Goal: Task Accomplishment & Management: Manage account settings

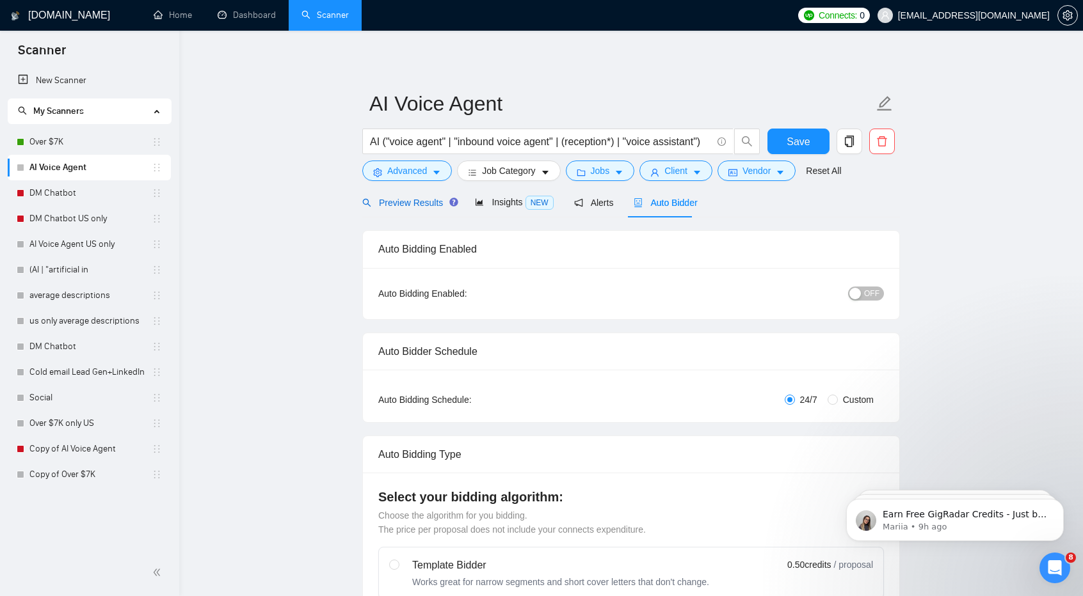
click at [429, 204] on span "Preview Results" at bounding box center [408, 203] width 92 height 10
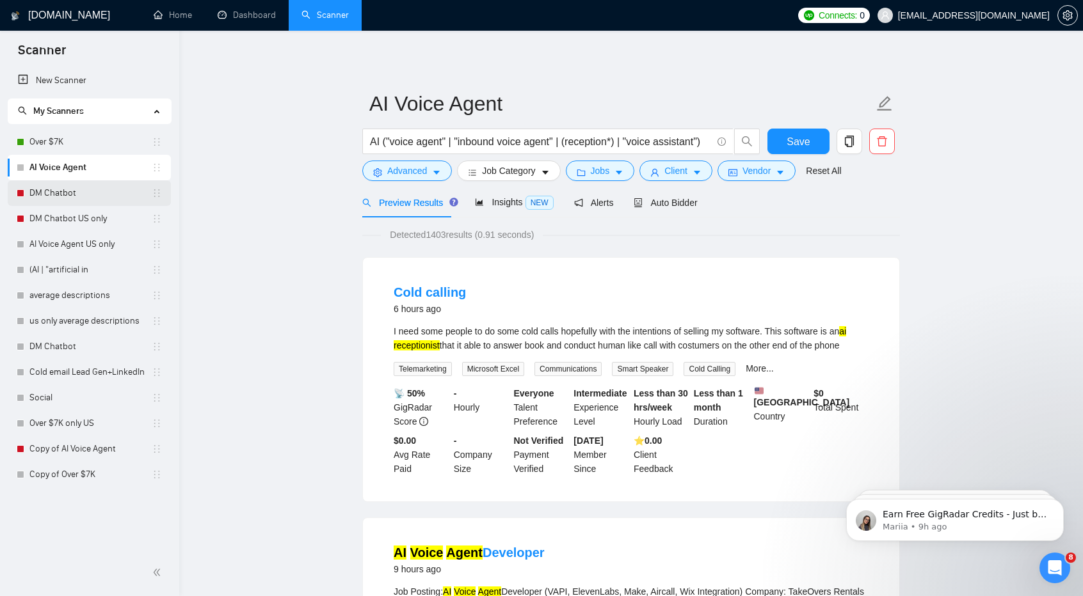
click at [109, 195] on link "DM Chatbot" at bounding box center [90, 193] width 122 height 26
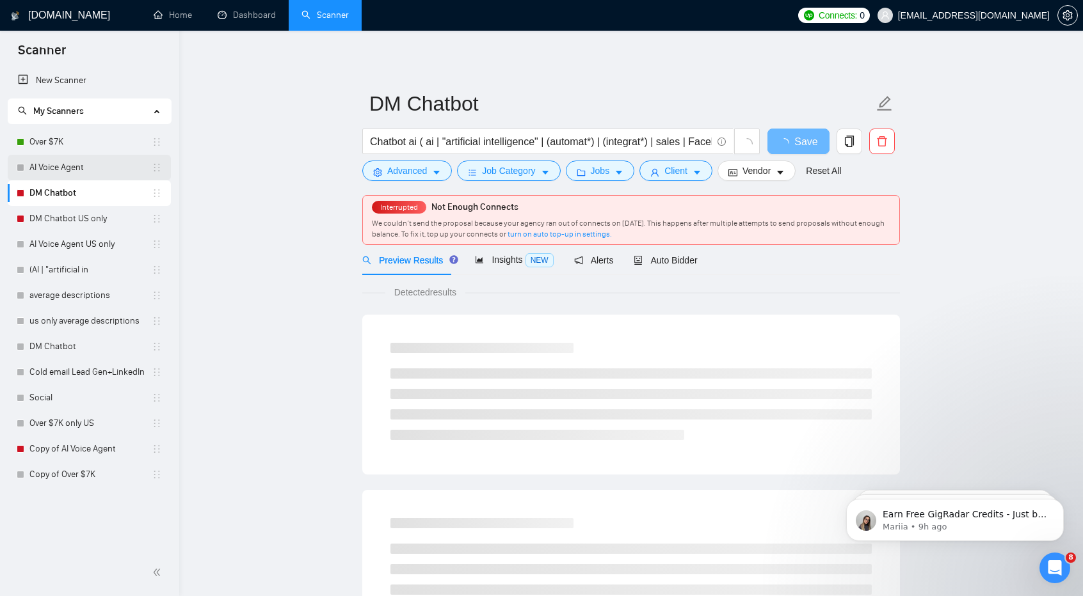
click at [87, 172] on link "AI Voice Agent" at bounding box center [90, 168] width 122 height 26
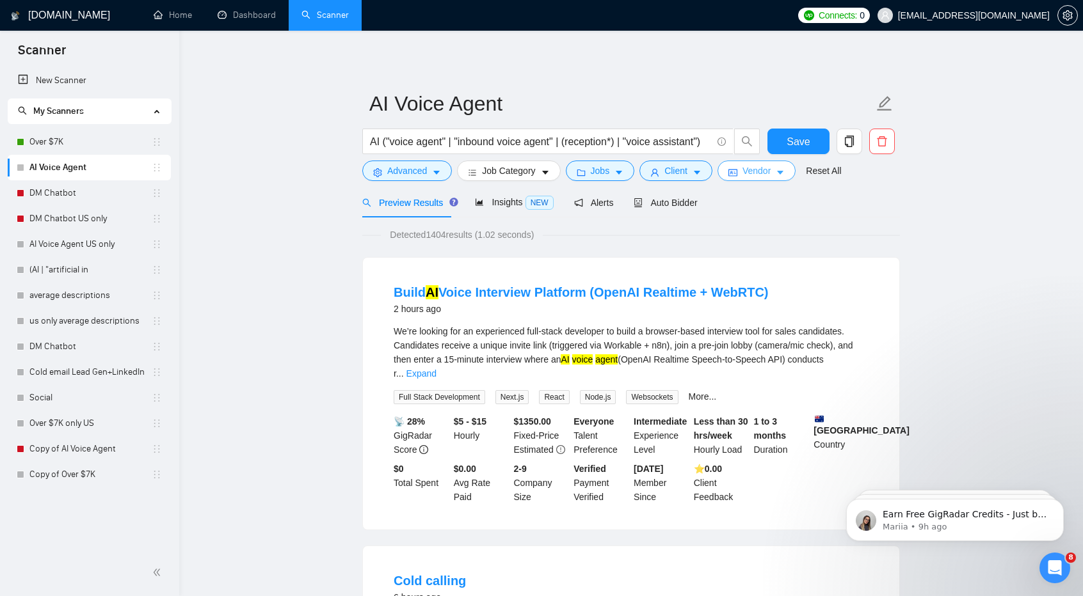
click at [760, 170] on span "Vendor" at bounding box center [756, 171] width 28 height 14
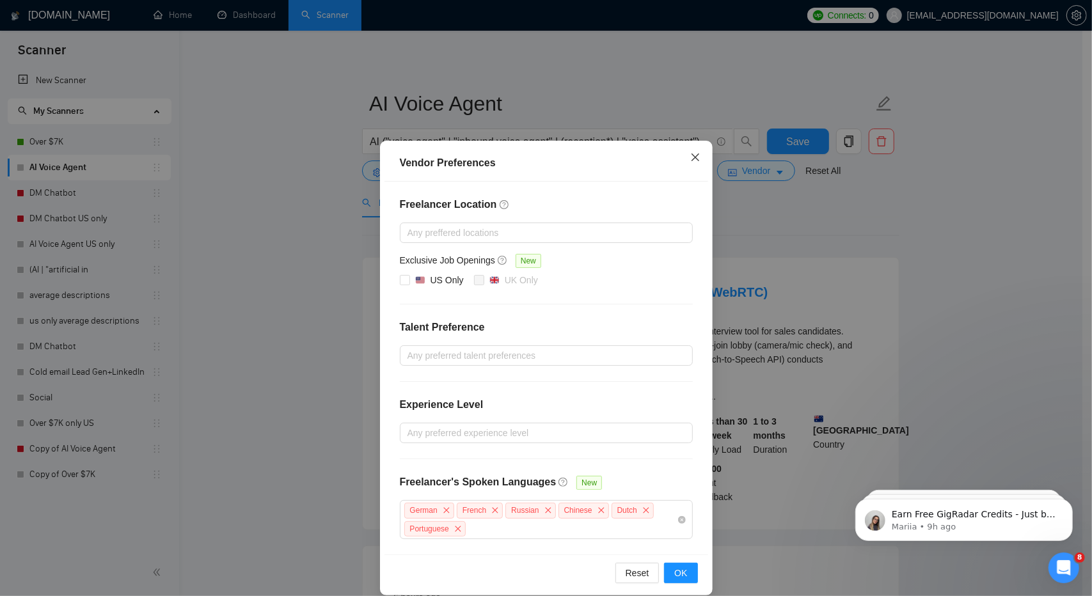
click at [694, 157] on icon "close" at bounding box center [696, 157] width 10 height 10
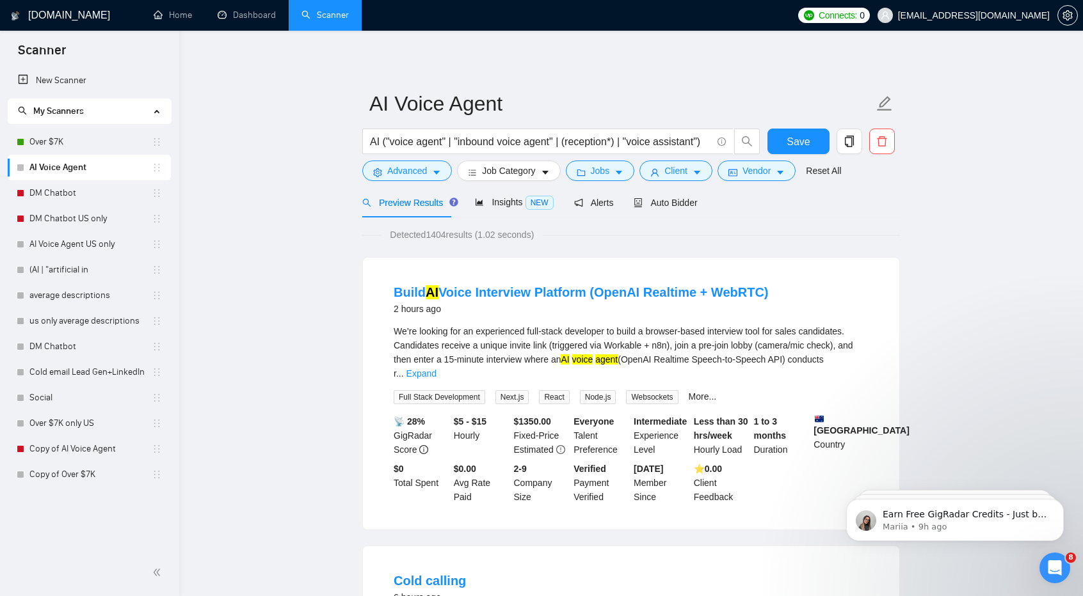
click at [684, 198] on span "Auto Bidder" at bounding box center [665, 203] width 63 height 10
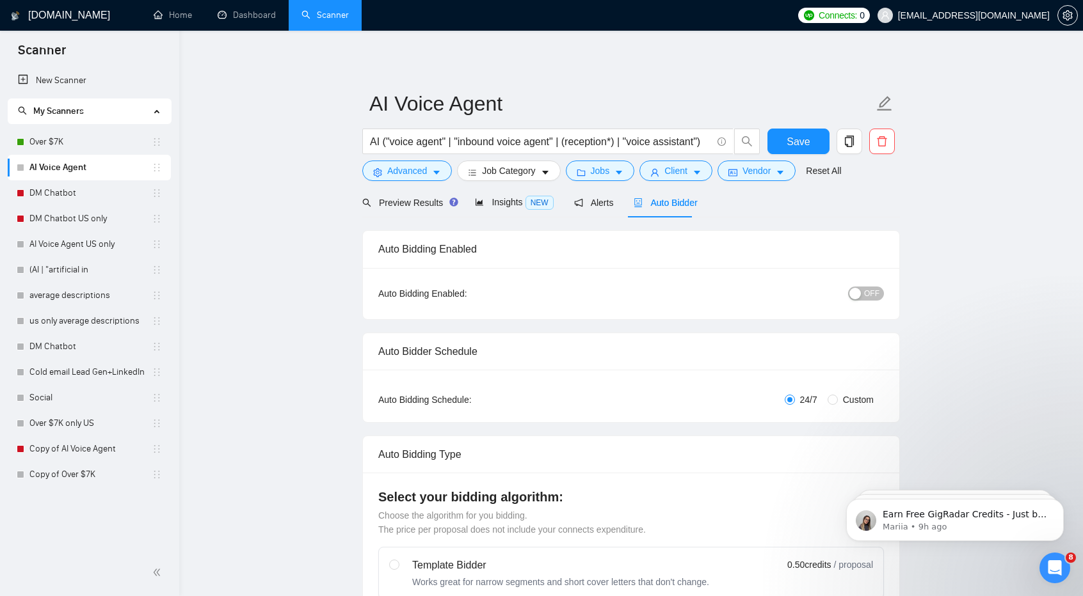
checkbox input "true"
click at [874, 296] on span "OFF" at bounding box center [871, 294] width 15 height 14
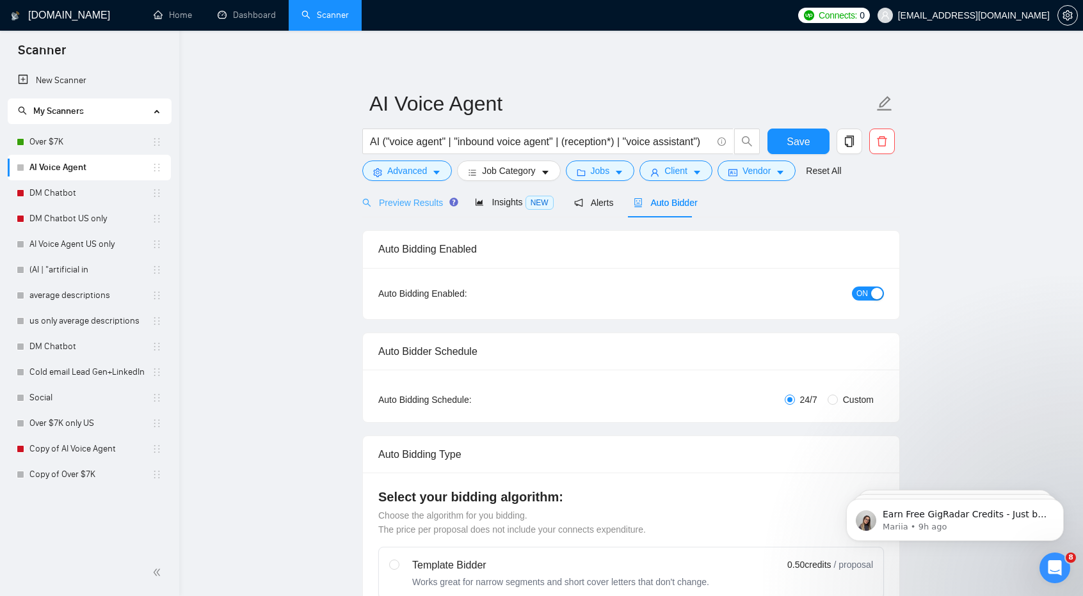
click at [410, 193] on div "Preview Results" at bounding box center [408, 203] width 92 height 30
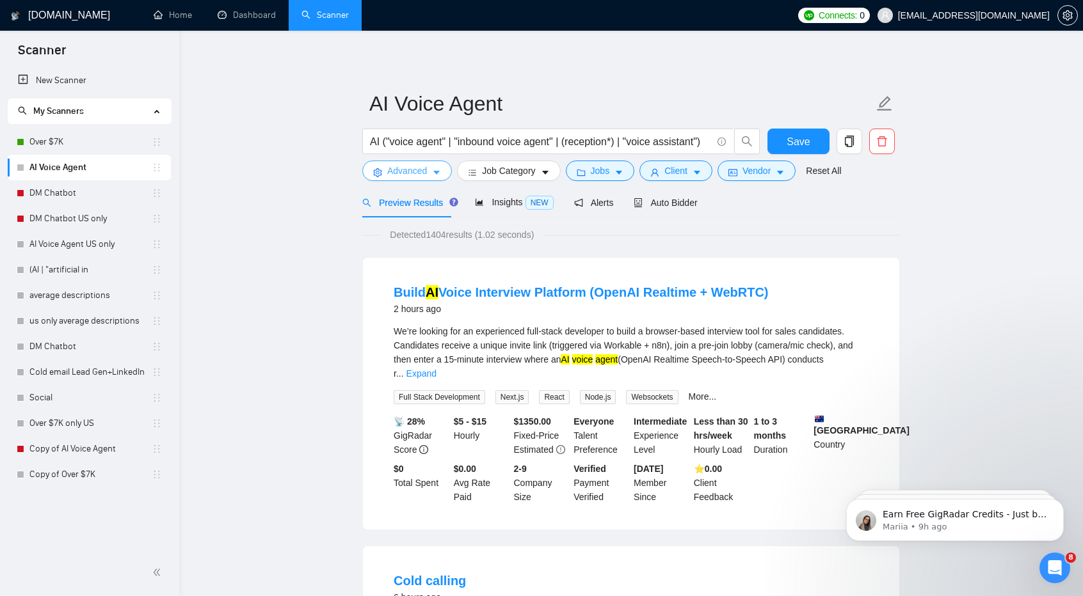
click at [407, 168] on span "Advanced" at bounding box center [407, 171] width 40 height 14
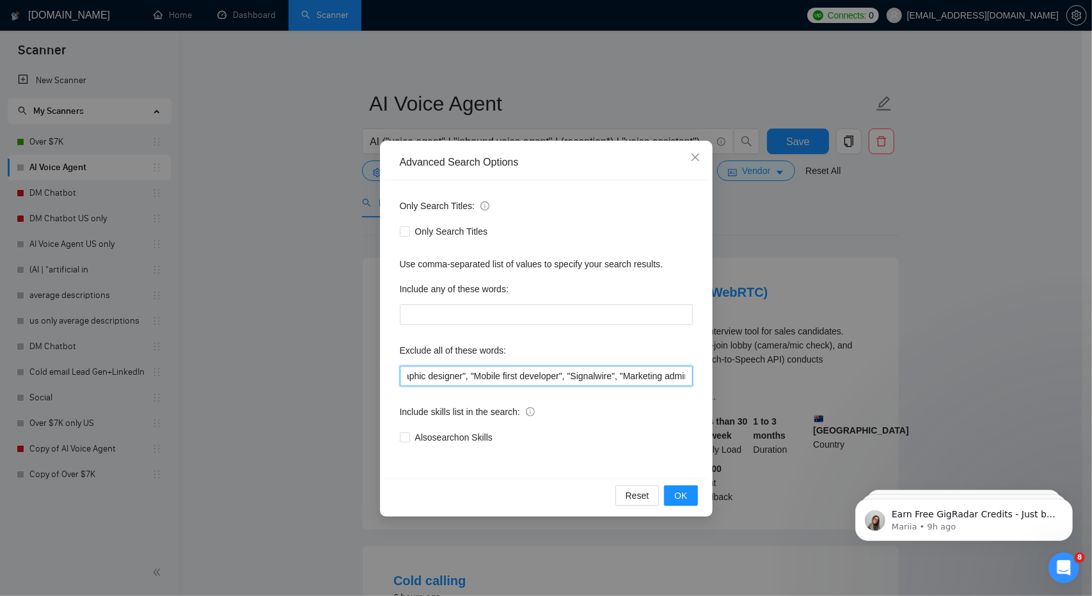
scroll to position [0, 762]
drag, startPoint x: 406, startPoint y: 375, endPoint x: 776, endPoint y: 383, distance: 370.0
click at [776, 383] on div "Advanced Search Options Only Search Titles: Only Search Titles Use comma-separa…" at bounding box center [546, 298] width 1092 height 596
click at [681, 497] on span "OK" at bounding box center [681, 496] width 13 height 14
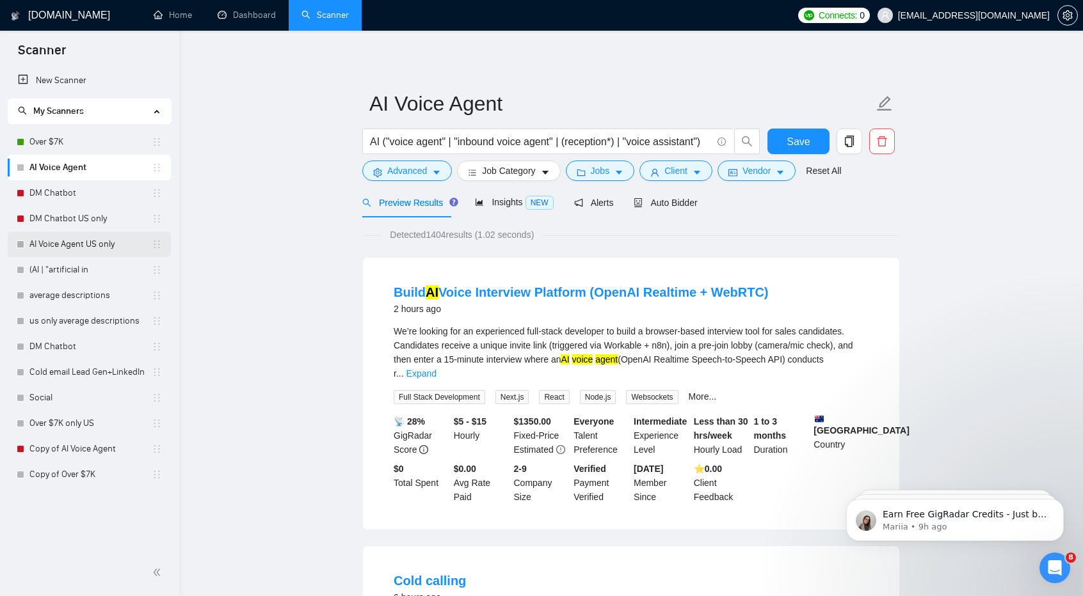
click at [84, 248] on link "AI Voice Agent US only" at bounding box center [90, 245] width 122 height 26
click at [794, 140] on span "Save" at bounding box center [798, 142] width 23 height 16
click at [107, 221] on link "DM Chatbot US only" at bounding box center [90, 219] width 122 height 26
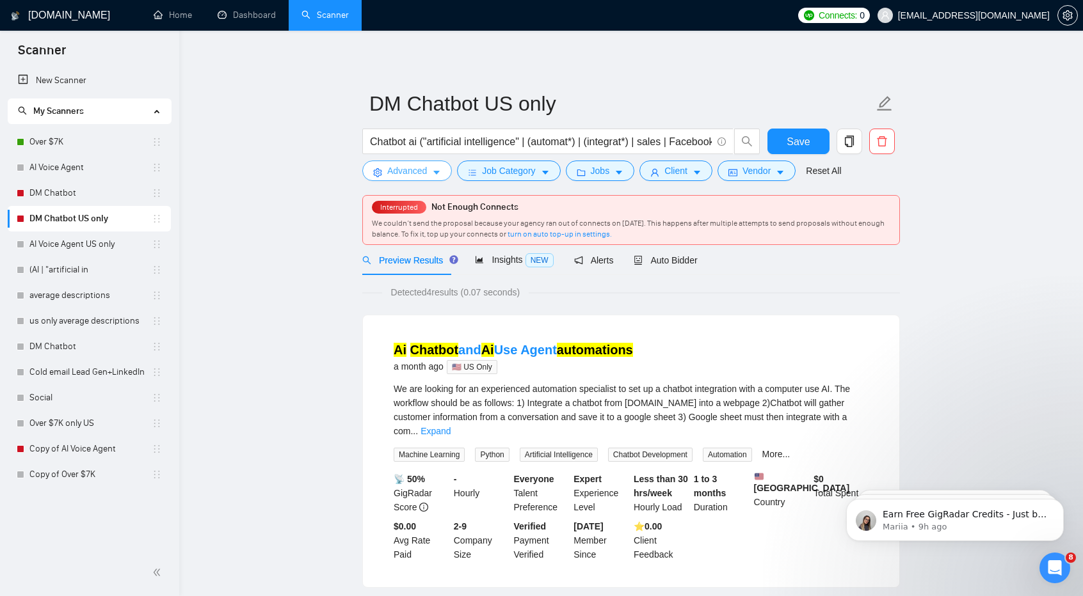
click at [419, 173] on span "Advanced" at bounding box center [407, 171] width 40 height 14
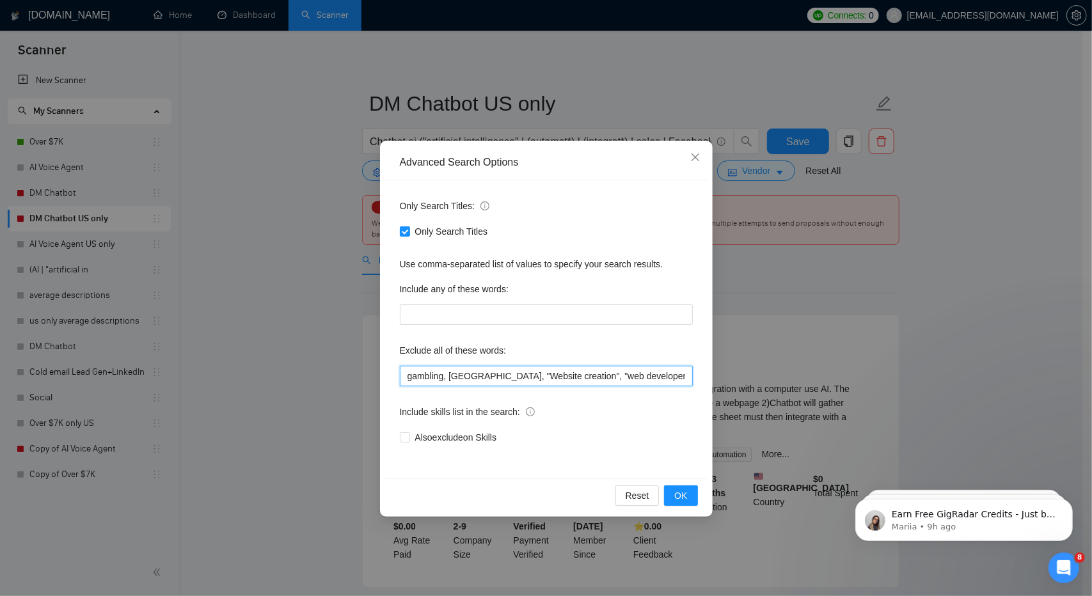
click at [525, 380] on input "gambling, [GEOGRAPHIC_DATA], "Website creation", "web developer", "web developm…" at bounding box center [546, 376] width 293 height 20
paste input ""Virtual Assistant", "virtual assistant", "executive assistant", "Executive Ass…"
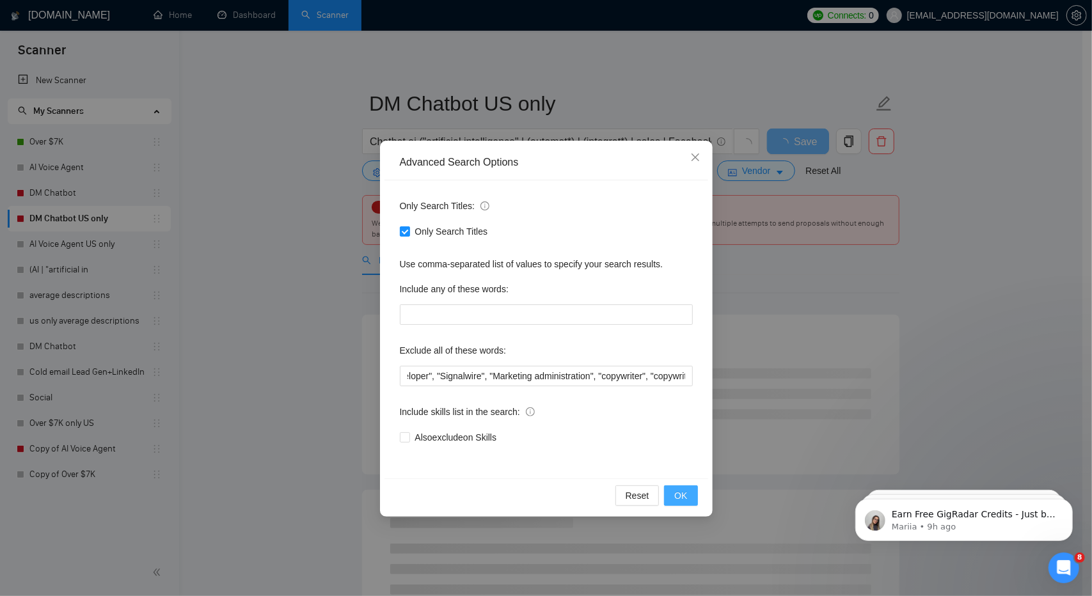
scroll to position [0, 0]
click at [685, 494] on span "OK" at bounding box center [681, 496] width 13 height 14
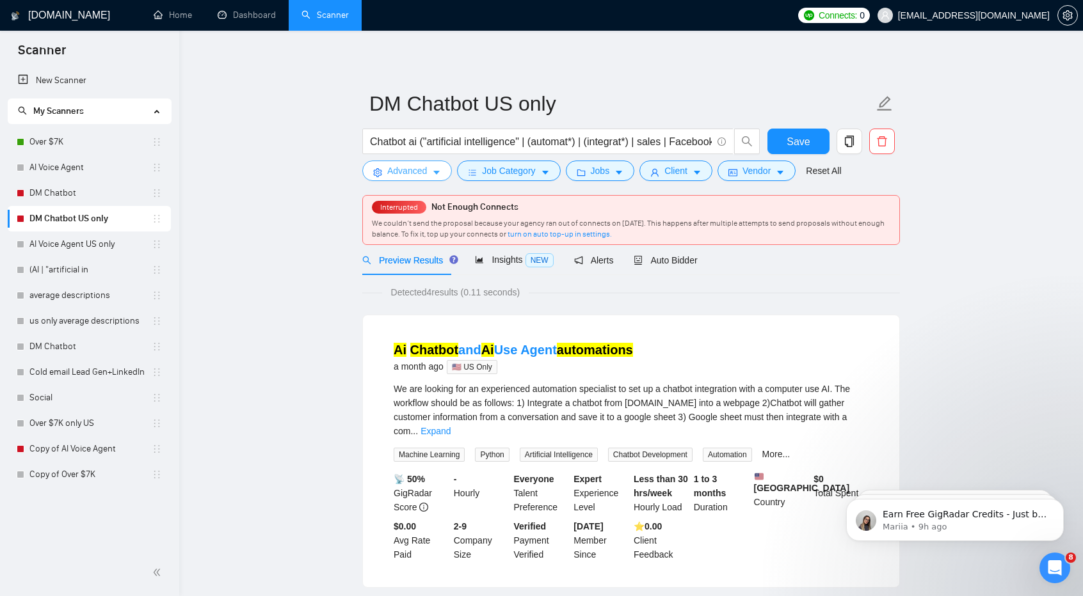
click at [406, 173] on span "Advanced" at bounding box center [407, 171] width 40 height 14
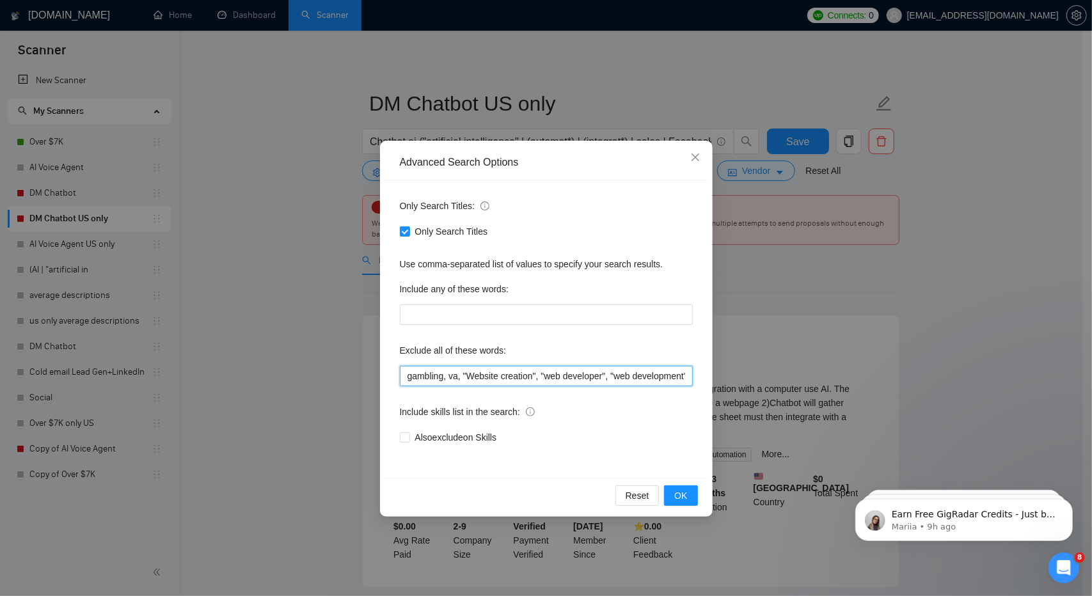
click at [547, 377] on input "gambling, va, "Website creation", "web developer", "web development", "Virtual …" at bounding box center [546, 376] width 293 height 20
drag, startPoint x: 614, startPoint y: 377, endPoint x: 844, endPoint y: 369, distance: 229.9
click at [844, 369] on div "Advanced Search Options Only Search Titles: Only Search Titles Use comma-separa…" at bounding box center [546, 298] width 1092 height 596
click at [641, 381] on input "gambling, va, "Website creation", "web developer", "web development", "Virtual …" at bounding box center [546, 376] width 293 height 20
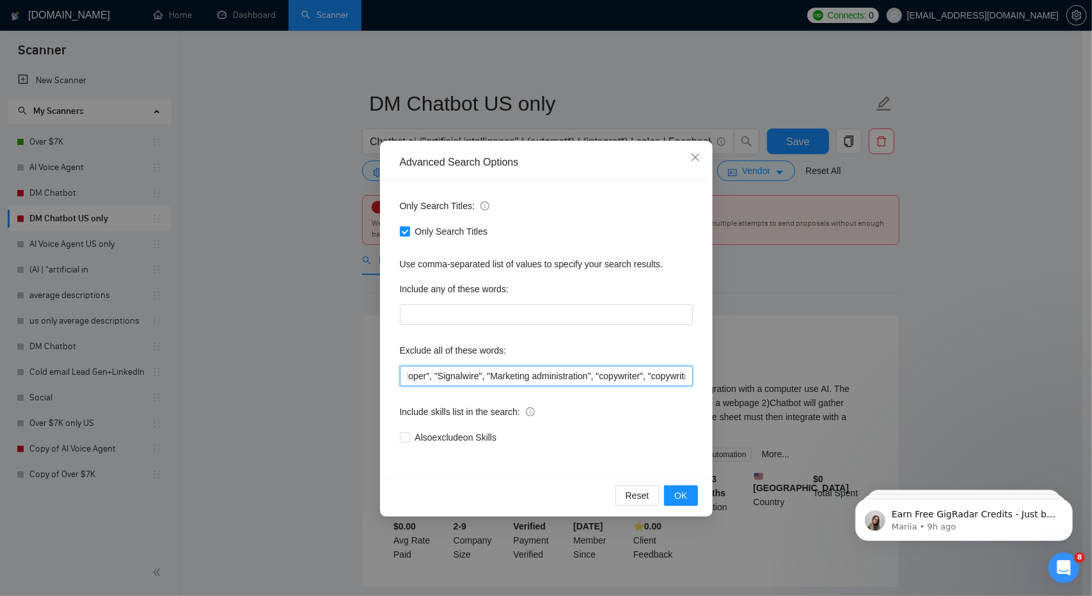
drag, startPoint x: 543, startPoint y: 379, endPoint x: 783, endPoint y: 379, distance: 239.3
click at [783, 379] on div "Advanced Search Options Only Search Titles: Only Search Titles Use comma-separa…" at bounding box center [546, 298] width 1092 height 596
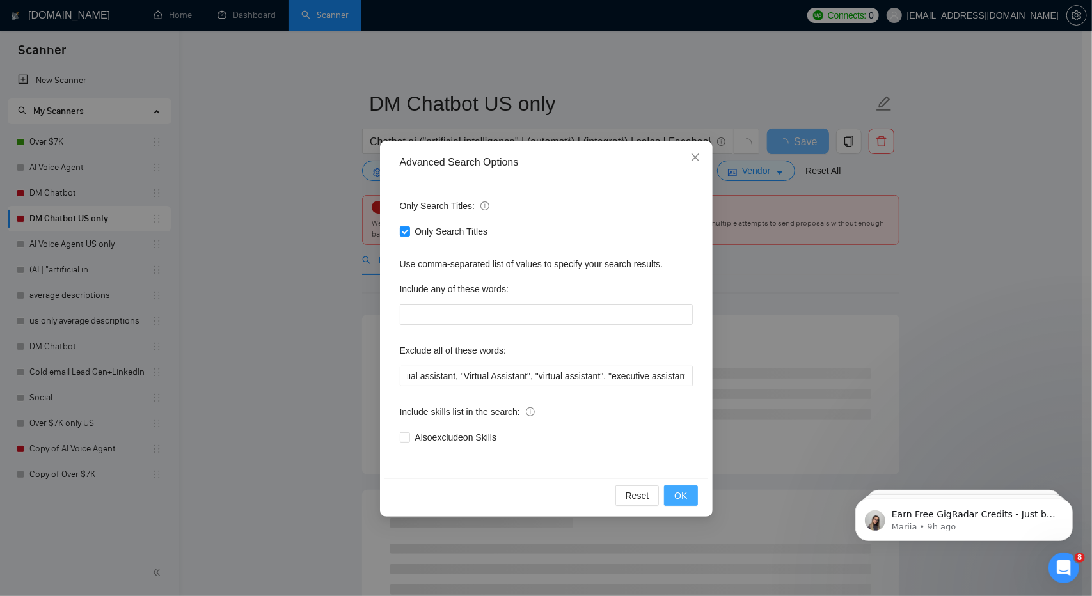
scroll to position [0, 0]
click at [686, 492] on span "OK" at bounding box center [681, 496] width 13 height 14
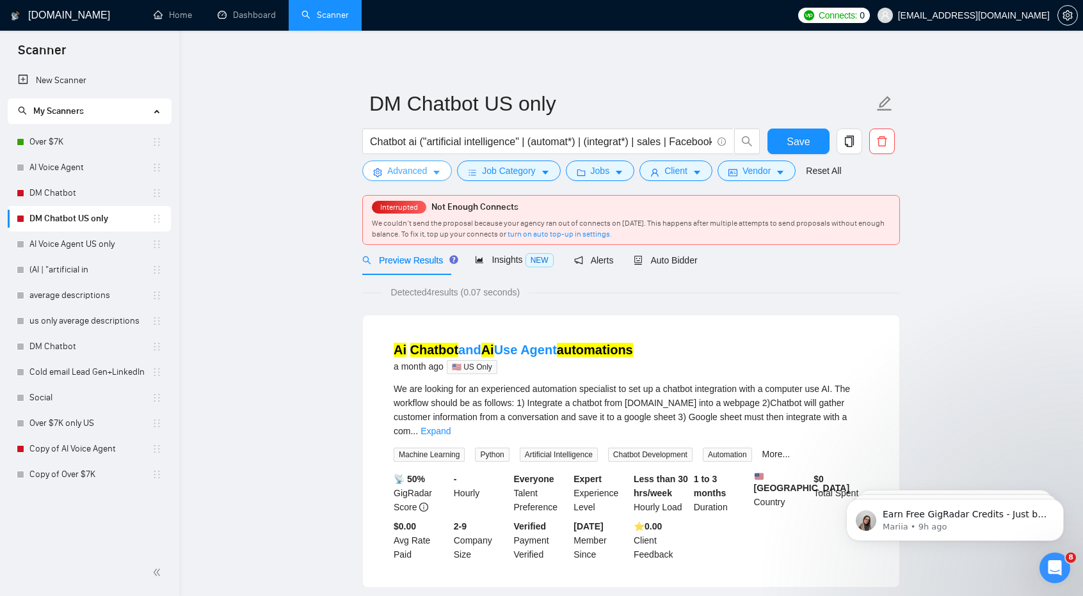
click at [418, 166] on span "Advanced" at bounding box center [407, 171] width 40 height 14
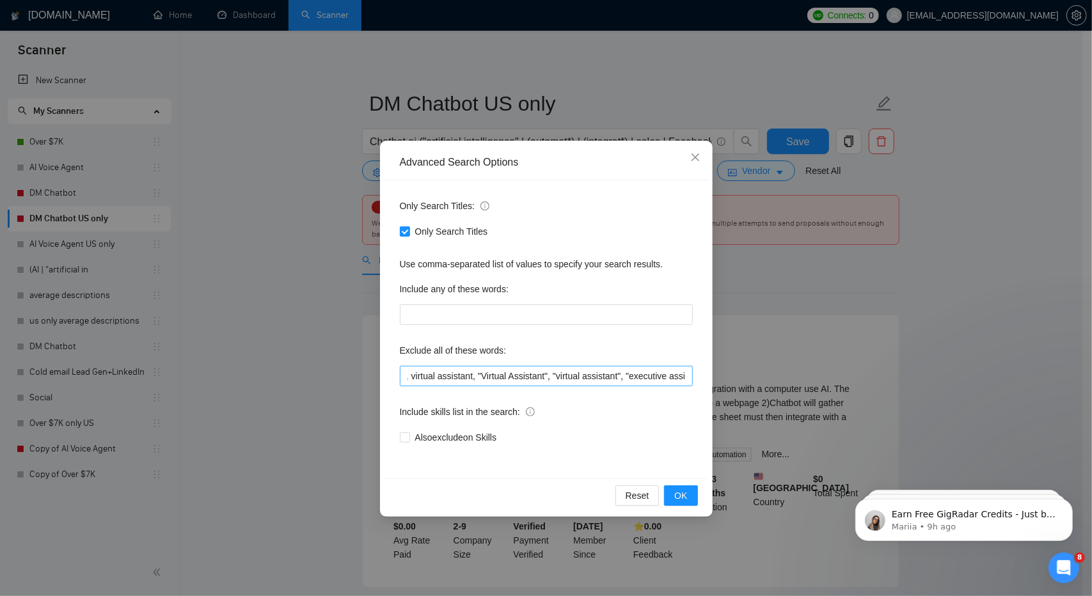
scroll to position [0, 373]
click at [684, 375] on input "gambling, va, "Website creation", "web developer", "web development", "Virtual …" at bounding box center [546, 376] width 293 height 20
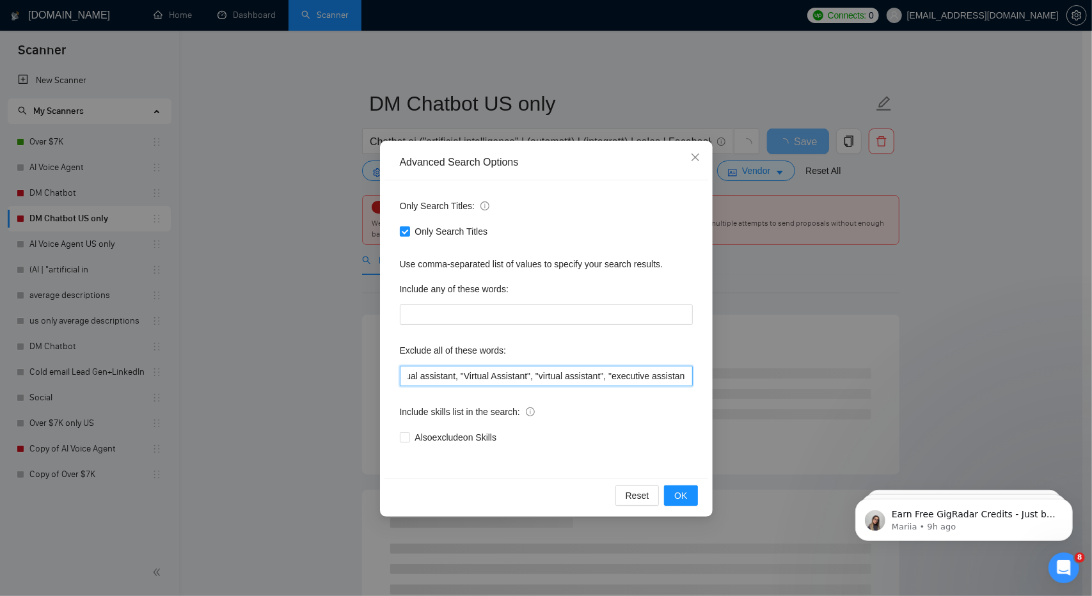
paste input ", "Executive Assistant", "UI/UX", "SaaS Development", "SaaS Developer", "SDR, "…"
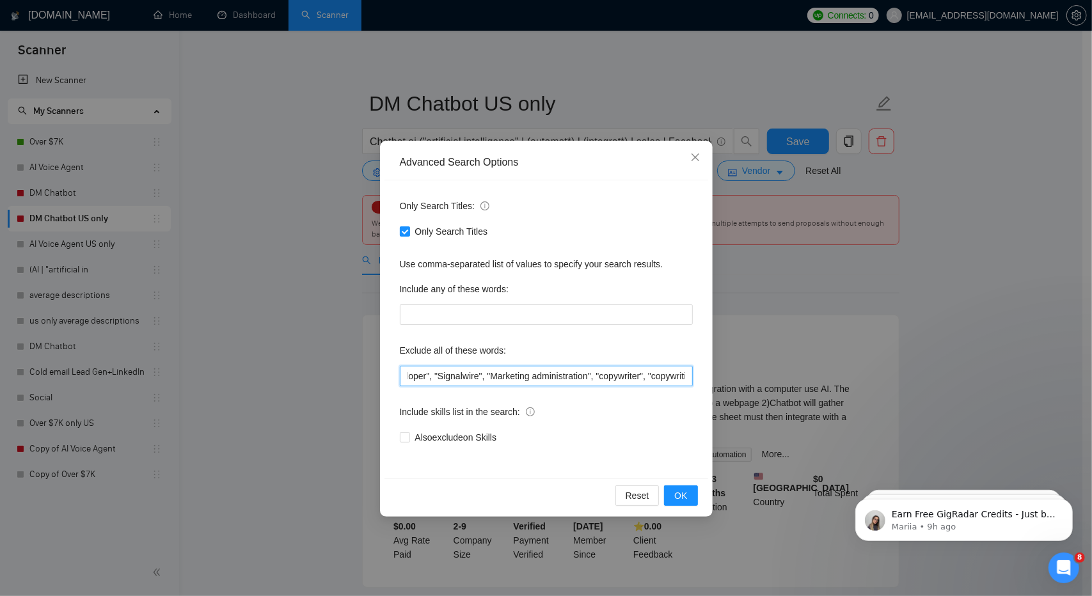
click at [654, 376] on input "gambling, va, "Website creation", "web developer", "web development", "Virtual …" at bounding box center [546, 376] width 293 height 20
click at [690, 376] on input "gambling, va, "Website creation", "web developer", "web development", "Virtual …" at bounding box center [546, 376] width 293 height 20
type input "gambling, va, "Website creation", "web developer", "web development", "Virtual …"
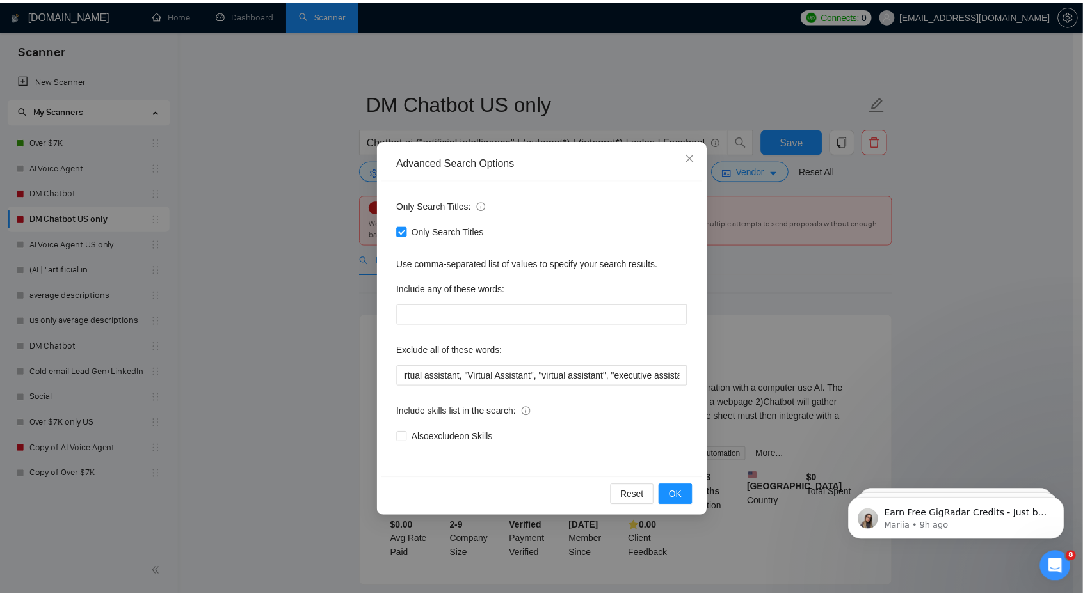
scroll to position [0, 0]
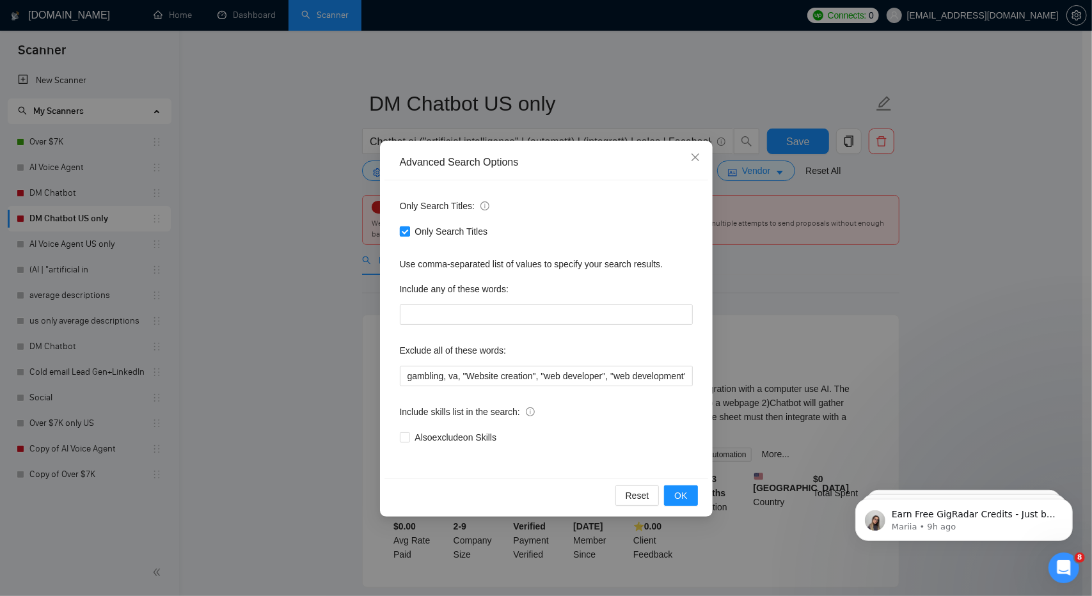
click at [433, 232] on span "Only Search Titles" at bounding box center [451, 232] width 83 height 14
click at [409, 232] on input "Only Search Titles" at bounding box center [404, 231] width 9 height 9
checkbox input "false"
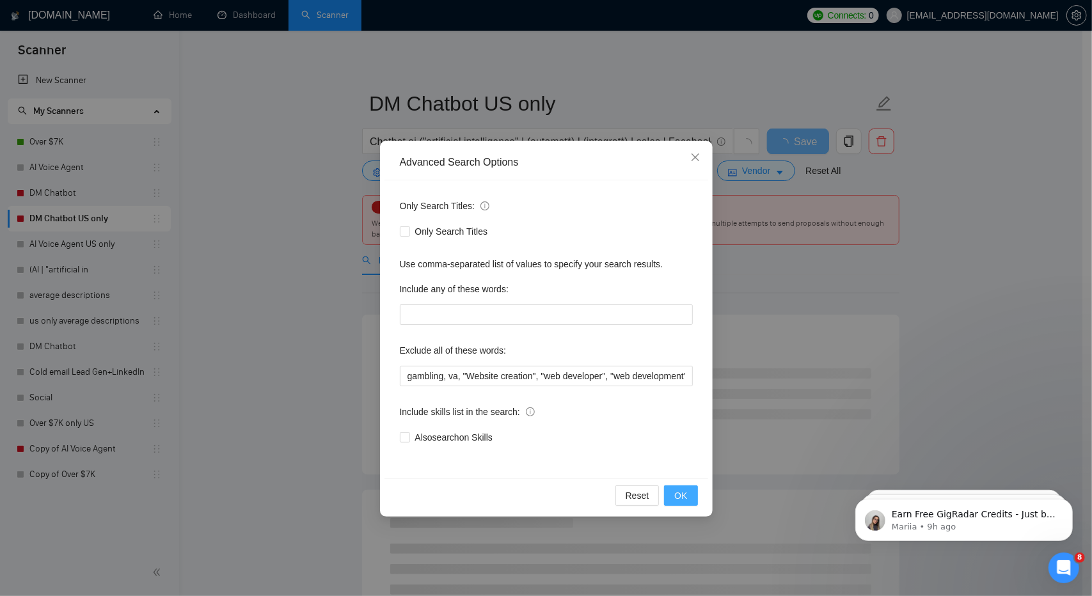
click at [692, 495] on button "OK" at bounding box center [680, 496] width 33 height 20
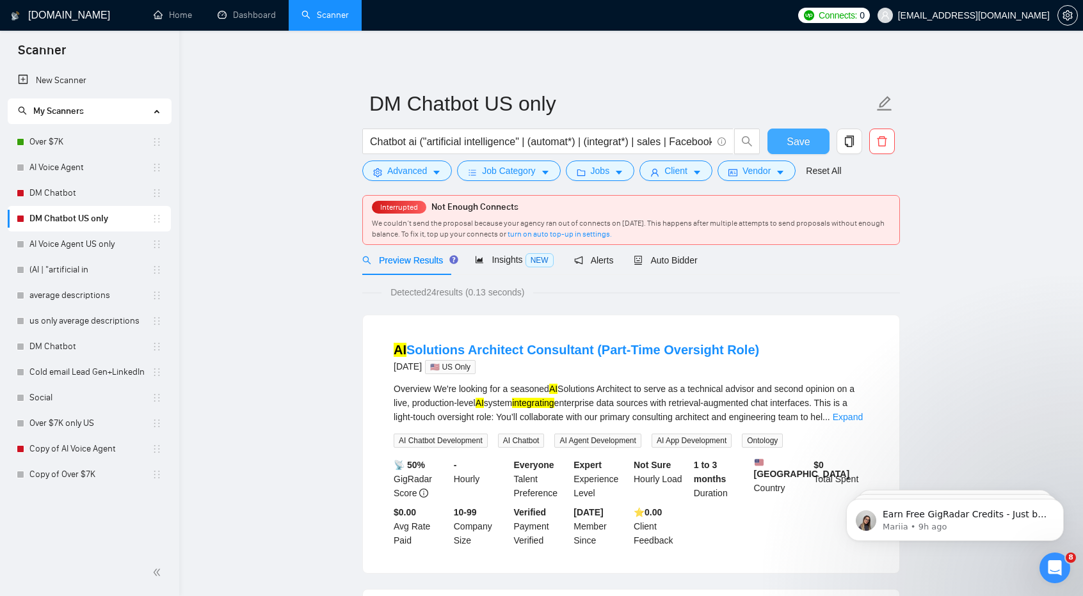
click at [776, 141] on button "Save" at bounding box center [798, 142] width 62 height 26
click at [80, 166] on link "AI Voice Agent" at bounding box center [90, 168] width 122 height 26
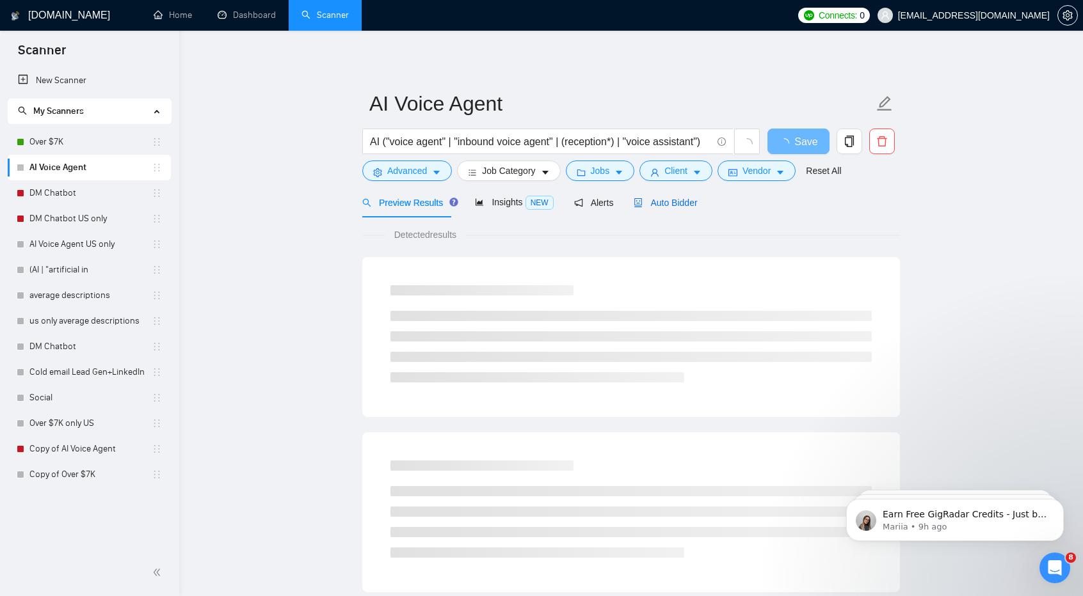
click at [664, 203] on span "Auto Bidder" at bounding box center [665, 203] width 63 height 10
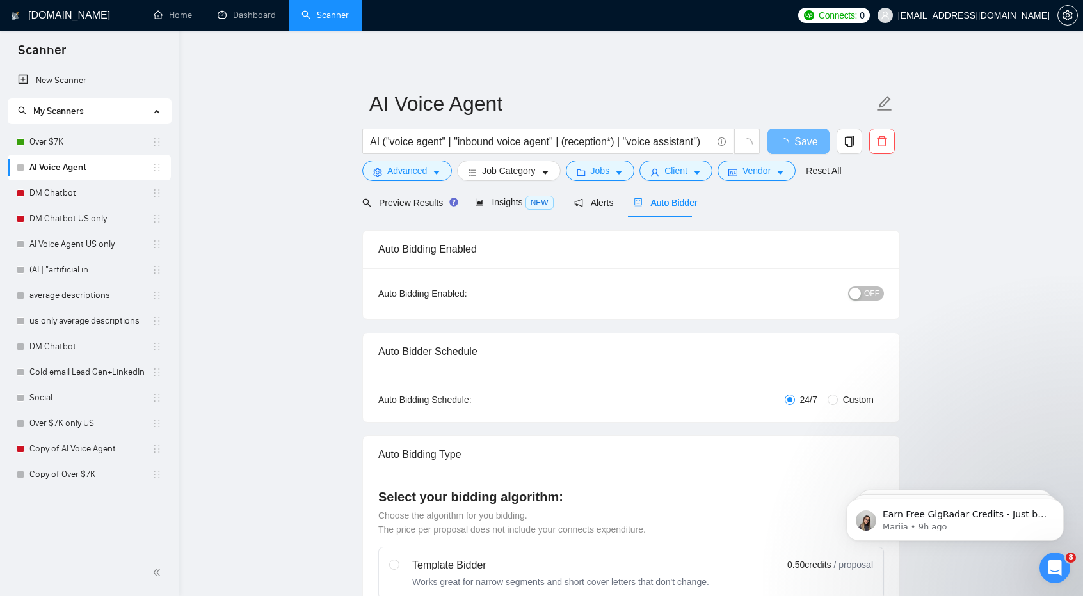
checkbox input "true"
click at [869, 292] on span "OFF" at bounding box center [871, 294] width 15 height 14
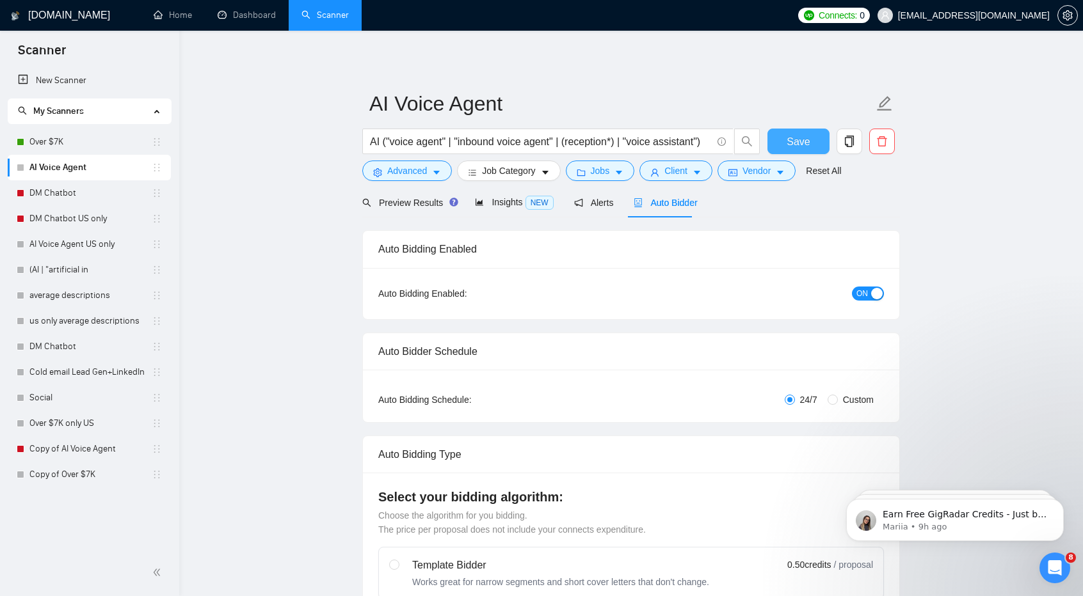
click at [801, 135] on span "Save" at bounding box center [798, 142] width 23 height 16
click at [403, 175] on span "Advanced" at bounding box center [407, 171] width 40 height 14
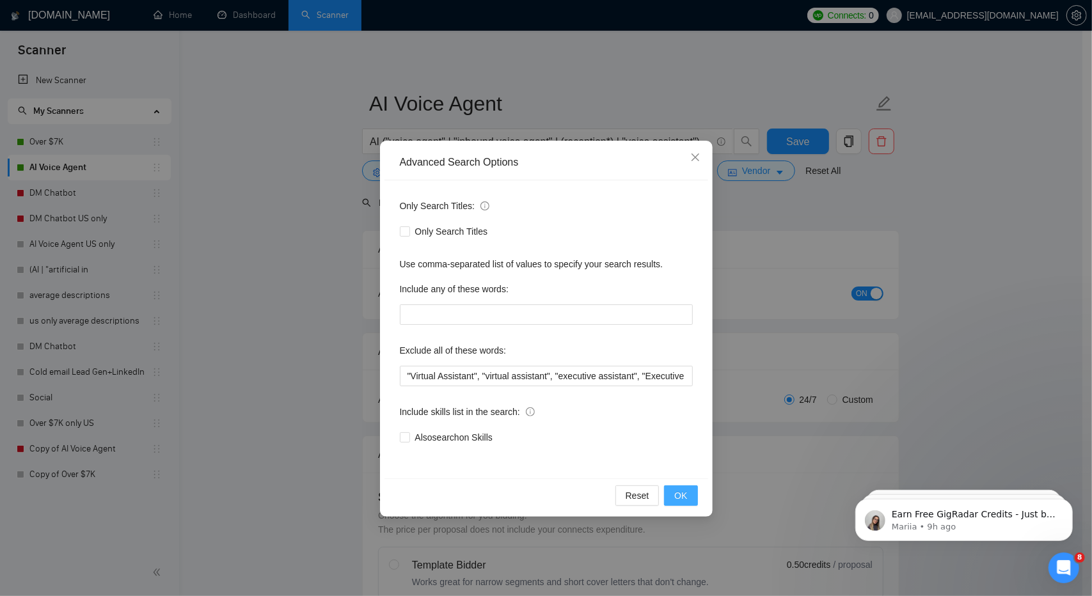
click at [682, 495] on span "OK" at bounding box center [681, 496] width 13 height 14
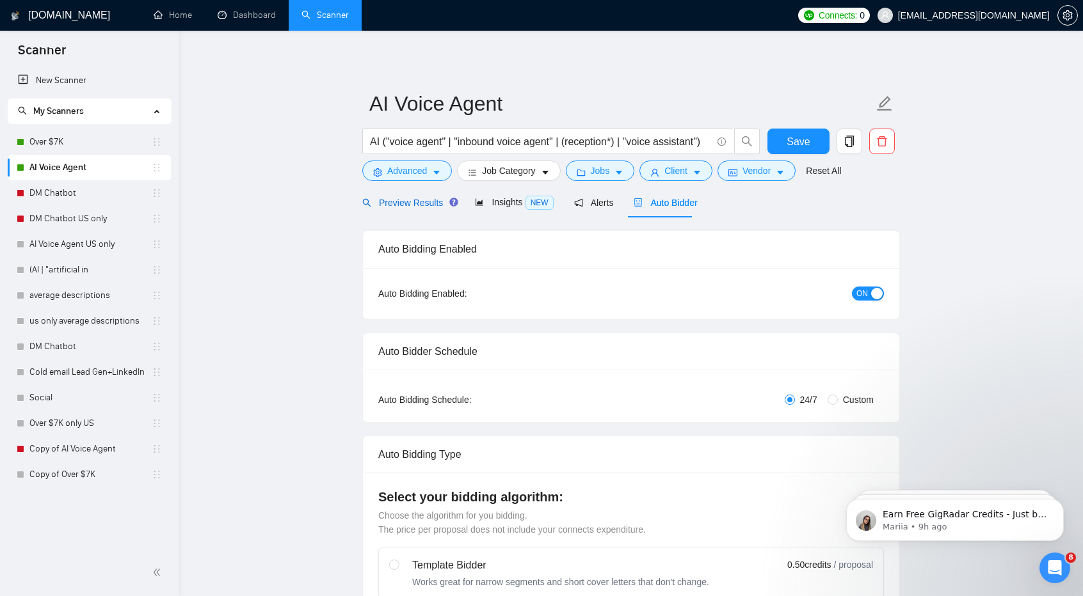
click at [436, 200] on span "Preview Results" at bounding box center [408, 203] width 92 height 10
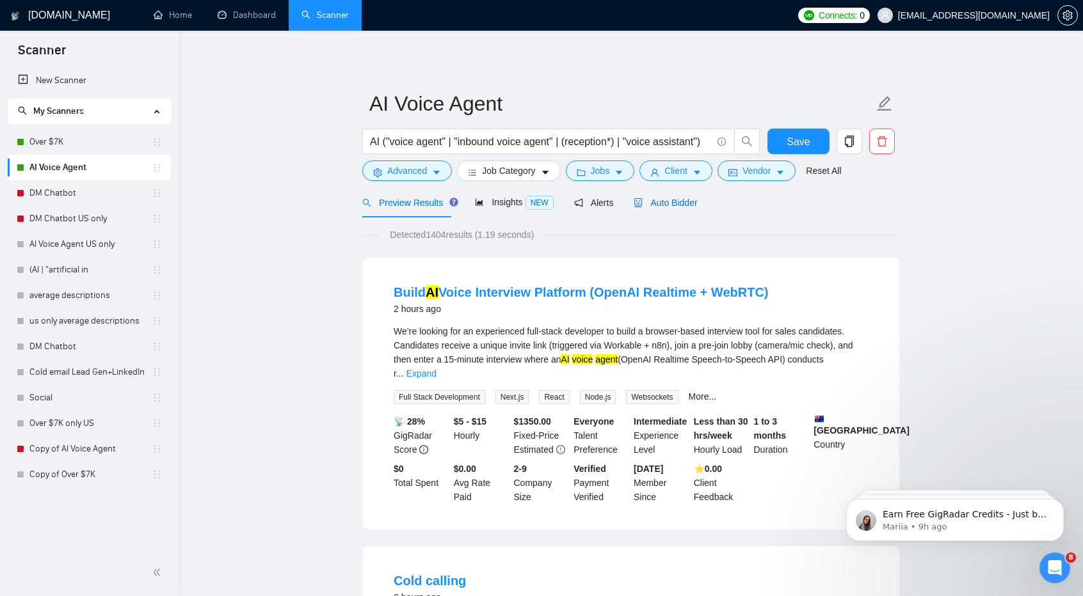
click at [677, 202] on span "Auto Bidder" at bounding box center [665, 203] width 63 height 10
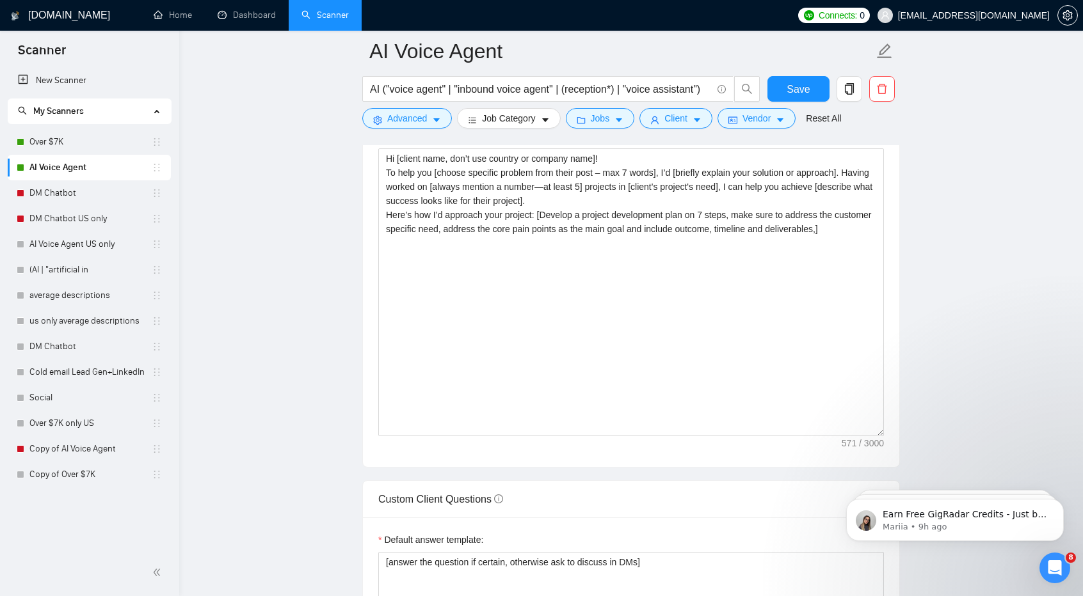
scroll to position [1463, 0]
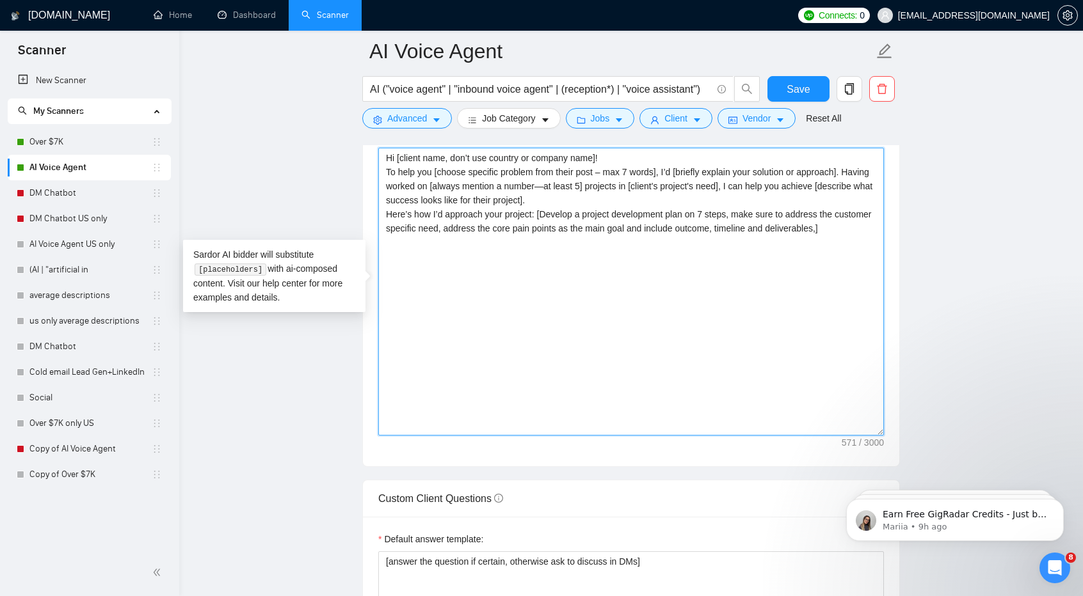
click at [587, 273] on textarea "Hi [client name, don’t use country or company name]! To help you [choose specif…" at bounding box center [631, 292] width 506 height 288
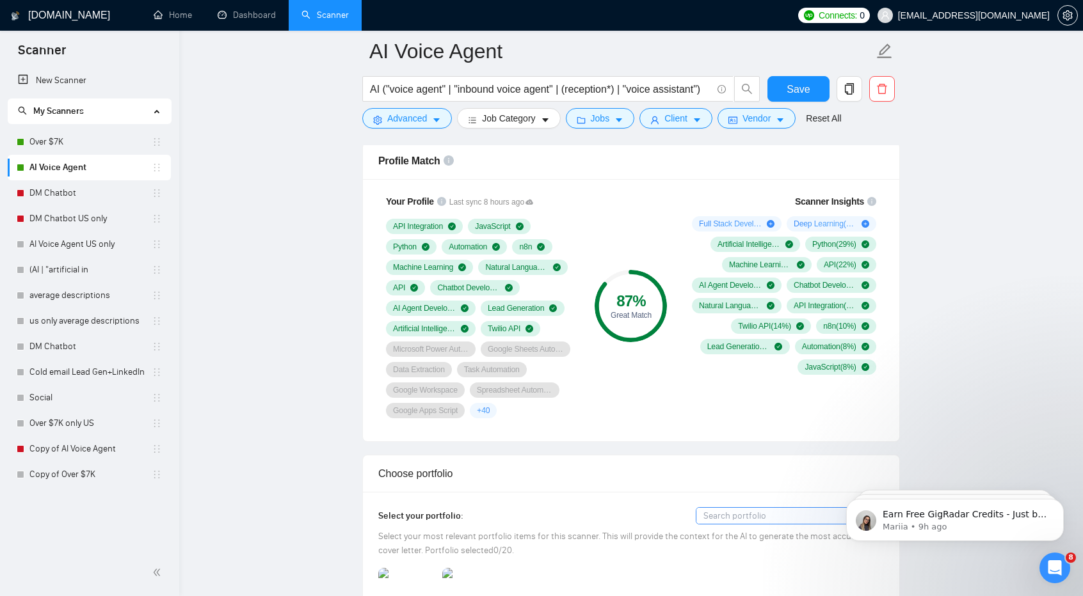
scroll to position [828, 0]
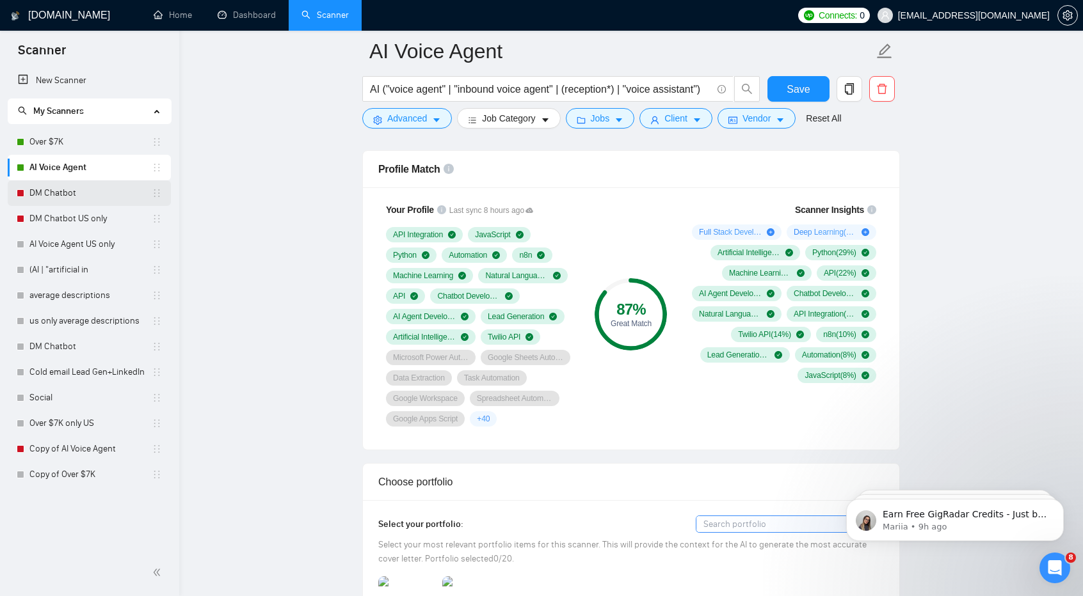
click at [89, 193] on link "DM Chatbot" at bounding box center [90, 193] width 122 height 26
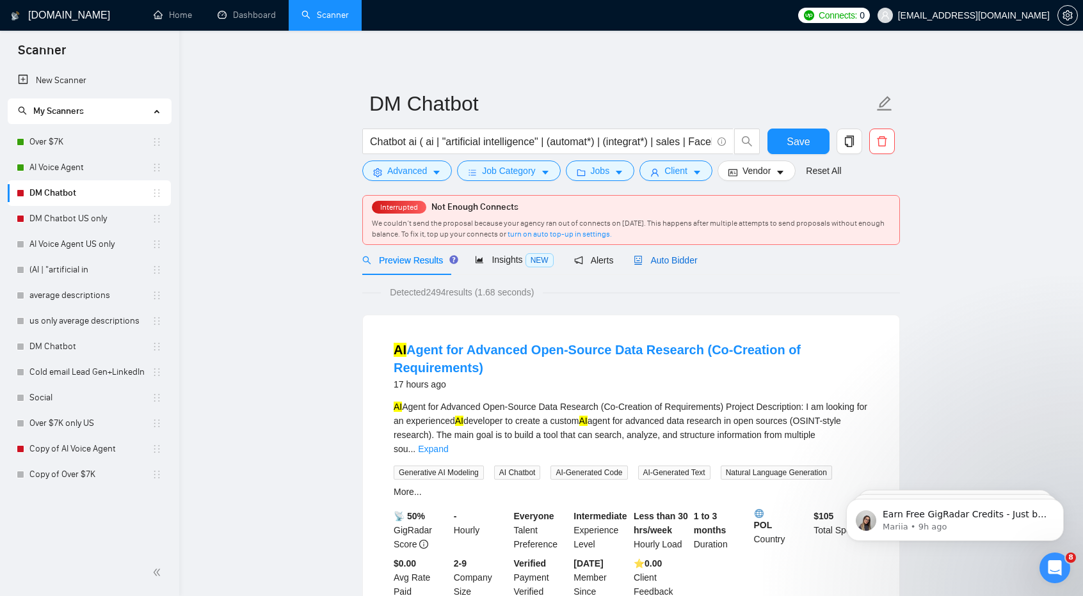
click at [667, 262] on span "Auto Bidder" at bounding box center [665, 260] width 63 height 10
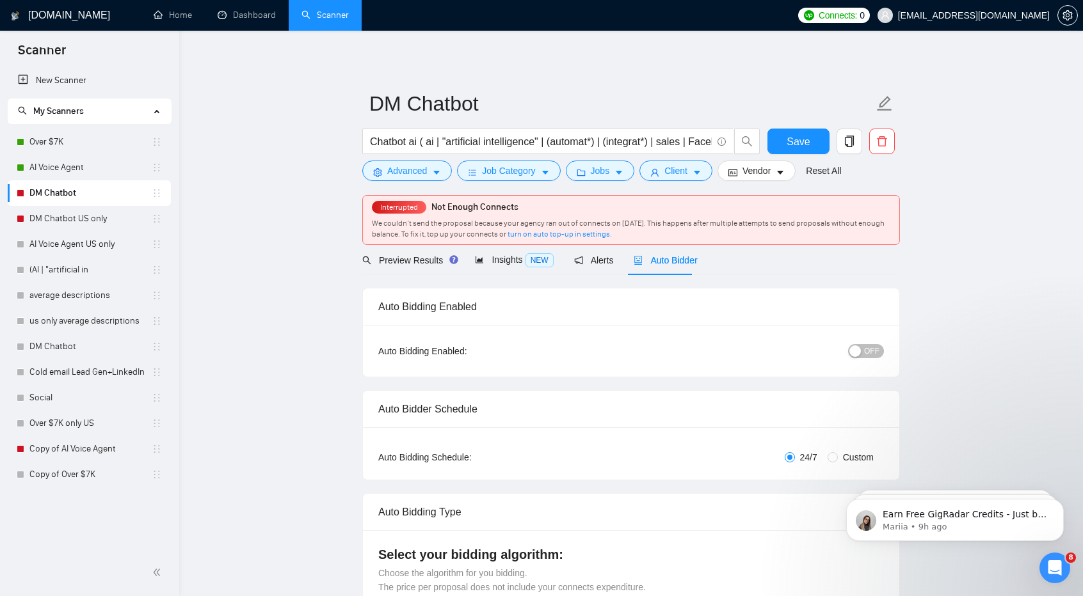
checkbox input "true"
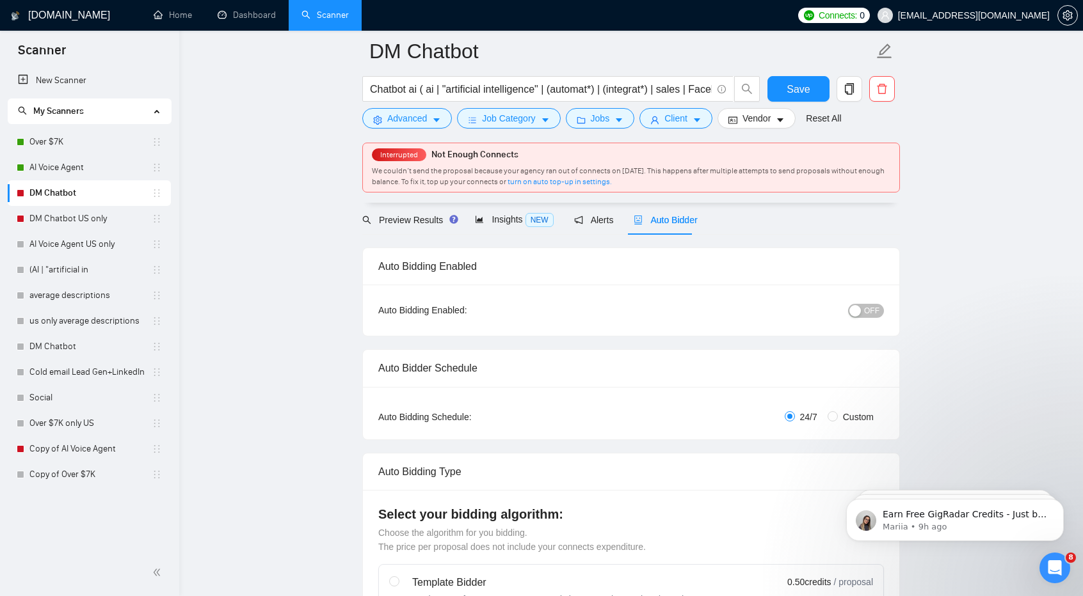
scroll to position [77, 0]
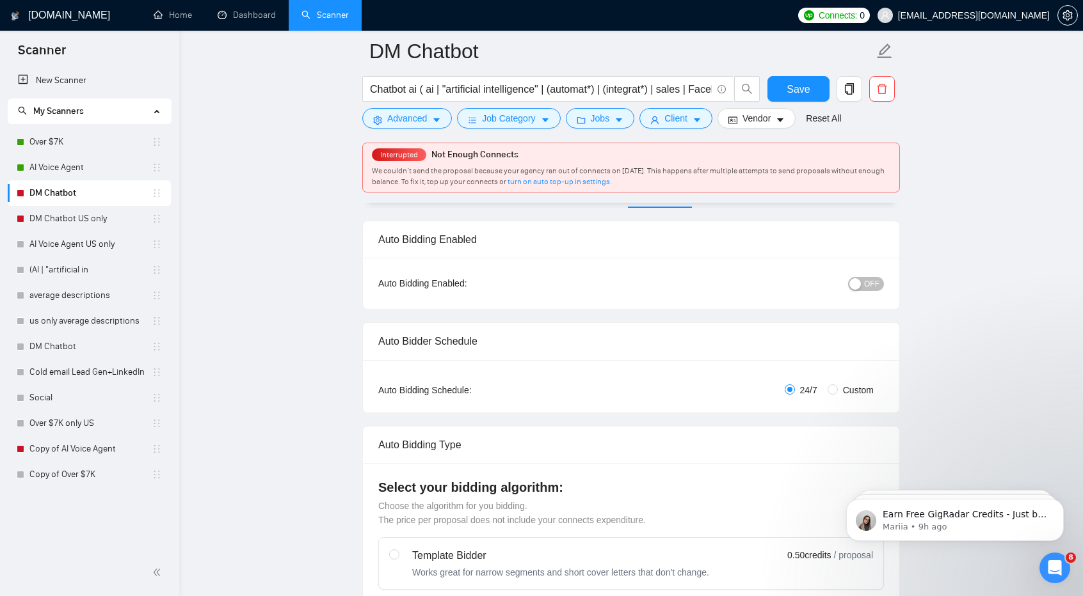
click at [872, 280] on span "OFF" at bounding box center [871, 284] width 15 height 14
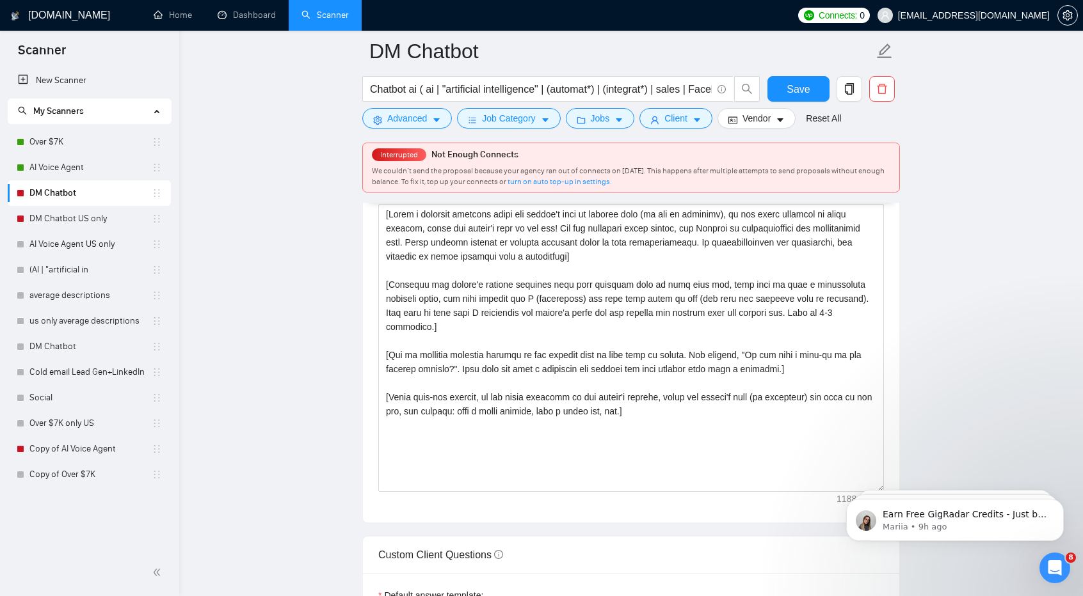
scroll to position [1464, 0]
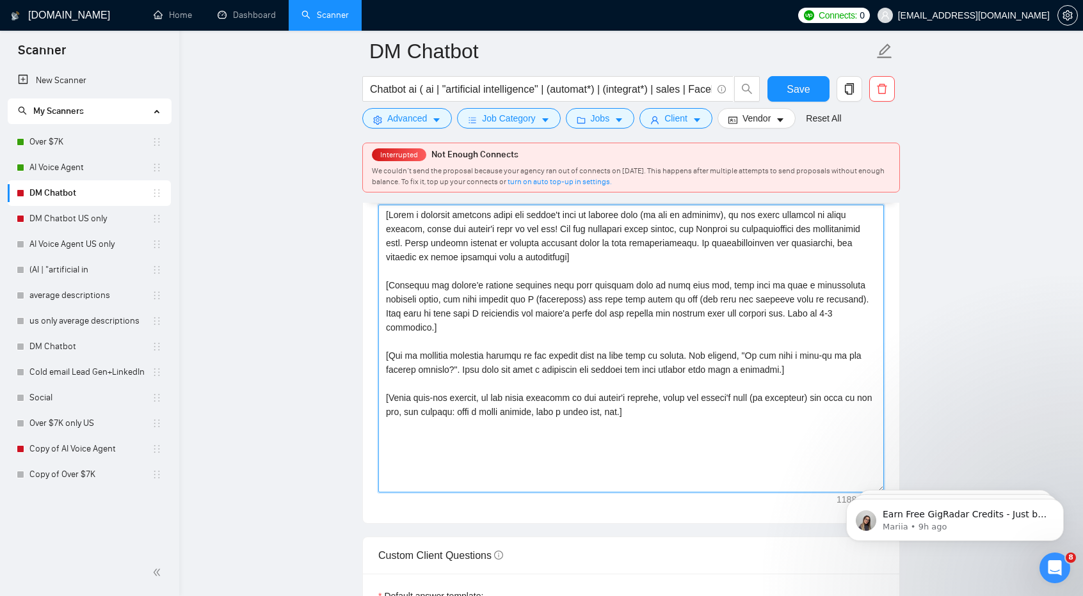
click at [728, 381] on textarea "Cover letter template:" at bounding box center [631, 349] width 506 height 288
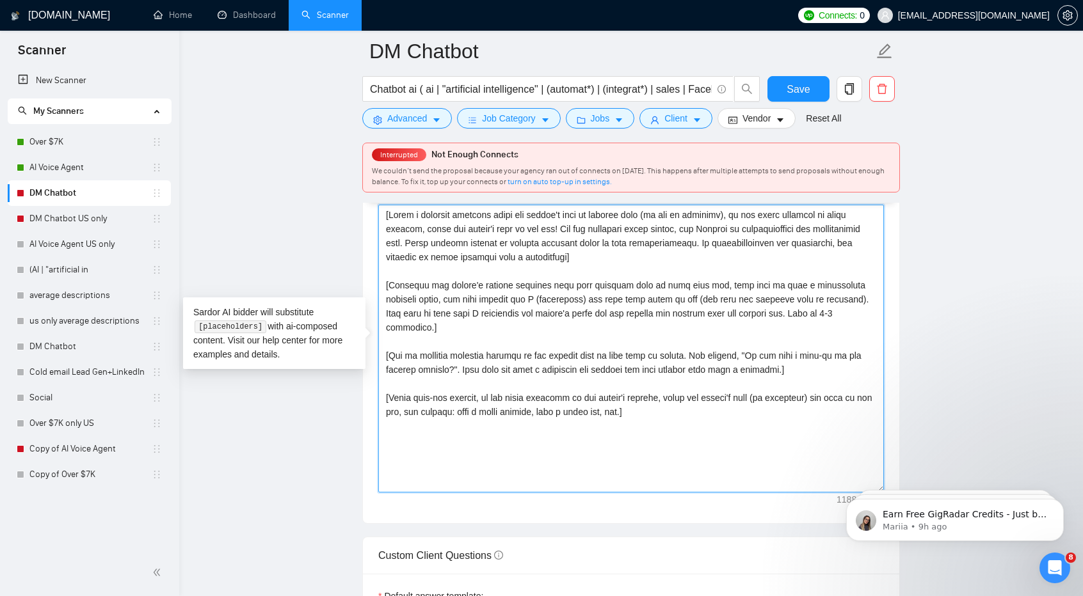
click at [728, 381] on textarea "Cover letter template:" at bounding box center [631, 349] width 506 height 288
paste textarea "Hi [client name, don’t use country or company name]! To help you [choose specif…"
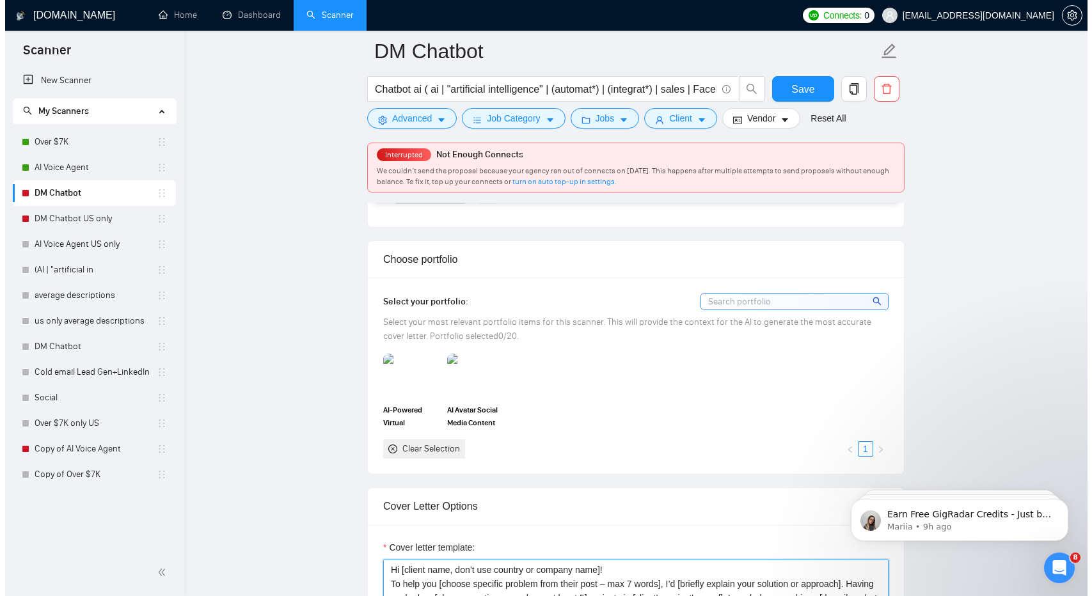
scroll to position [1105, 0]
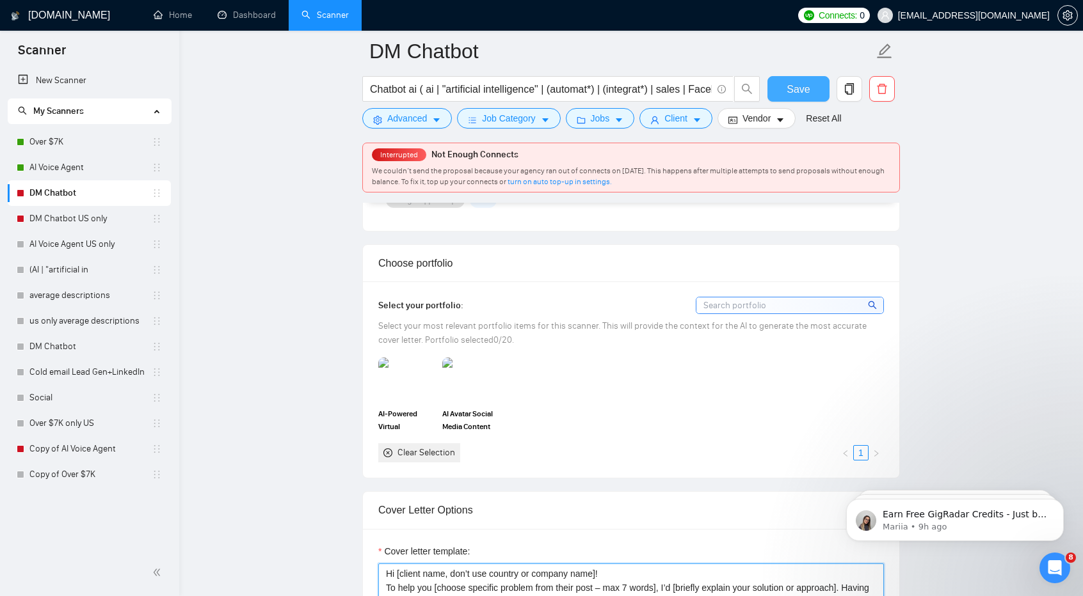
type textarea "Hi [client name, don’t use country or company name]! To help you [choose specif…"
click at [800, 84] on span "Save" at bounding box center [798, 89] width 23 height 16
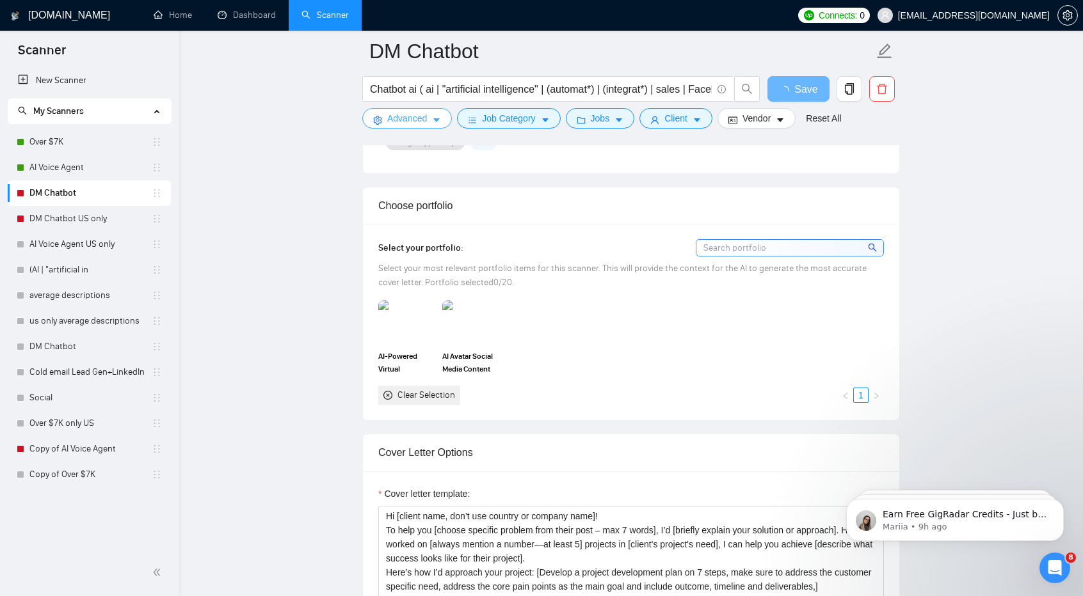
click at [384, 126] on button "Advanced" at bounding box center [407, 118] width 90 height 20
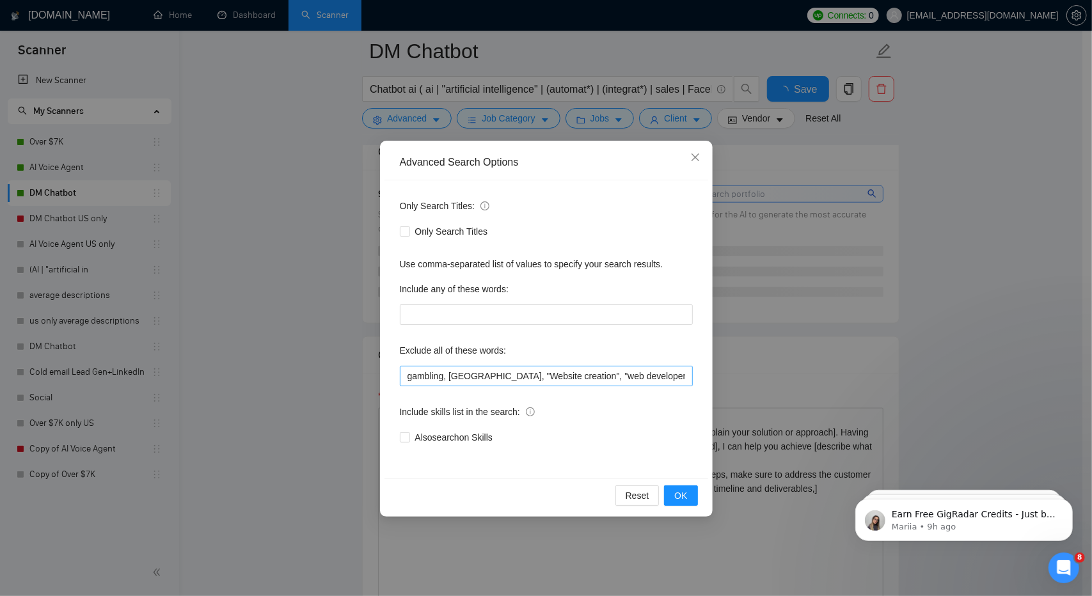
checkbox input "true"
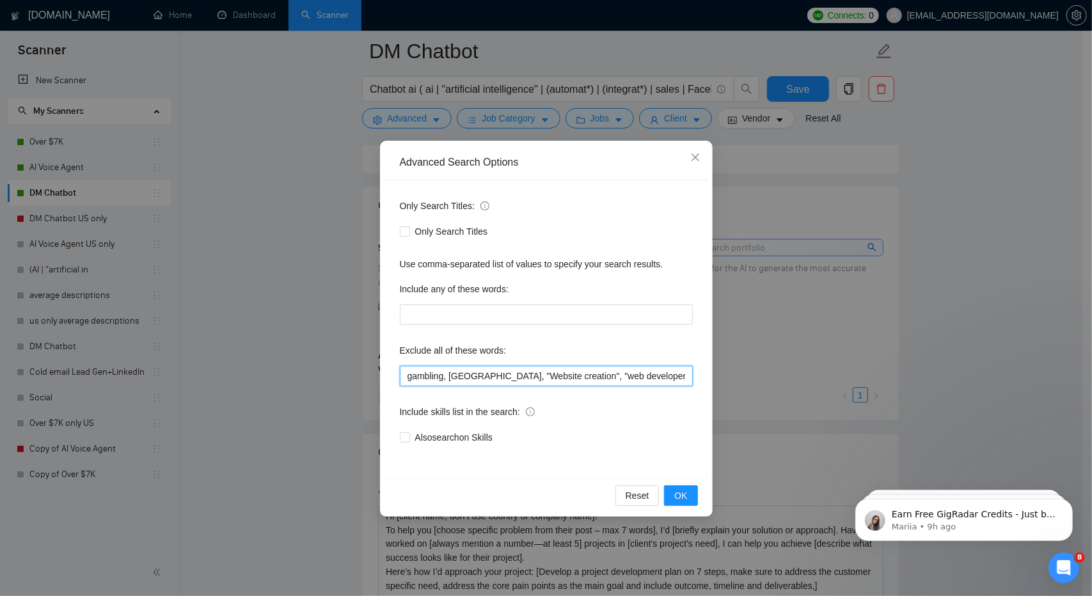
click at [640, 374] on input "gambling, [GEOGRAPHIC_DATA], "Website creation", "web developer", "web developm…" at bounding box center [546, 376] width 293 height 20
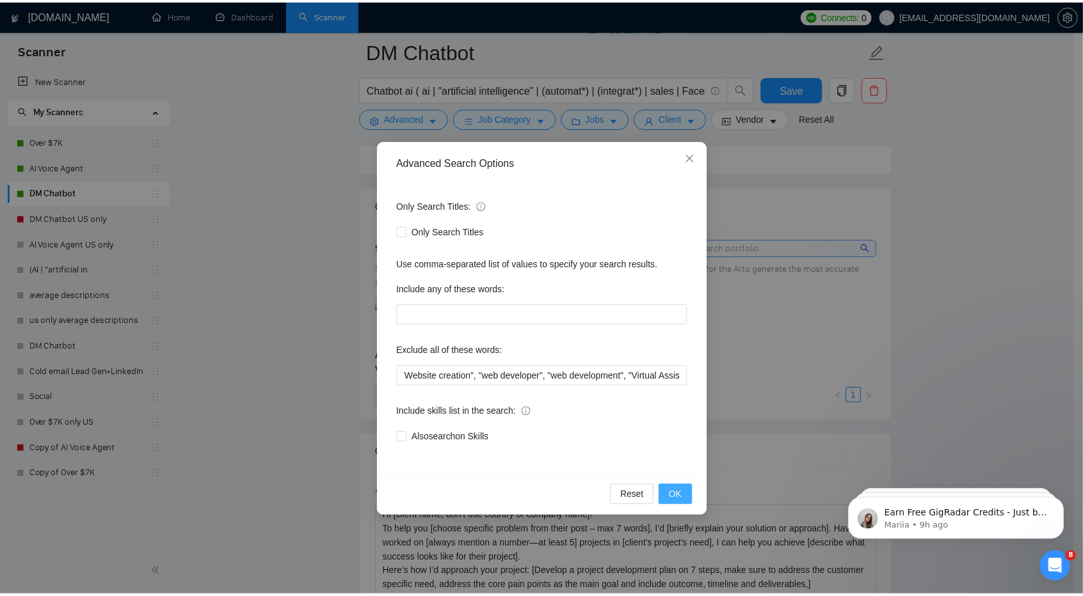
scroll to position [0, 0]
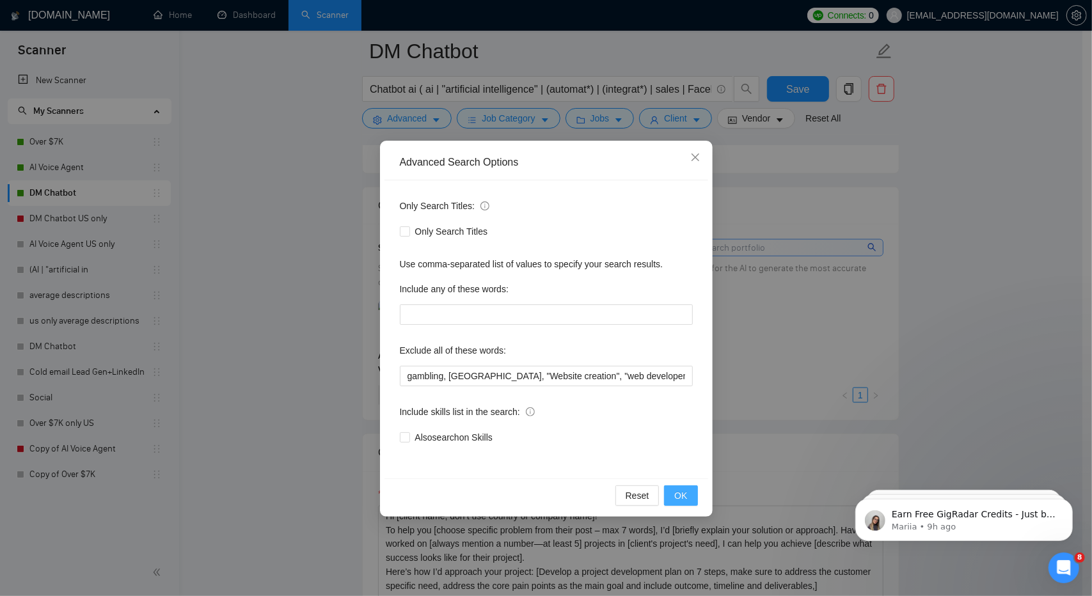
click at [694, 499] on button "OK" at bounding box center [680, 496] width 33 height 20
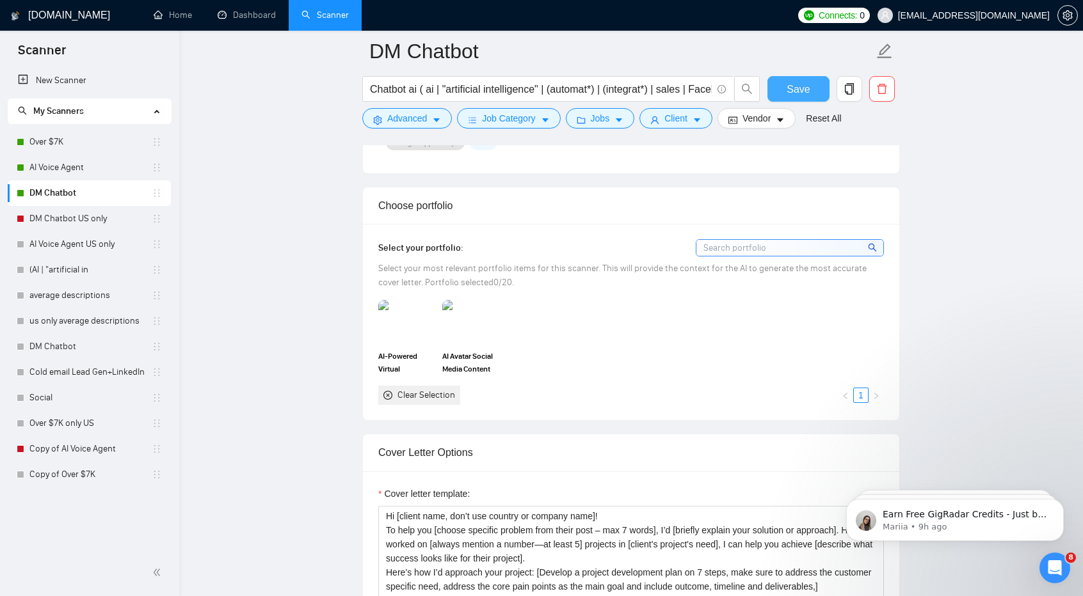
click at [808, 77] on button "Save" at bounding box center [798, 89] width 62 height 26
click at [61, 172] on link "AI Voice Agent" at bounding box center [90, 168] width 122 height 26
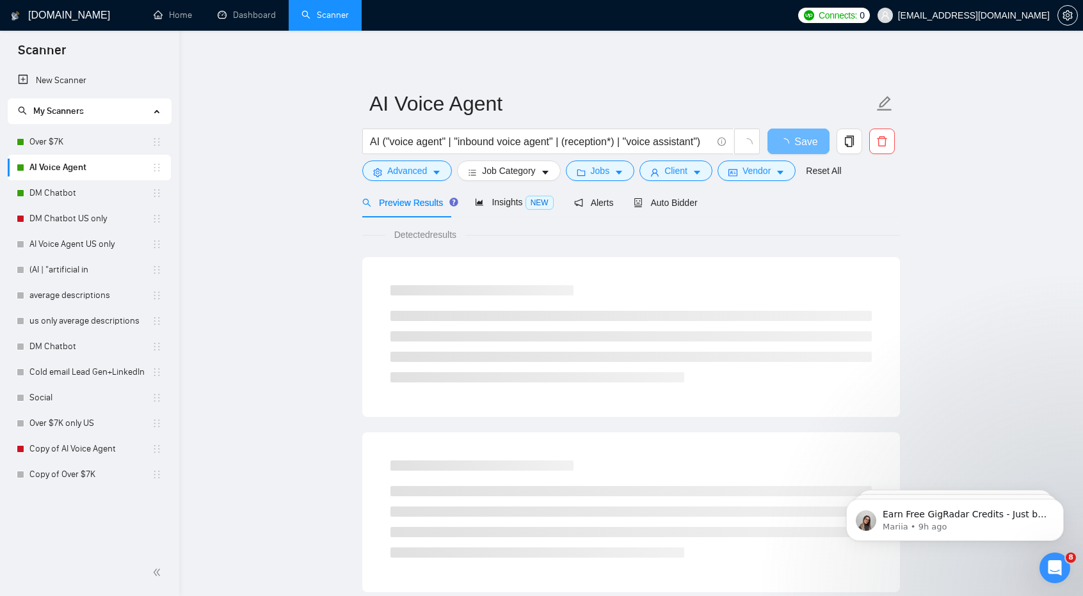
click at [439, 203] on span "Preview Results" at bounding box center [408, 203] width 92 height 10
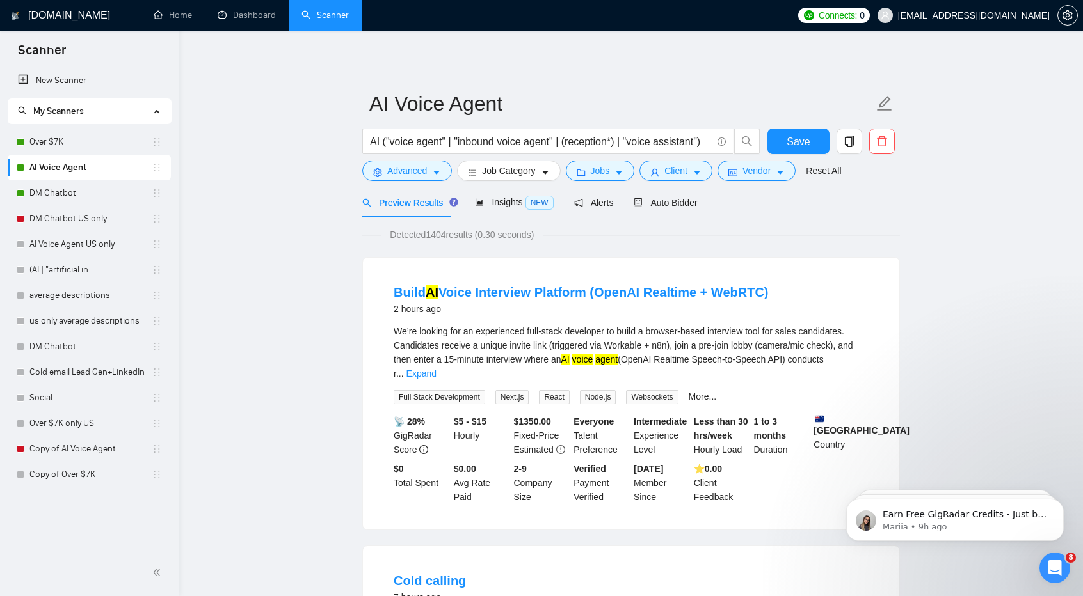
click at [417, 205] on span "Preview Results" at bounding box center [408, 203] width 92 height 10
click at [418, 170] on span "Advanced" at bounding box center [407, 171] width 40 height 14
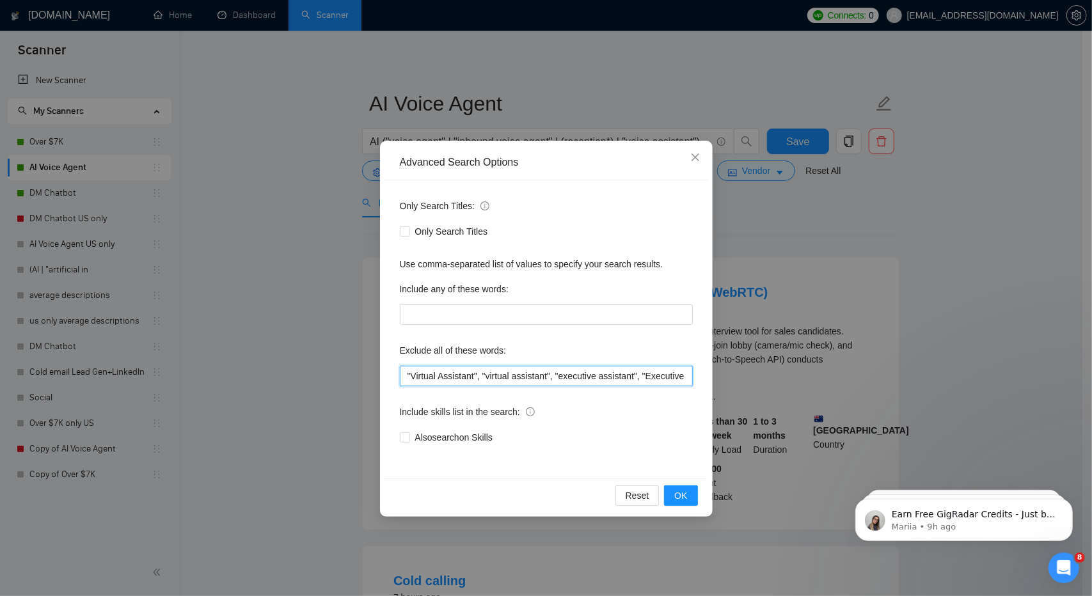
click at [634, 371] on input ""Virtual Assistant", "virtual assistant", "executive assistant", "Executive Ass…" at bounding box center [546, 376] width 293 height 20
click at [682, 501] on span "OK" at bounding box center [681, 496] width 13 height 14
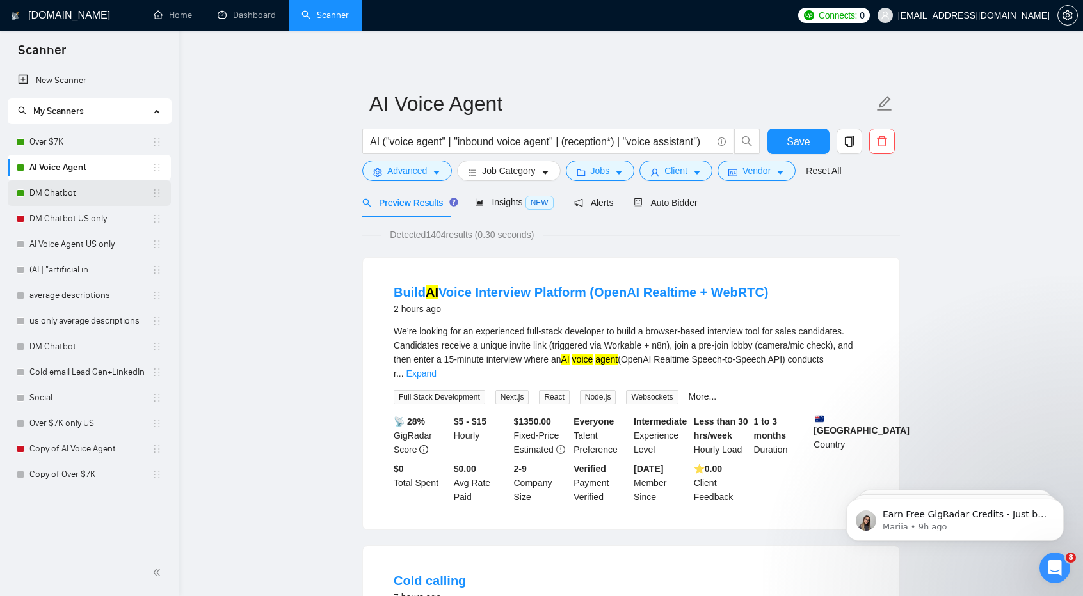
click at [79, 192] on link "DM Chatbot" at bounding box center [90, 193] width 122 height 26
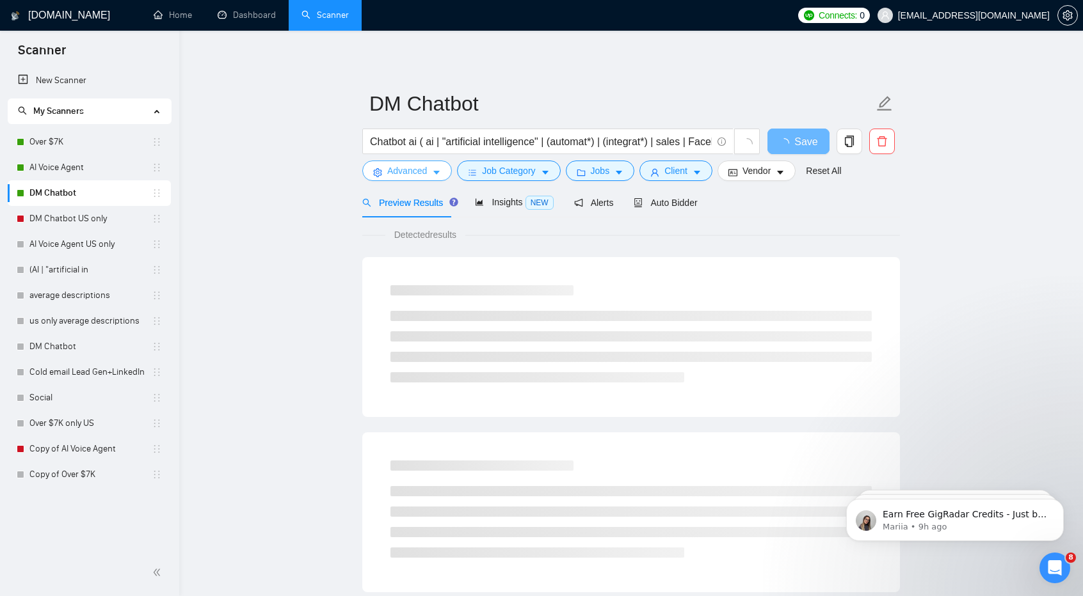
click at [422, 168] on span "Advanced" at bounding box center [407, 171] width 40 height 14
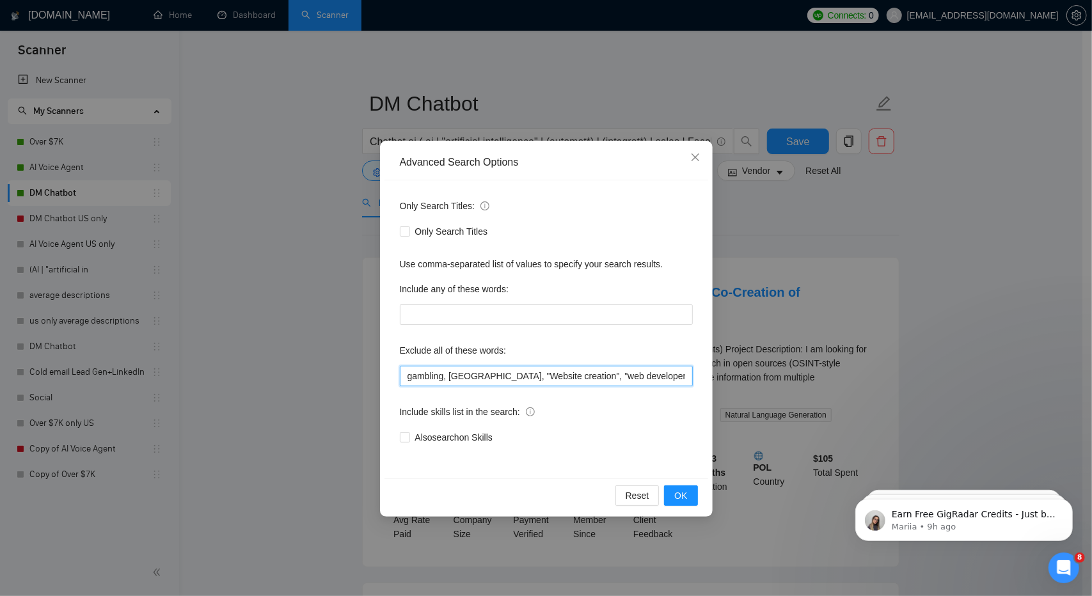
click at [602, 374] on input "gambling, [GEOGRAPHIC_DATA], "Website creation", "web developer", "web developm…" at bounding box center [546, 376] width 293 height 20
click at [684, 378] on input "gambling, [GEOGRAPHIC_DATA], "Website creation", "web developer", "web developm…" at bounding box center [546, 376] width 293 height 20
paste input ""Virtual Assistant", "virtual assistant", "executive assistant", "Executive Ass…"
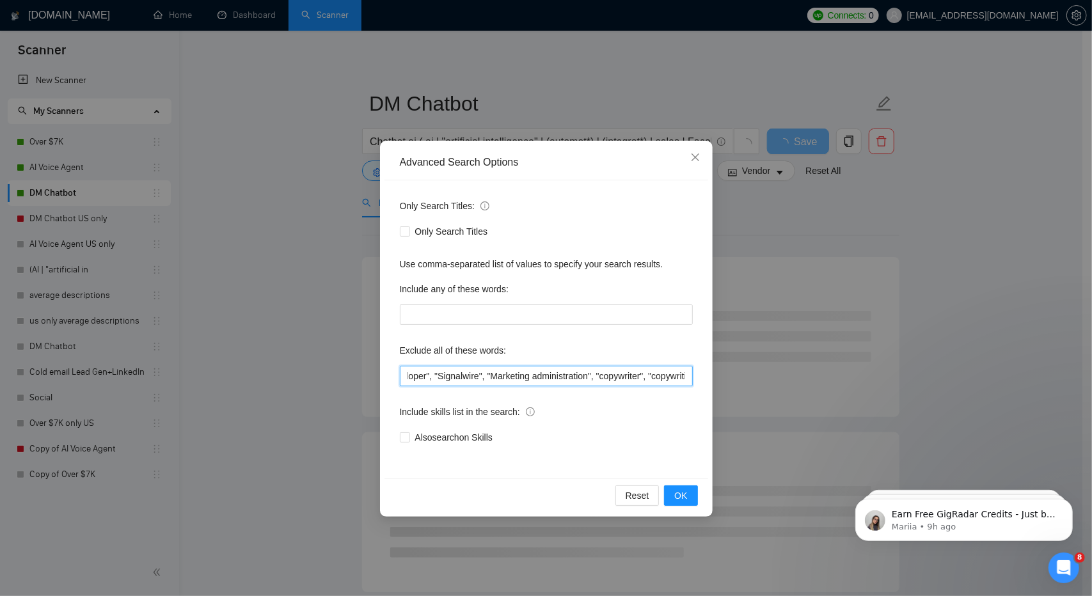
click at [528, 371] on input "gambling, va, "Website creation", "web developer", "web development", "Virtual …" at bounding box center [546, 376] width 293 height 20
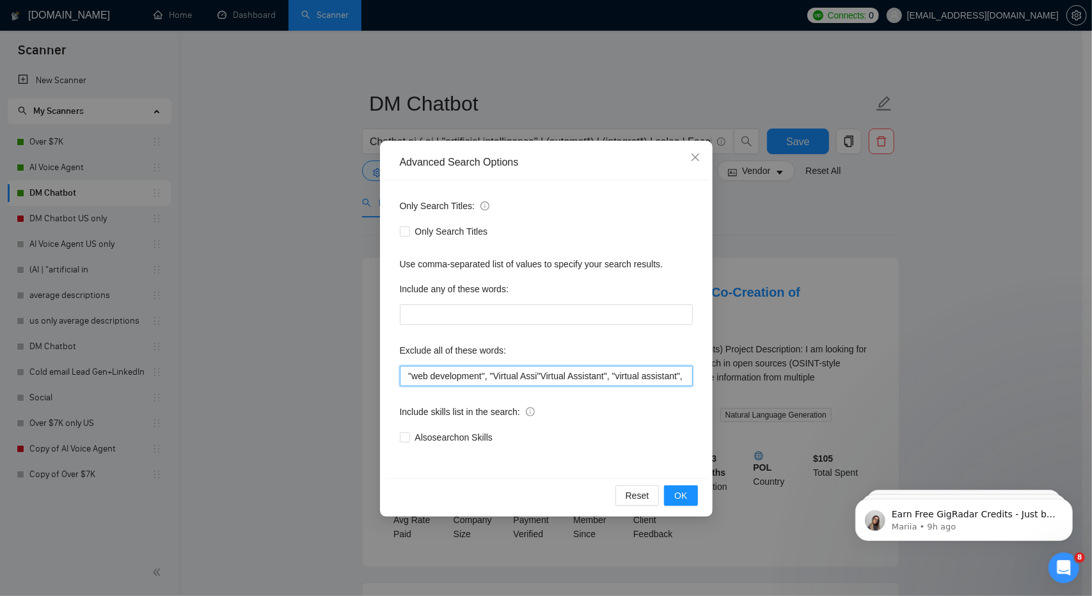
scroll to position [0, 191]
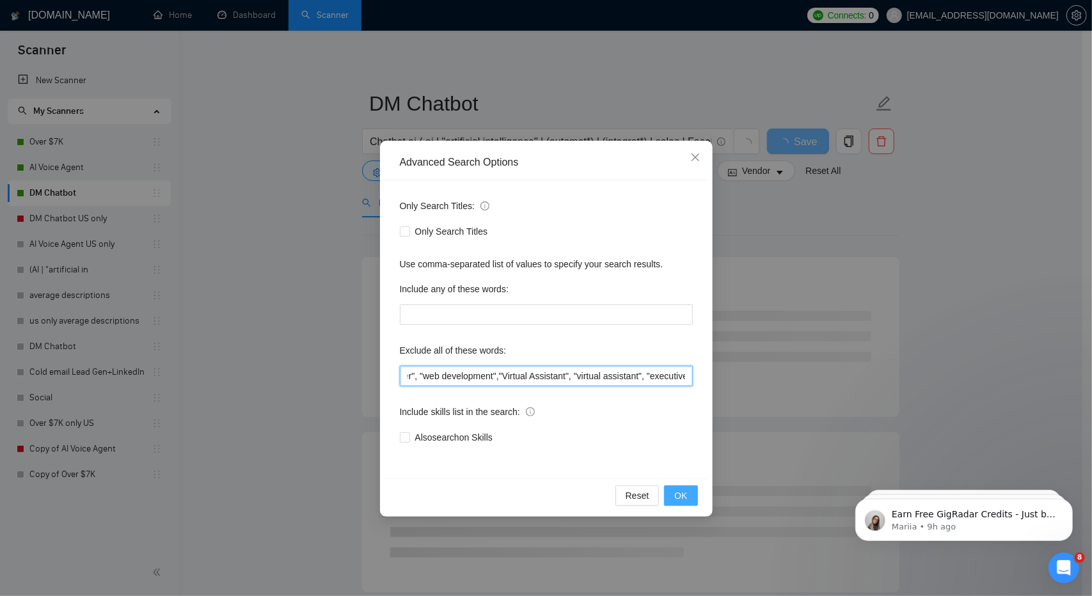
type input "gambling, va, "Website creation", "web developer", "web development","Virtual A…"
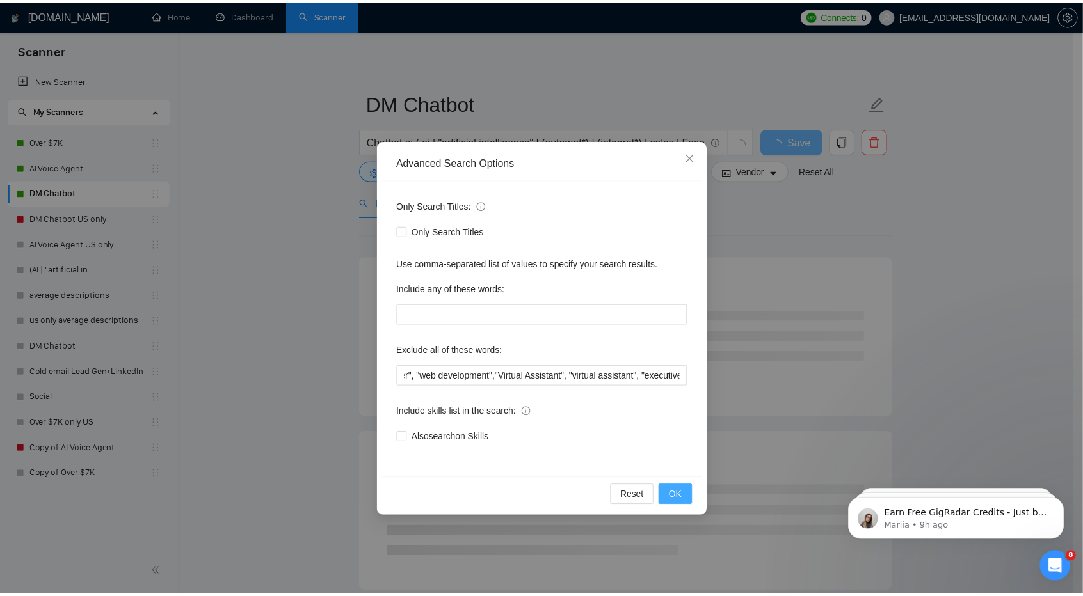
scroll to position [0, 0]
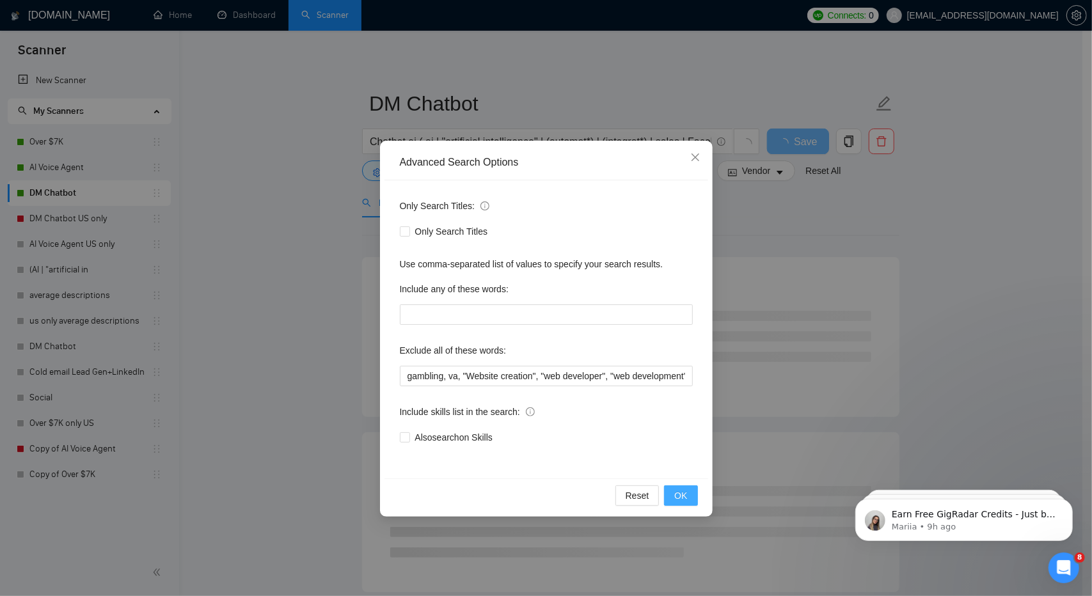
click at [690, 493] on button "OK" at bounding box center [680, 496] width 33 height 20
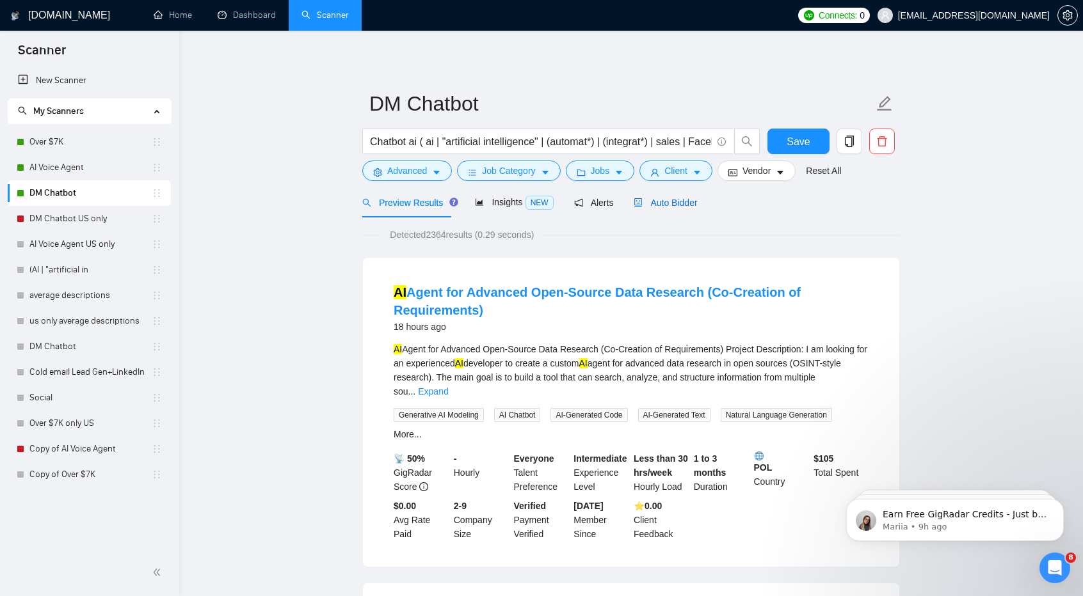
click at [666, 200] on span "Auto Bidder" at bounding box center [665, 203] width 63 height 10
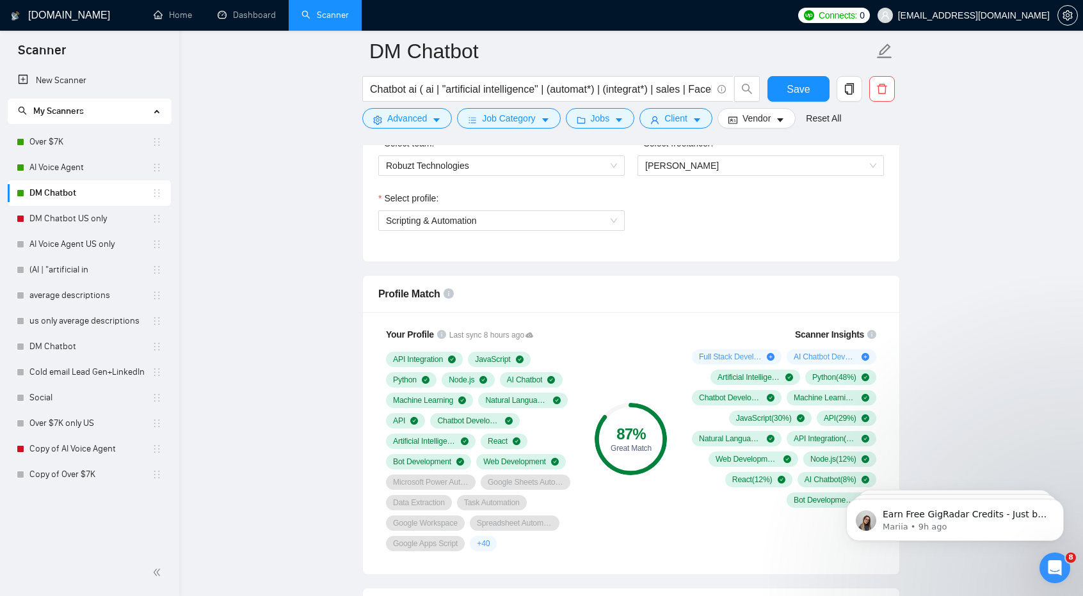
scroll to position [629, 0]
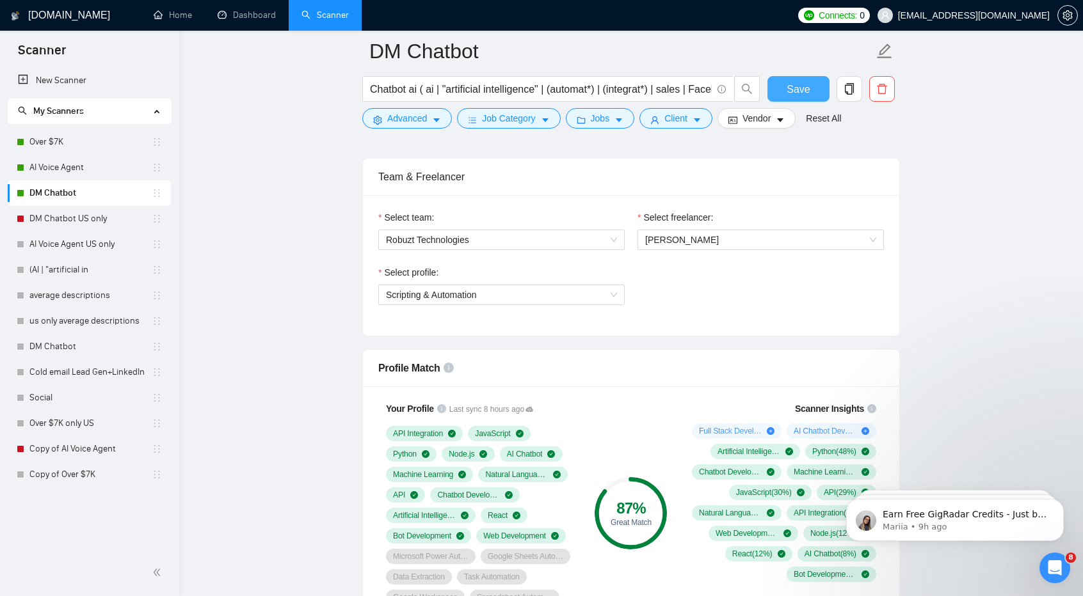
click at [804, 86] on span "Save" at bounding box center [798, 89] width 23 height 16
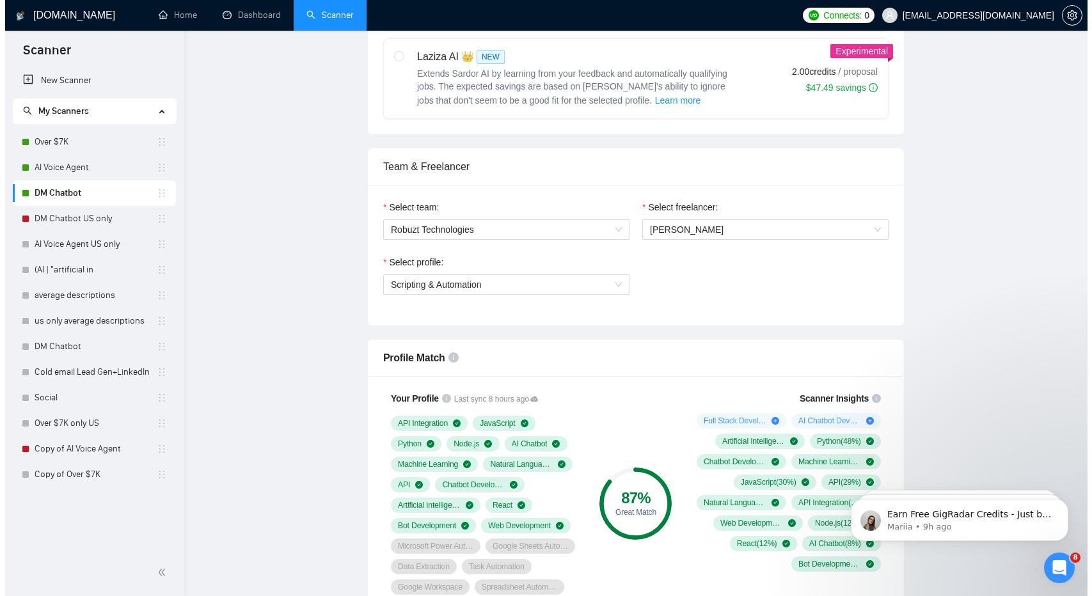
scroll to position [0, 0]
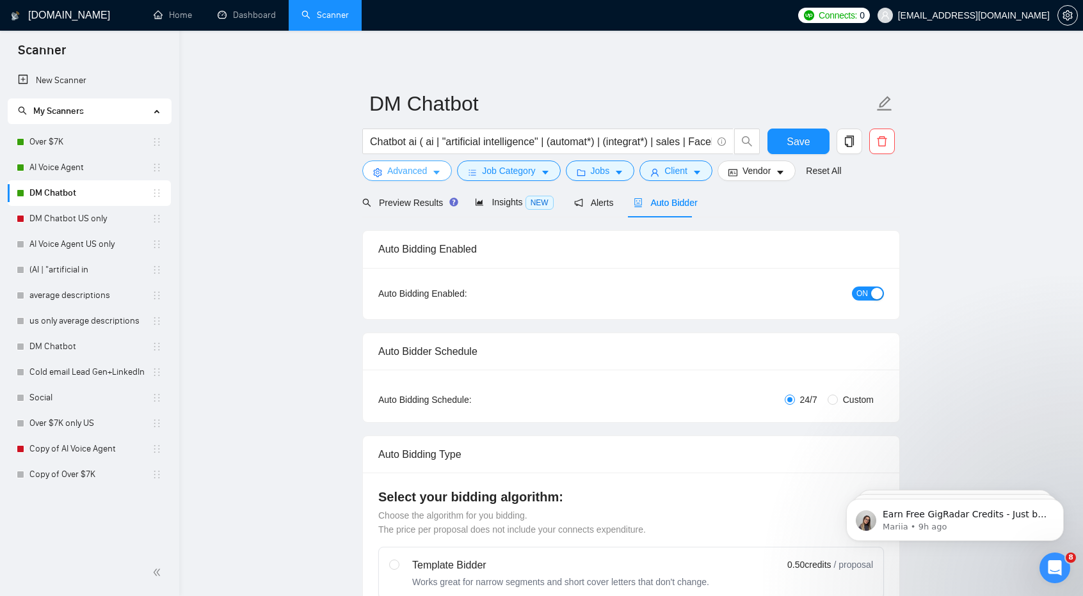
click at [426, 166] on button "Advanced" at bounding box center [407, 171] width 90 height 20
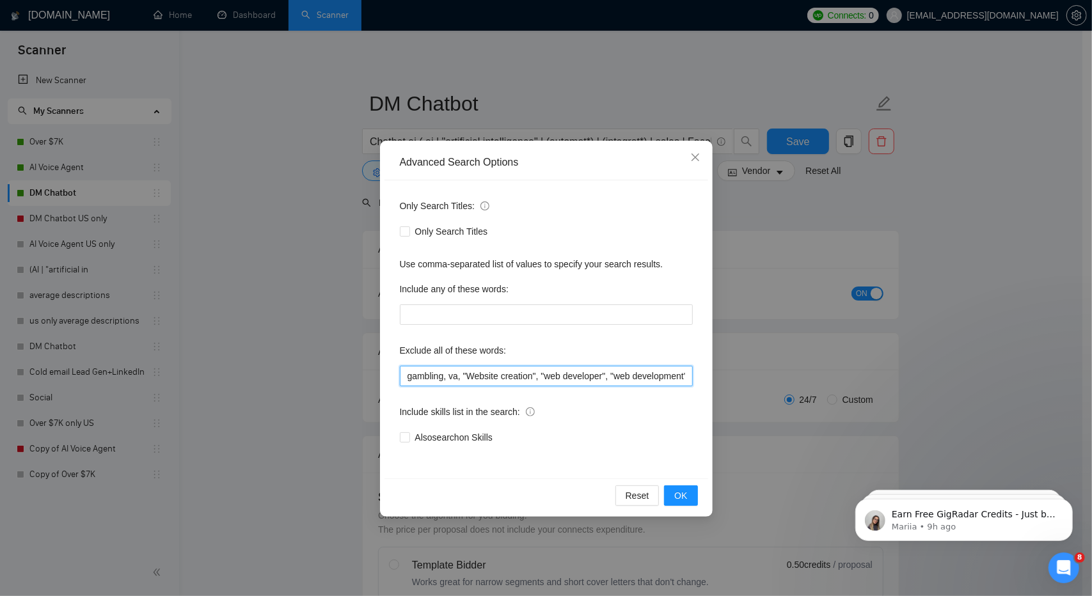
click at [600, 383] on input "gambling, va, "Website creation", "web developer", "web development","Virtual A…" at bounding box center [546, 376] width 293 height 20
click at [687, 491] on span "OK" at bounding box center [681, 496] width 13 height 14
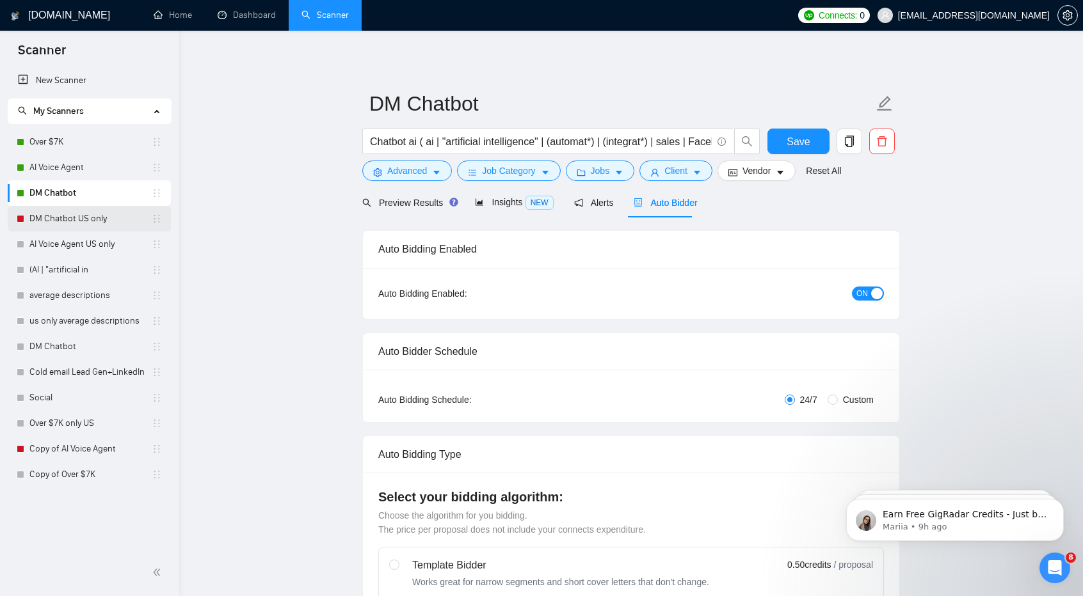
click at [75, 208] on link "DM Chatbot US only" at bounding box center [90, 219] width 122 height 26
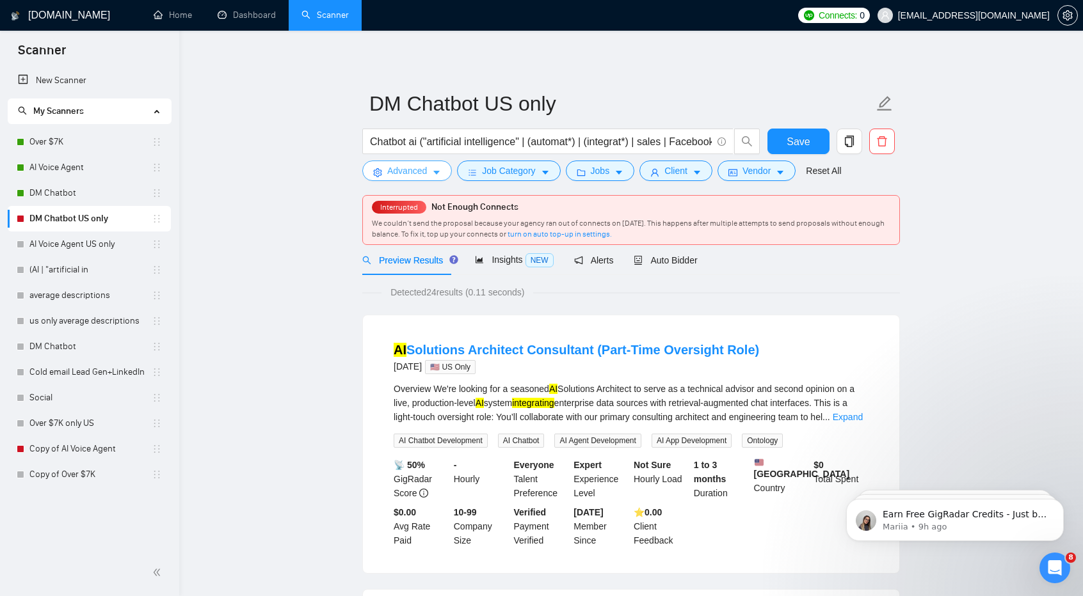
click at [401, 175] on span "Advanced" at bounding box center [407, 171] width 40 height 14
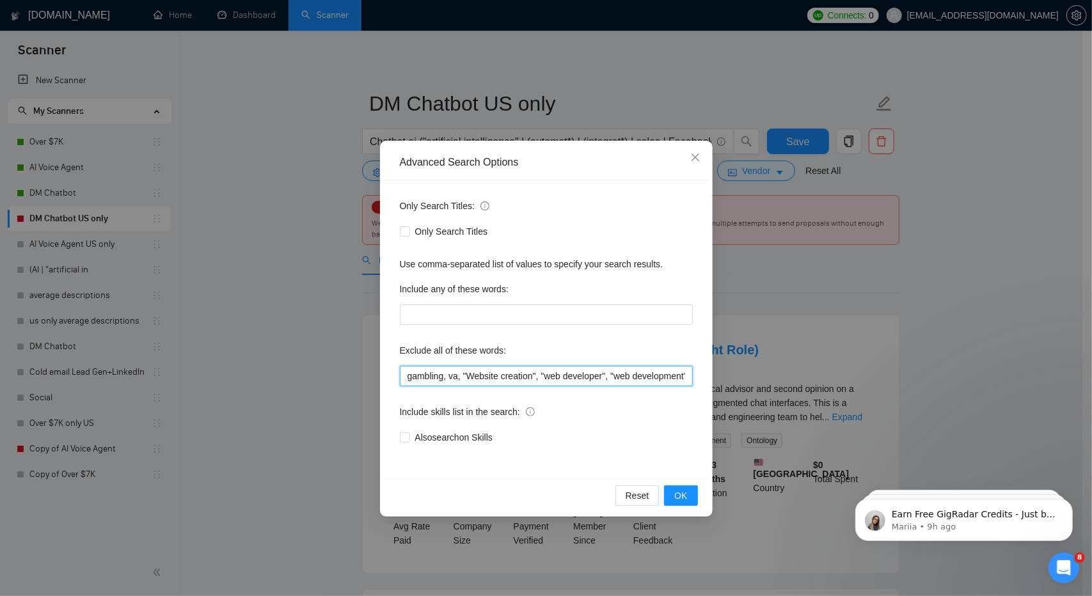
click at [535, 379] on input "gambling, va, "Website creation", "web developer", "web development", "Virtual …" at bounding box center [546, 376] width 293 height 20
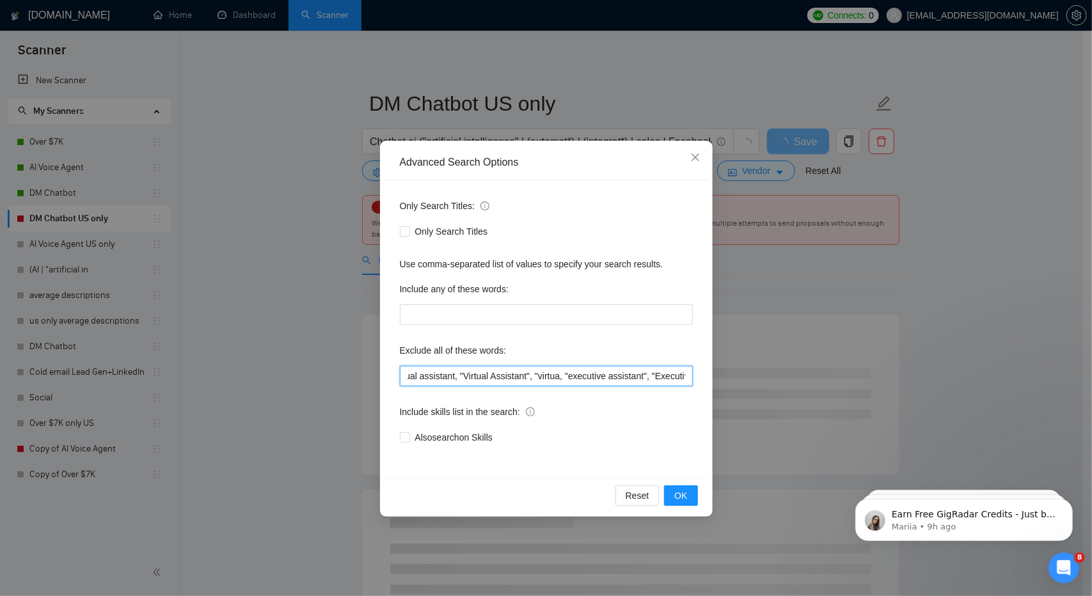
drag, startPoint x: 457, startPoint y: 377, endPoint x: 555, endPoint y: 378, distance: 98.6
click at [555, 378] on input "gambling, va, "Website creation", "web developer", "web development", "Virtual …" at bounding box center [546, 376] width 293 height 20
drag, startPoint x: 567, startPoint y: 378, endPoint x: 813, endPoint y: 390, distance: 246.1
click at [813, 390] on div "Advanced Search Options Only Search Titles: Only Search Titles Use comma-separa…" at bounding box center [546, 298] width 1092 height 596
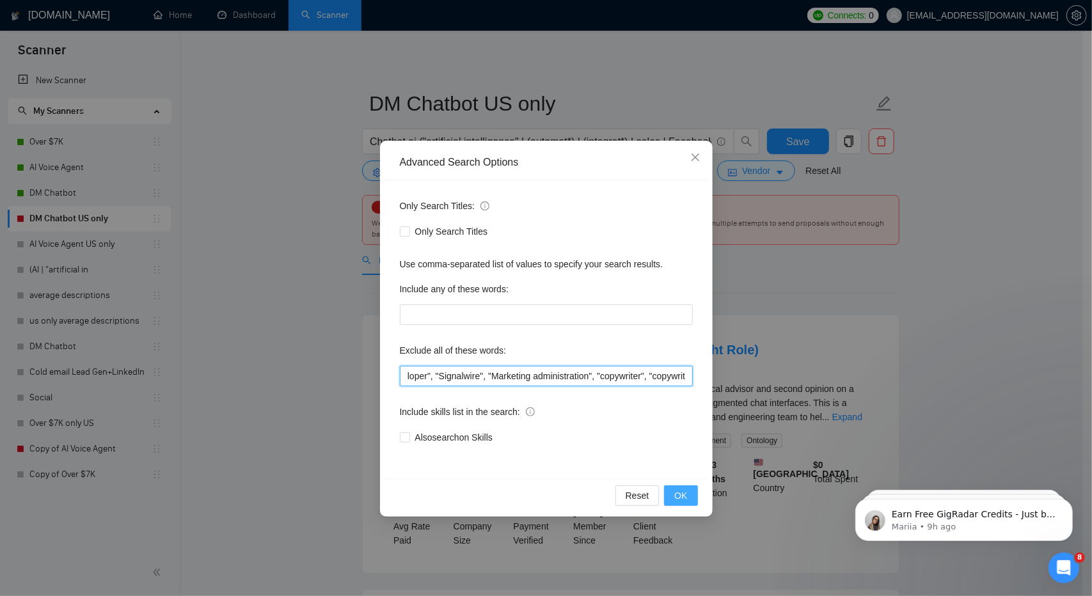
type input "gambling, va, "Website creation", "web developer", "web development", "Virtual …"
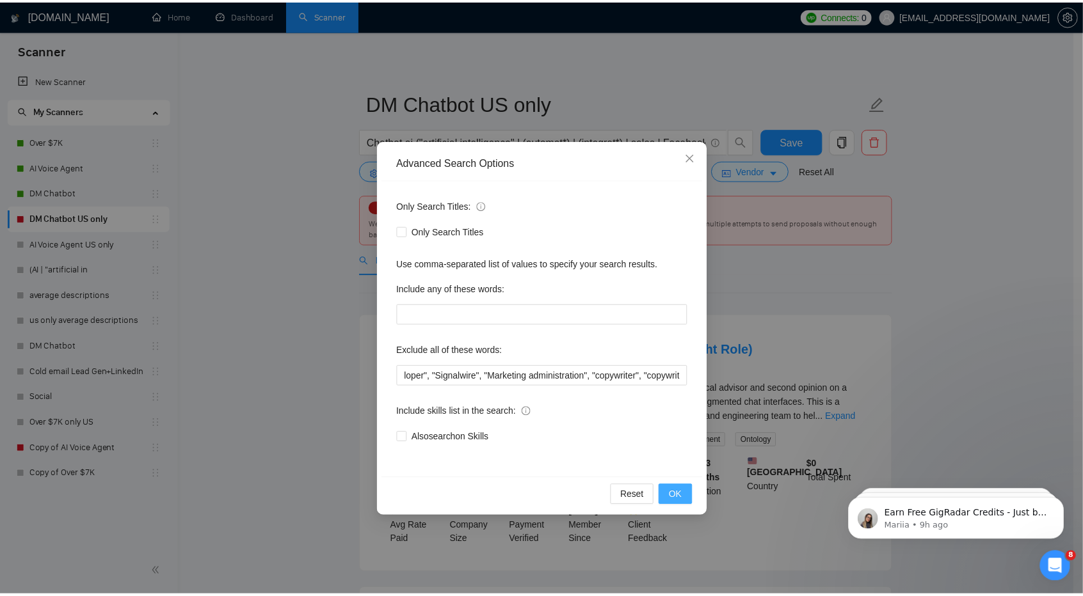
scroll to position [0, 0]
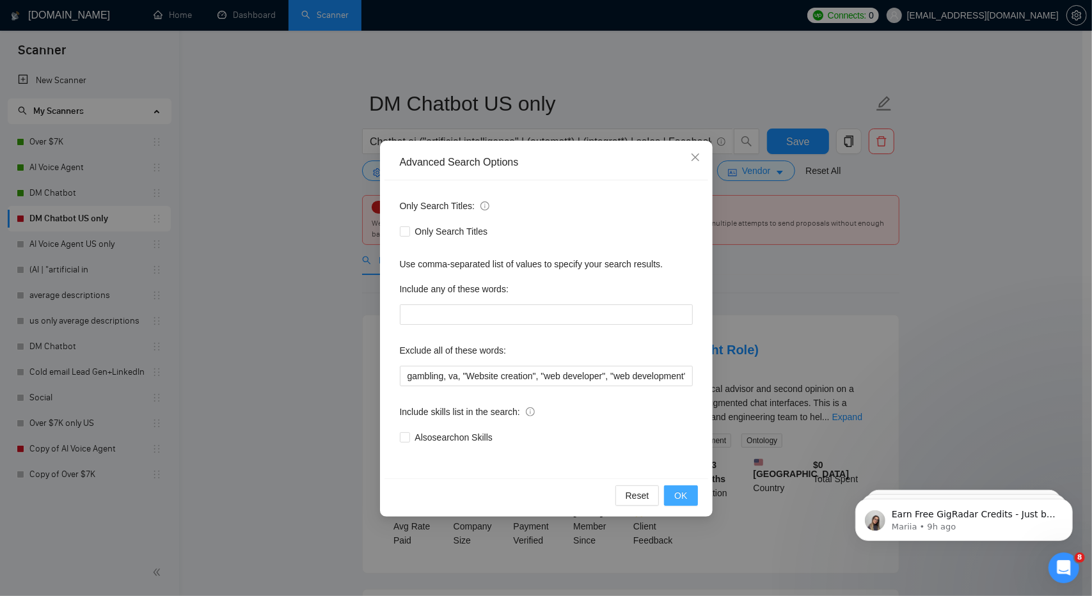
click at [678, 492] on span "OK" at bounding box center [681, 496] width 13 height 14
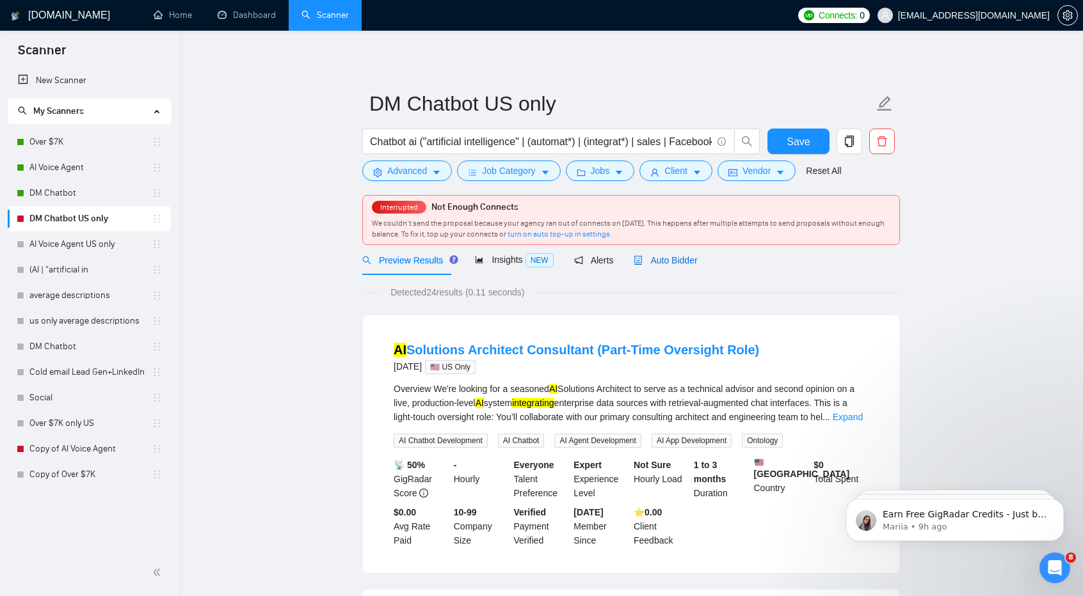
click at [682, 259] on span "Auto Bidder" at bounding box center [665, 260] width 63 height 10
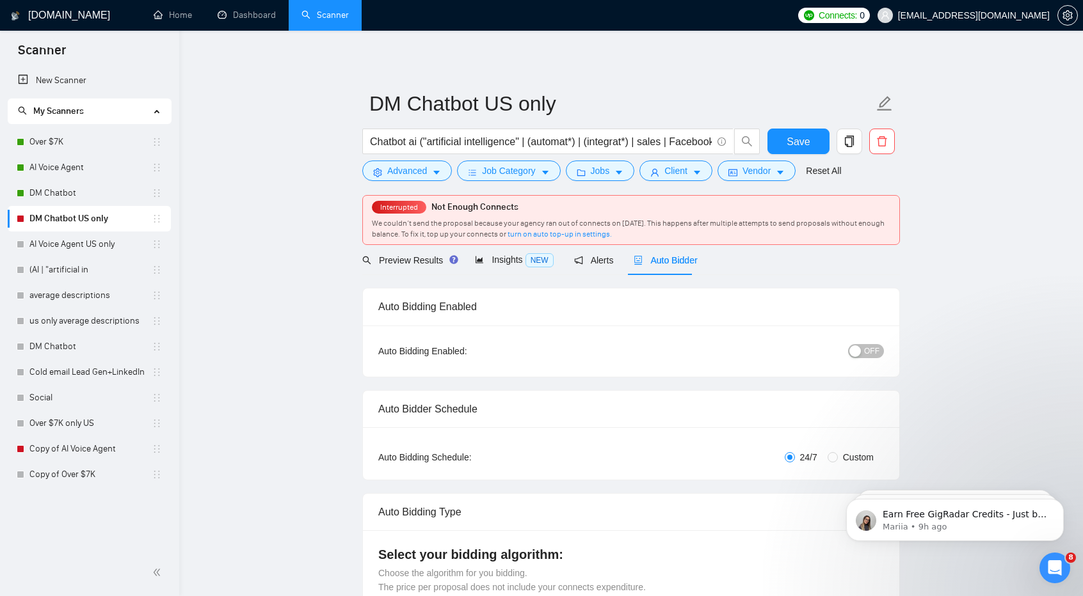
checkbox input "true"
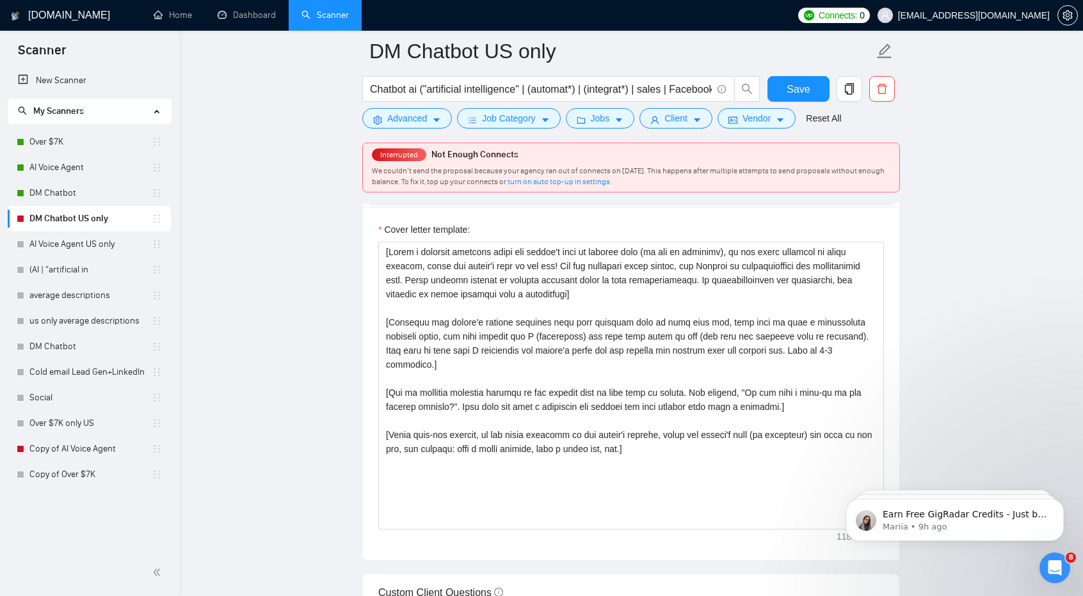
scroll to position [1400, 0]
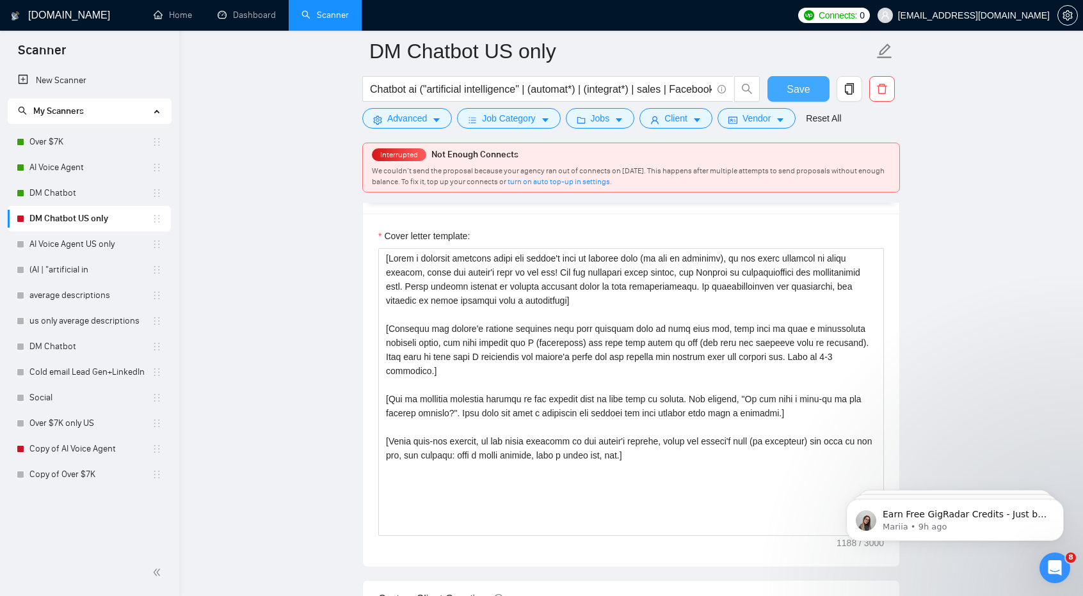
click at [810, 96] on button "Save" at bounding box center [798, 89] width 62 height 26
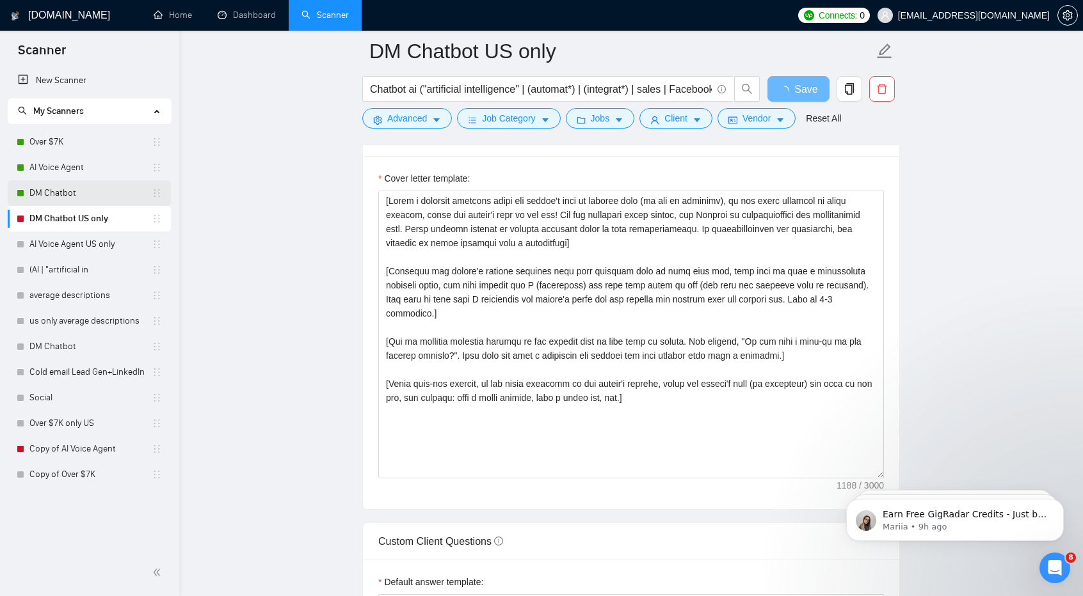
click at [54, 193] on link "DM Chatbot" at bounding box center [90, 193] width 122 height 26
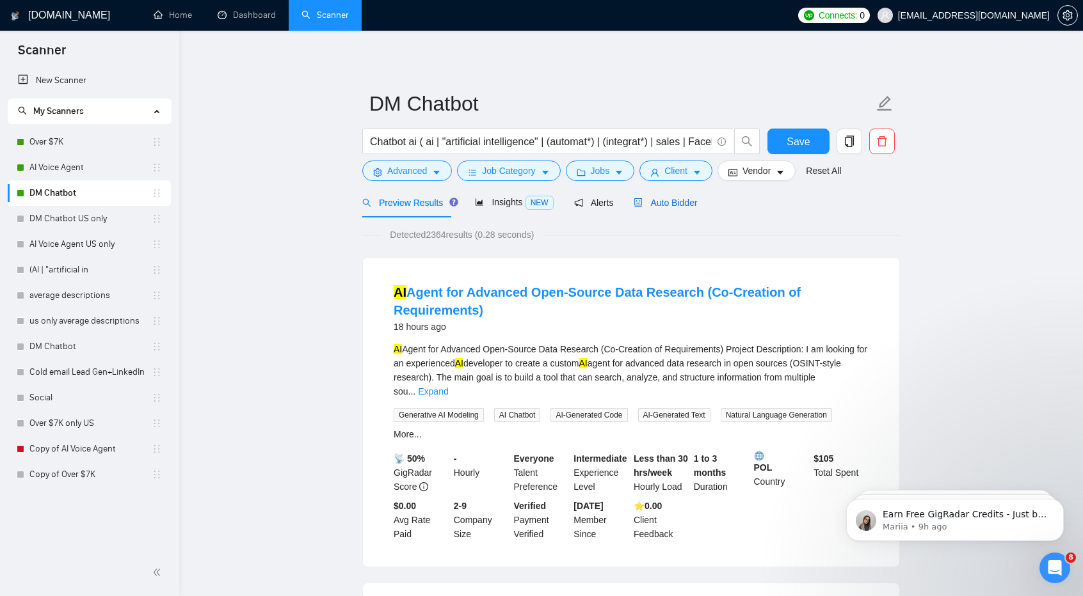
click at [683, 198] on span "Auto Bidder" at bounding box center [665, 203] width 63 height 10
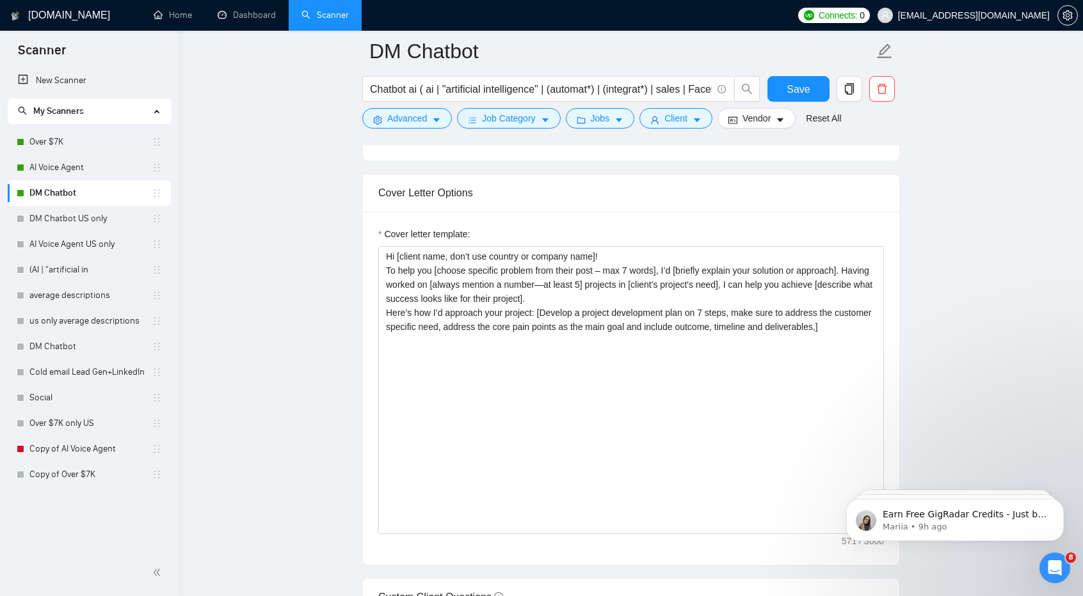
scroll to position [1336, 0]
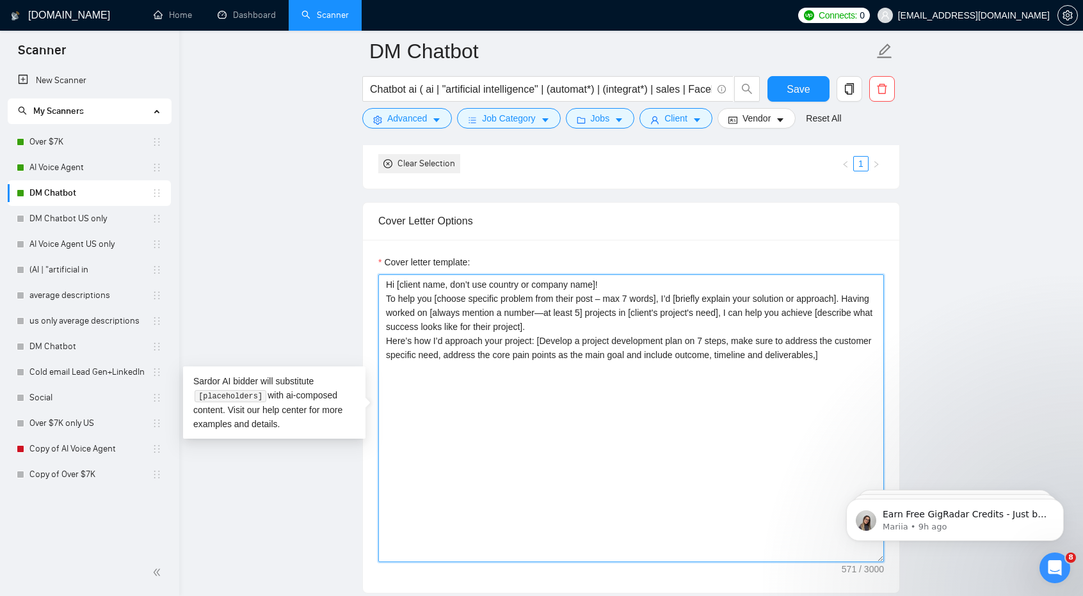
click at [634, 378] on textarea "Hi [client name, don’t use country or company name]! To help you [choose specif…" at bounding box center [631, 419] width 506 height 288
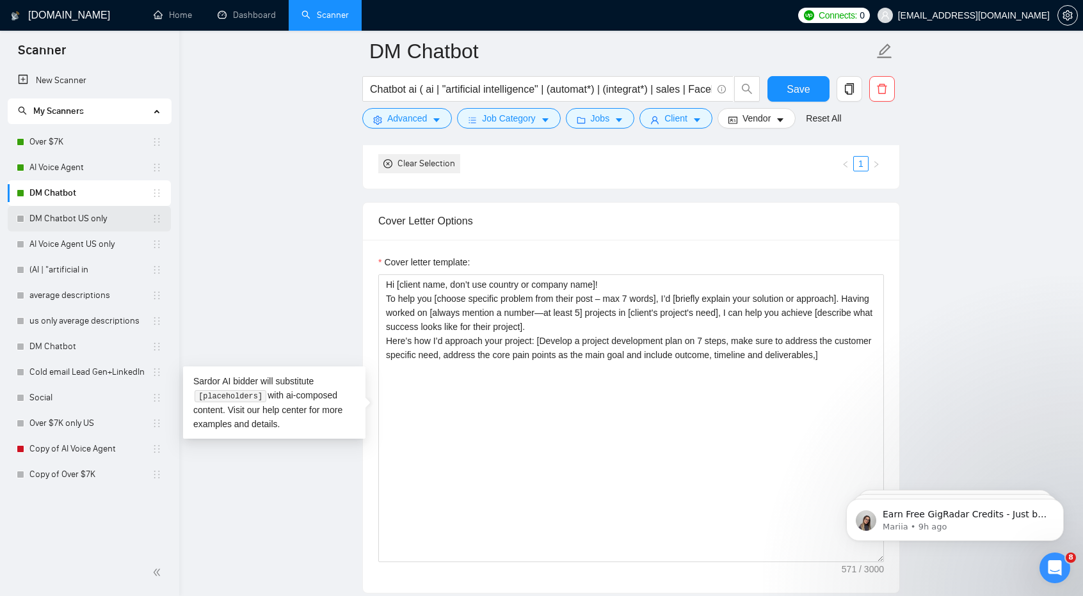
click at [87, 211] on link "DM Chatbot US only" at bounding box center [90, 219] width 122 height 26
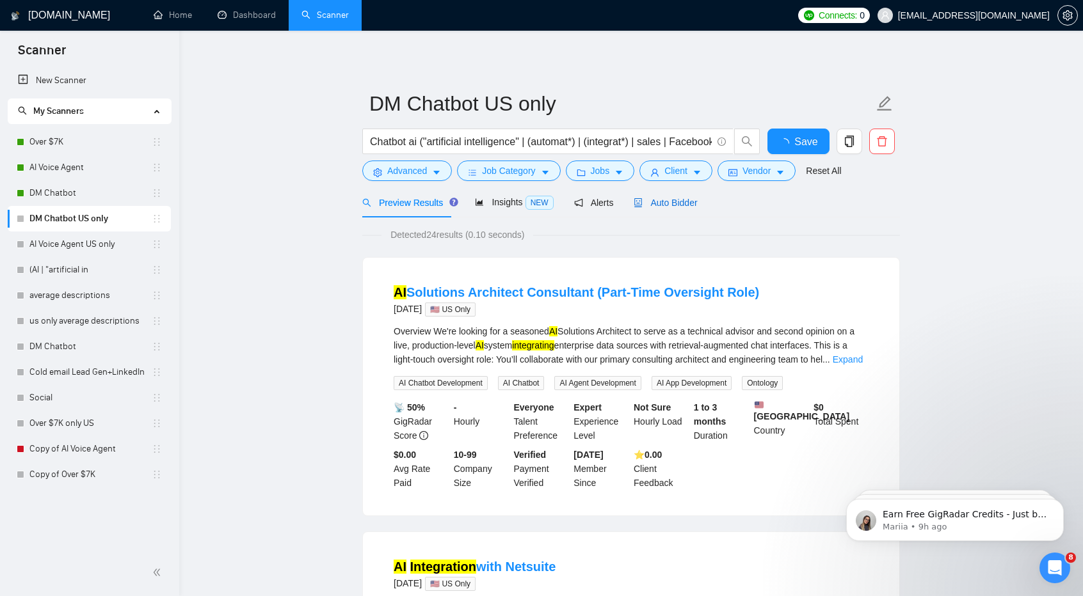
click at [673, 205] on span "Auto Bidder" at bounding box center [665, 203] width 63 height 10
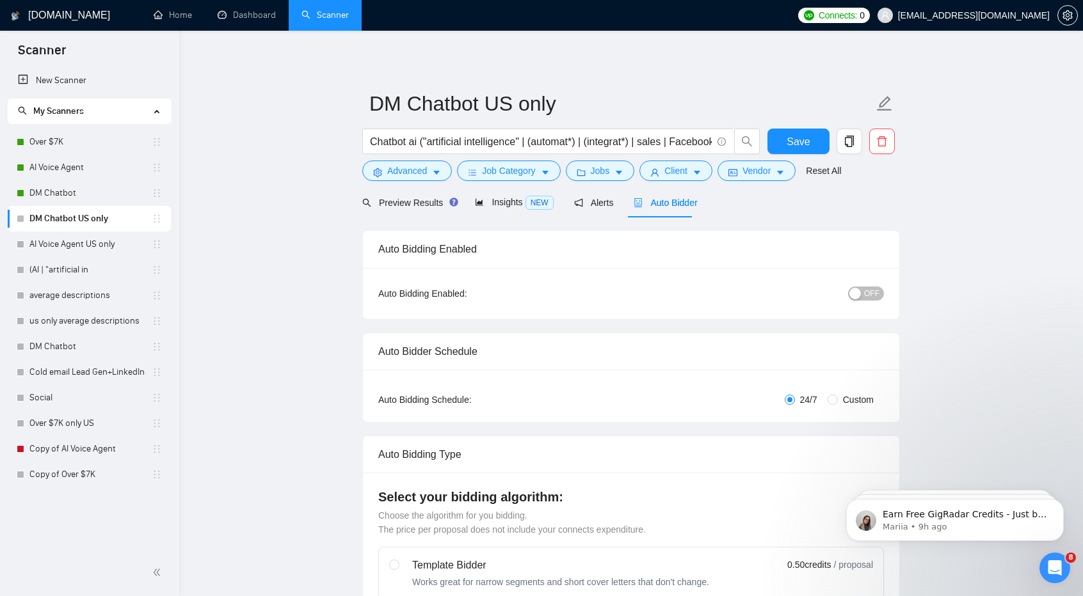
checkbox input "true"
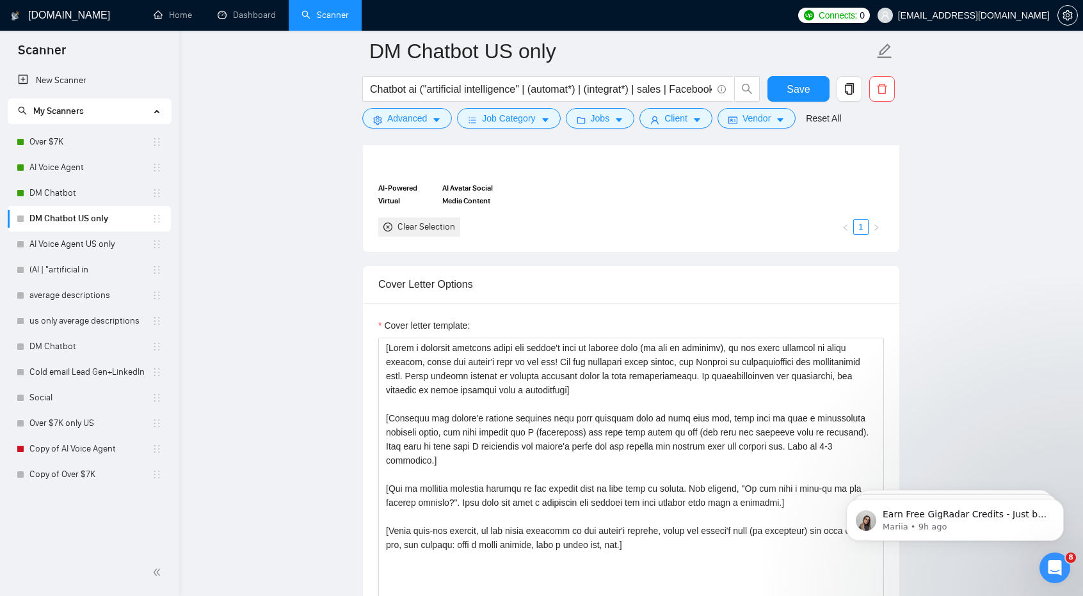
scroll to position [1284, 0]
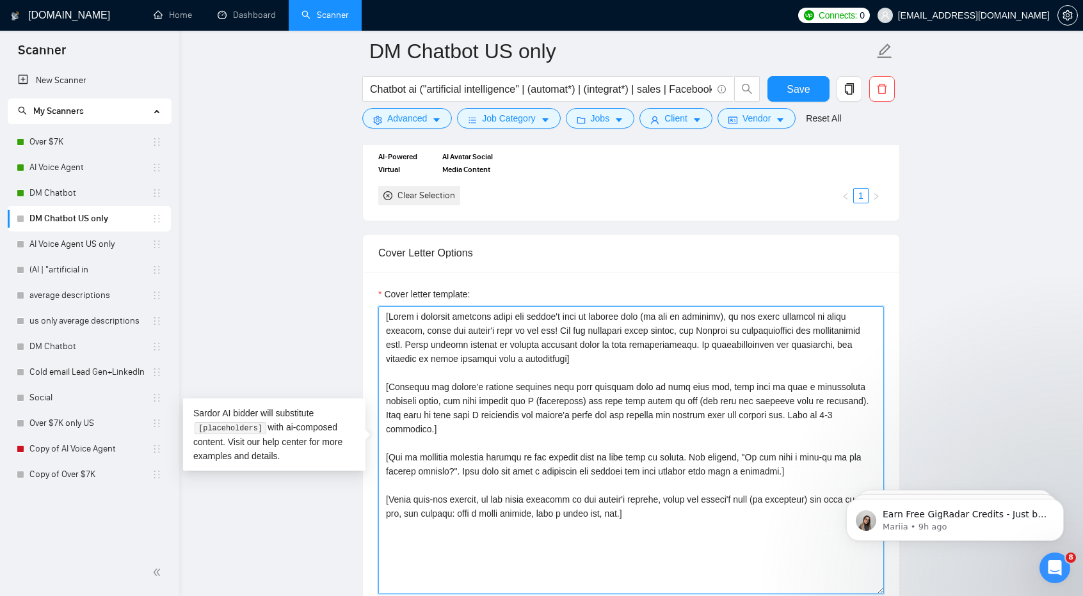
click at [615, 409] on textarea "Cover letter template:" at bounding box center [631, 451] width 506 height 288
paste textarea "Hi [client name, don’t use country or company name]! To help you [choose specif…"
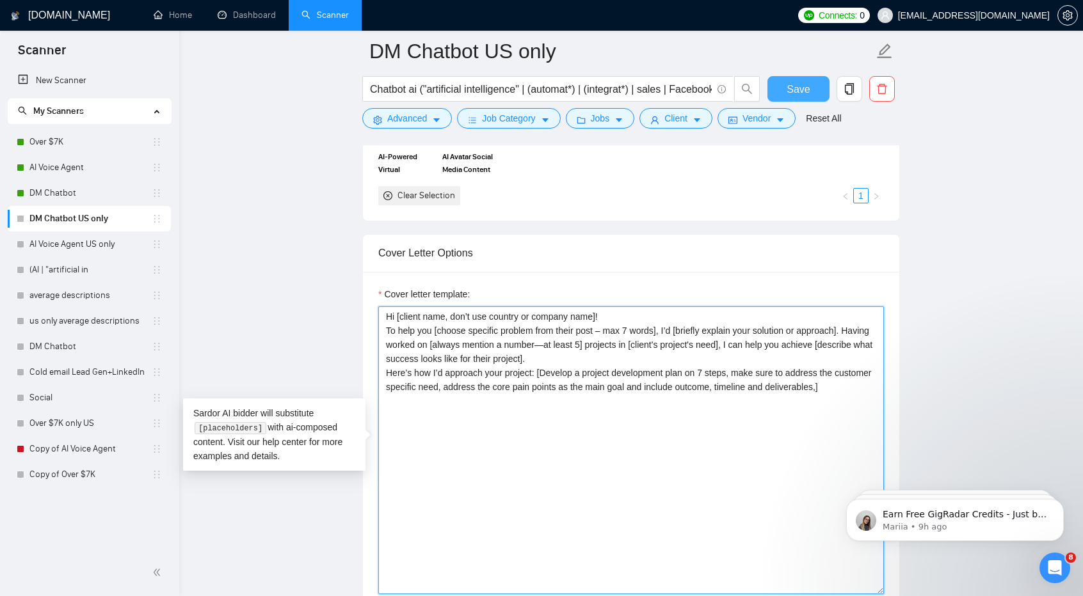
type textarea "Hi [client name, don’t use country or company name]! To help you [choose specif…"
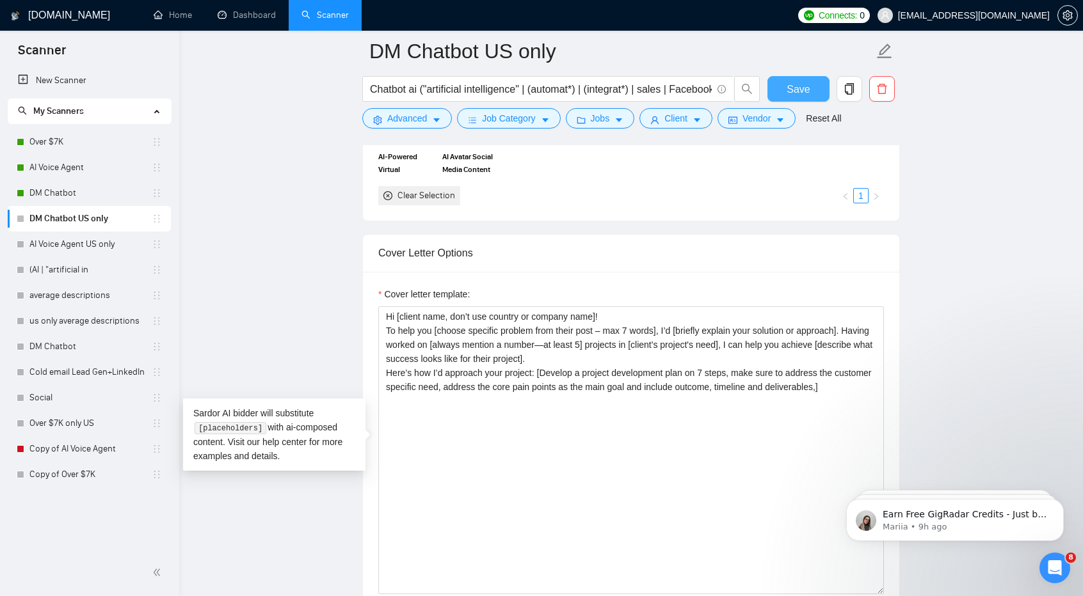
click at [796, 83] on span "Save" at bounding box center [798, 89] width 23 height 16
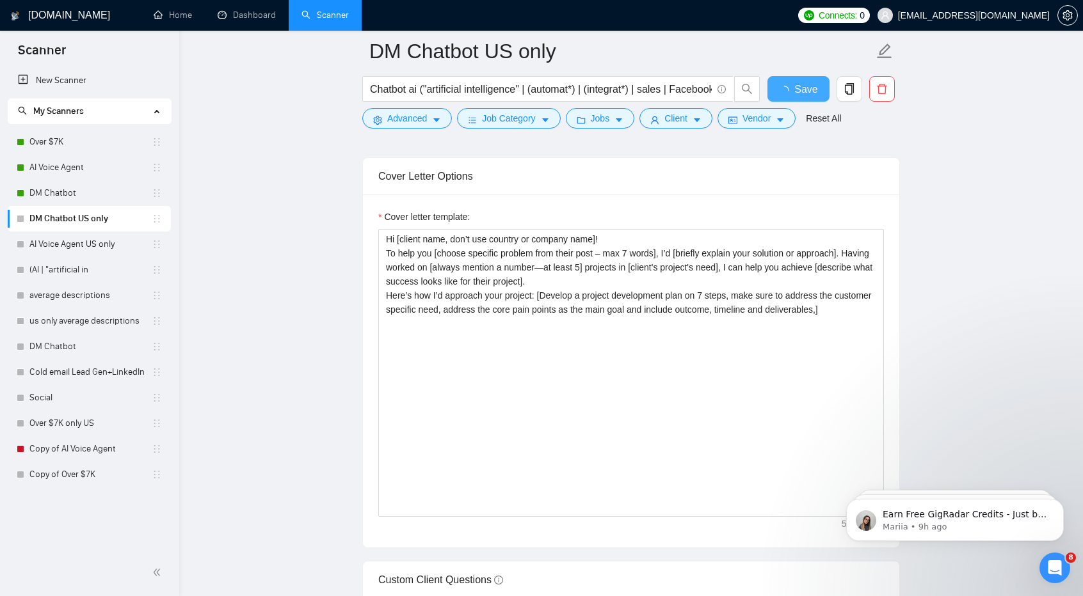
checkbox input "true"
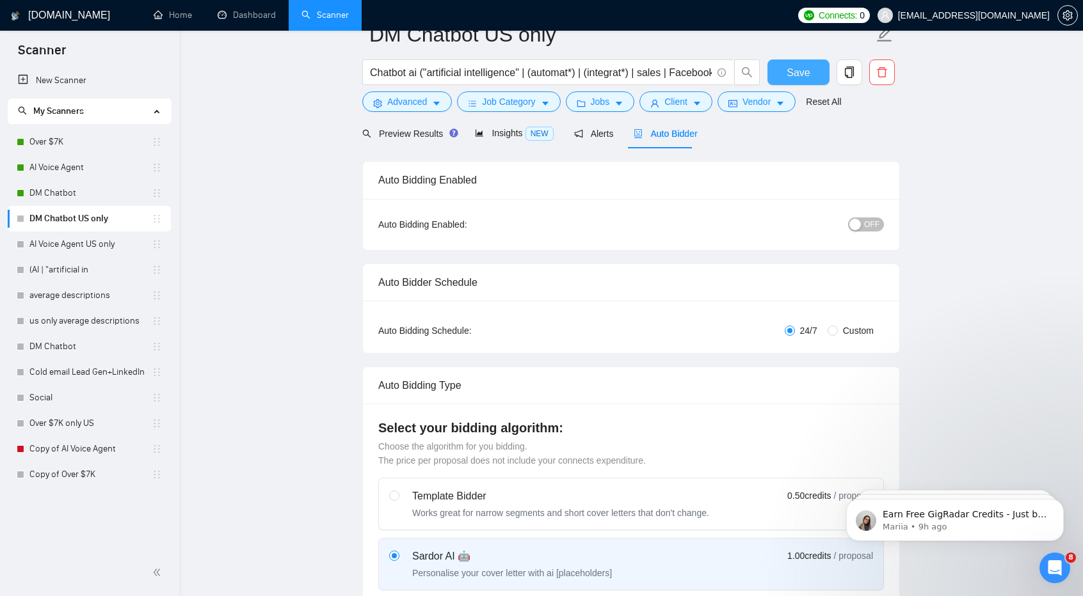
scroll to position [0, 0]
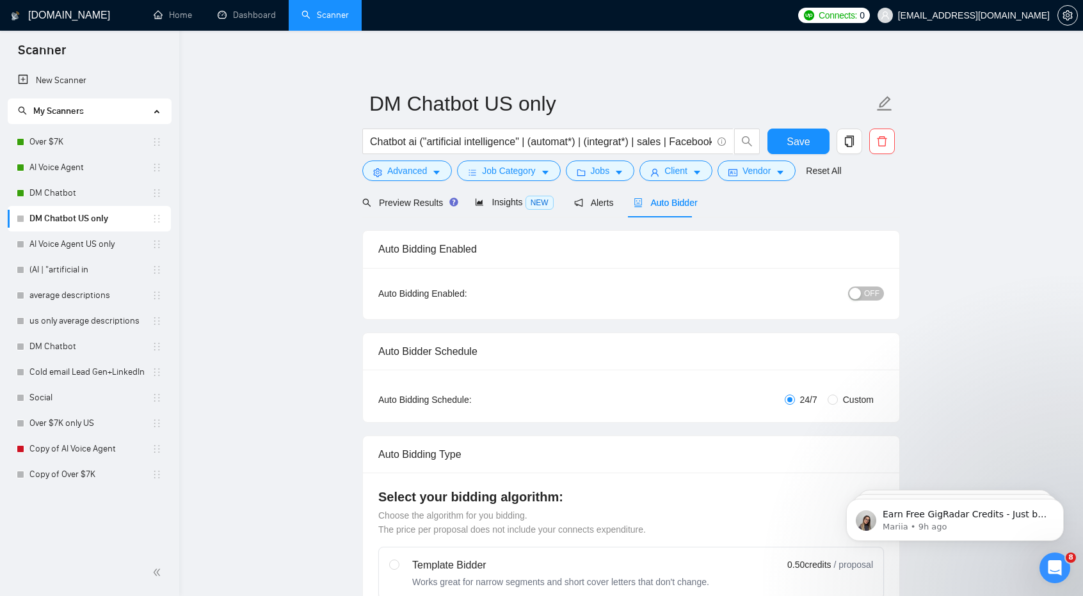
click at [875, 292] on span "OFF" at bounding box center [871, 294] width 15 height 14
click at [92, 241] on link "AI Voice Agent US only" at bounding box center [90, 245] width 122 height 26
click at [813, 137] on button "Save" at bounding box center [798, 142] width 62 height 26
click at [72, 248] on link "AI Voice Agent US only" at bounding box center [90, 245] width 122 height 26
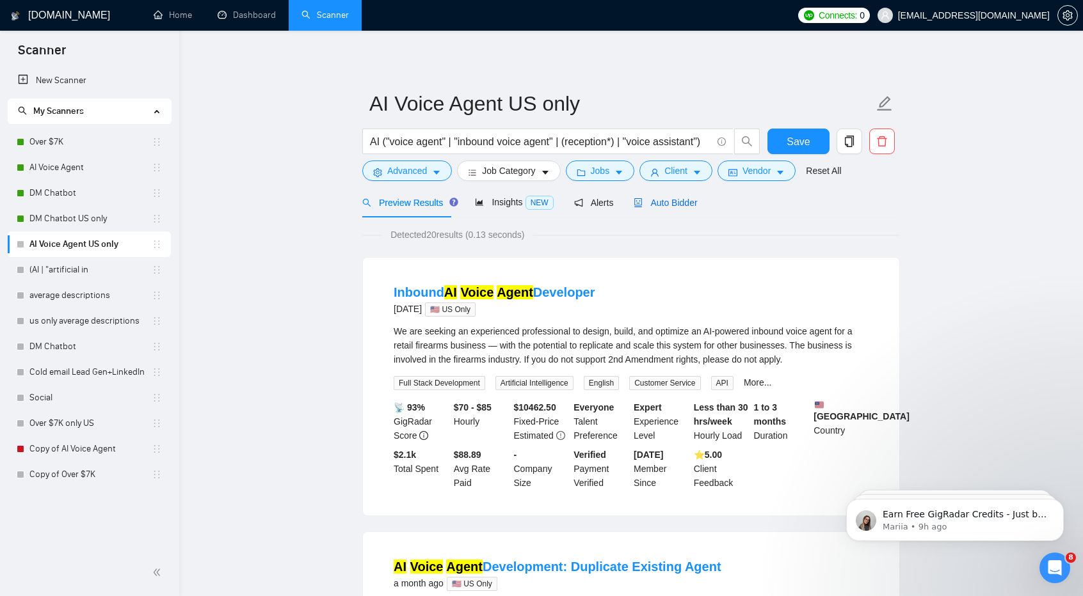
click at [666, 205] on span "Auto Bidder" at bounding box center [665, 203] width 63 height 10
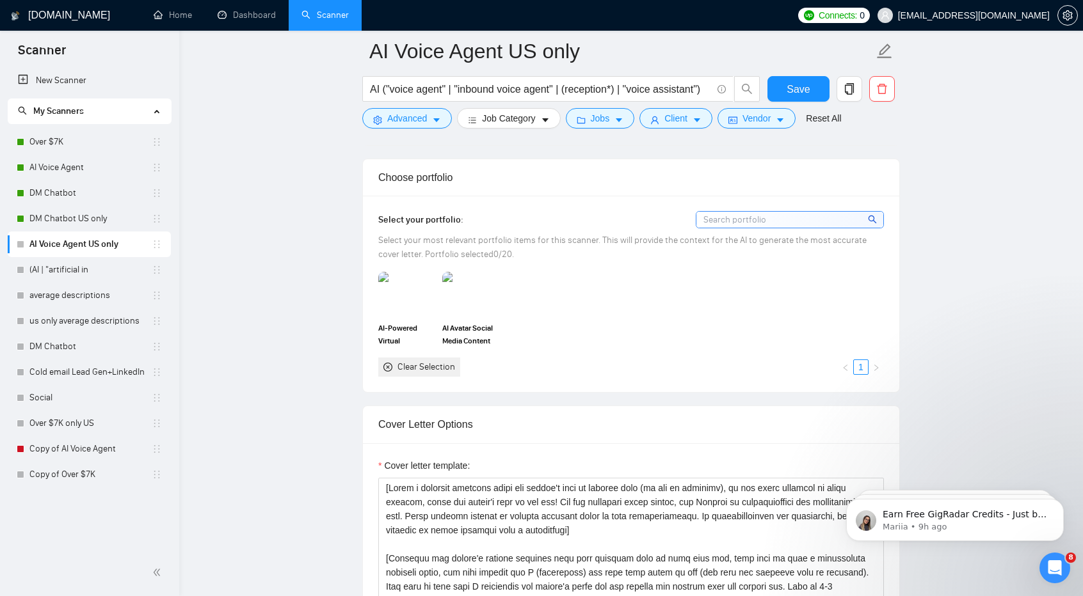
scroll to position [1163, 0]
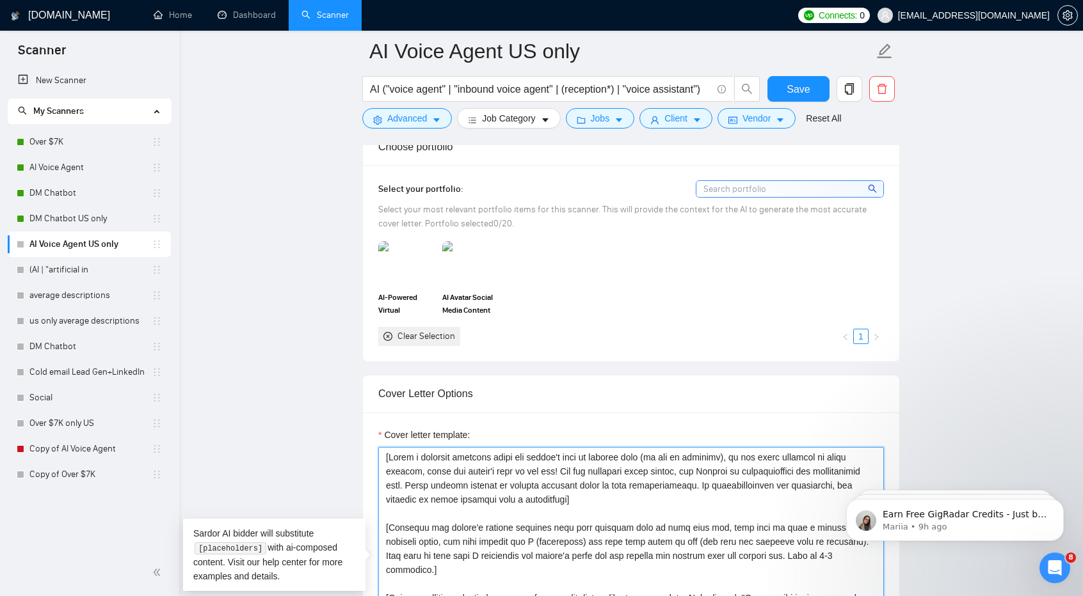
click at [630, 532] on textarea "Cover letter template:" at bounding box center [631, 591] width 506 height 288
paste textarea "Hi [client name, don’t use country or company name]! To help you [choose specif…"
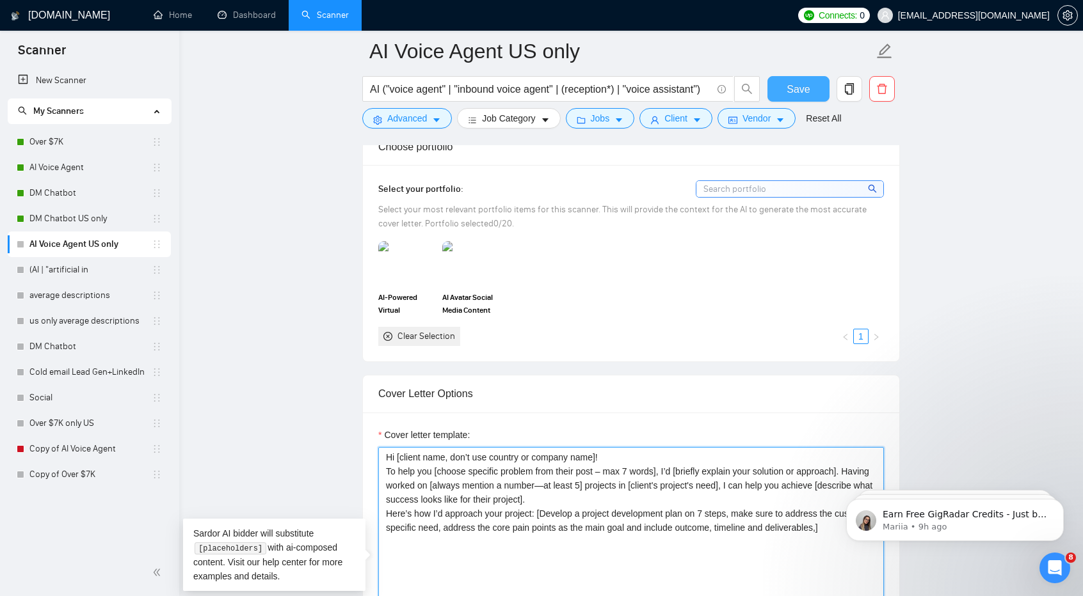
type textarea "Hi [client name, don’t use country or company name]! To help you [choose specif…"
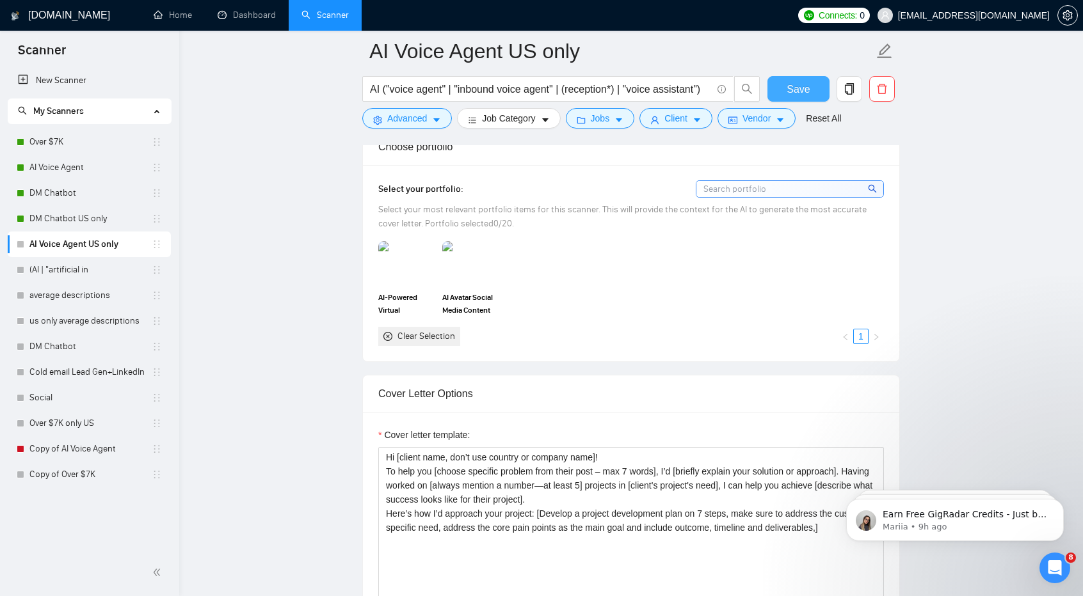
click at [776, 81] on button "Save" at bounding box center [798, 89] width 62 height 26
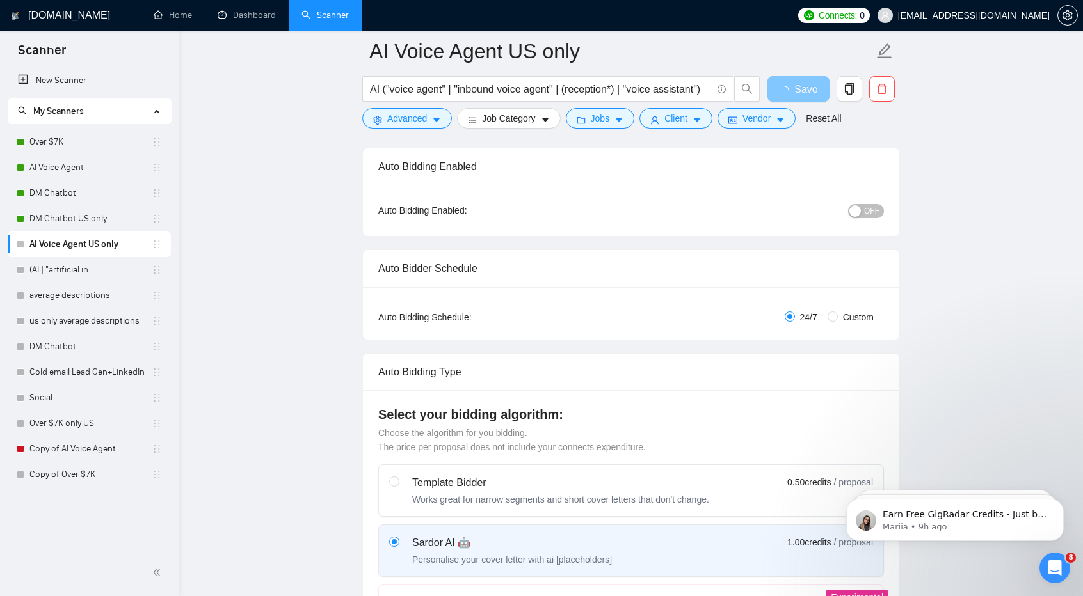
scroll to position [0, 0]
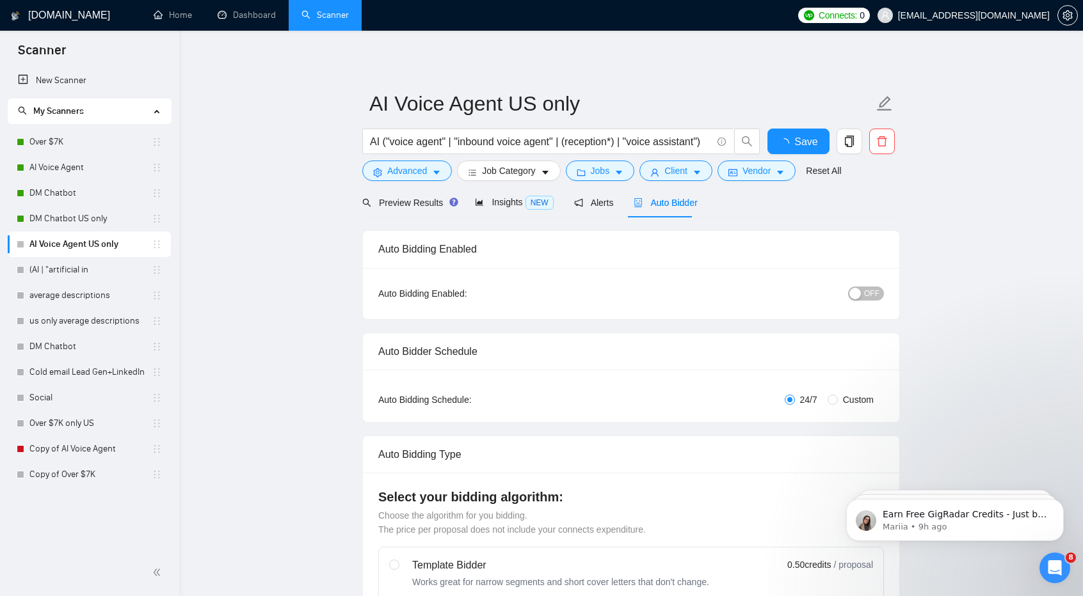
click at [866, 286] on div "OFF" at bounding box center [799, 293] width 168 height 15
click at [866, 296] on span "OFF" at bounding box center [871, 294] width 15 height 14
click at [794, 144] on span "Save" at bounding box center [798, 142] width 23 height 16
click at [64, 214] on link "DM Chatbot US only" at bounding box center [90, 219] width 122 height 26
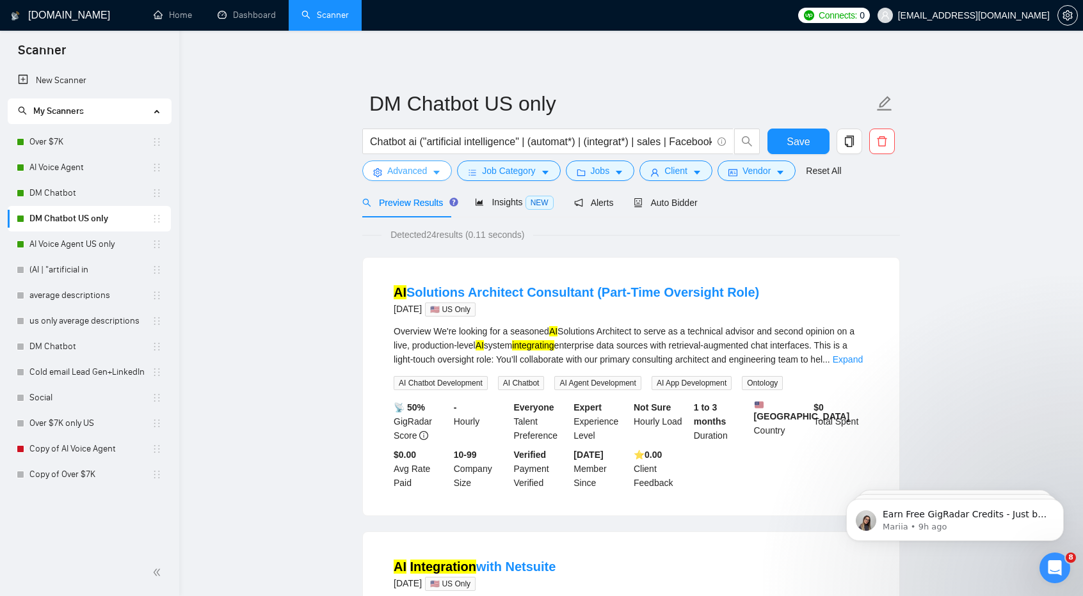
click at [419, 171] on span "Advanced" at bounding box center [407, 171] width 40 height 14
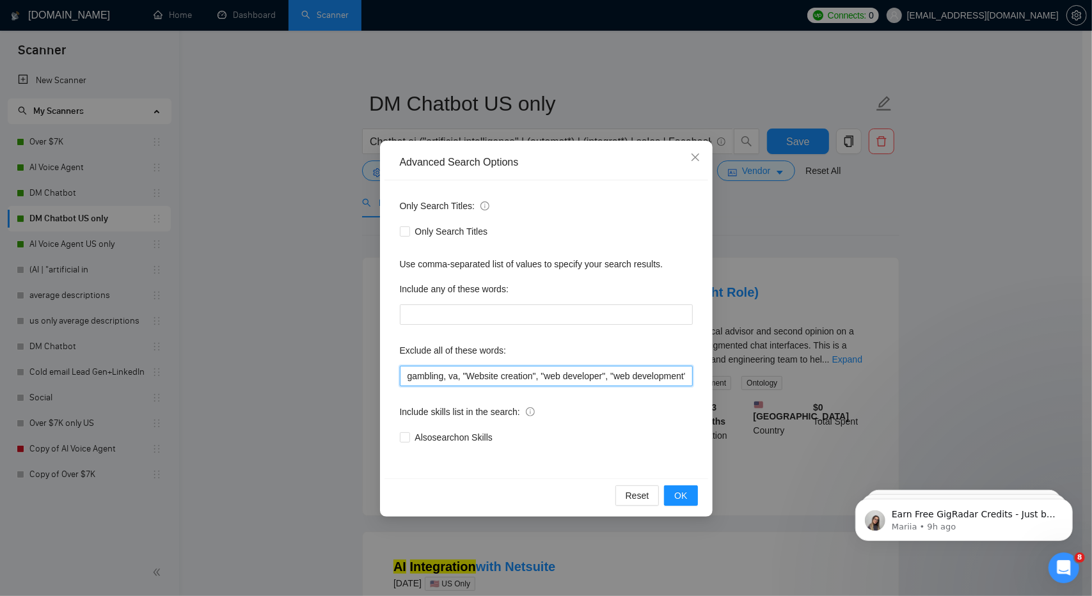
scroll to position [0, 1037]
drag, startPoint x: 625, startPoint y: 383, endPoint x: 973, endPoint y: 376, distance: 348.9
click at [973, 376] on div "Advanced Search Options Only Search Titles: Only Search Titles Use comma-separa…" at bounding box center [546, 298] width 1092 height 596
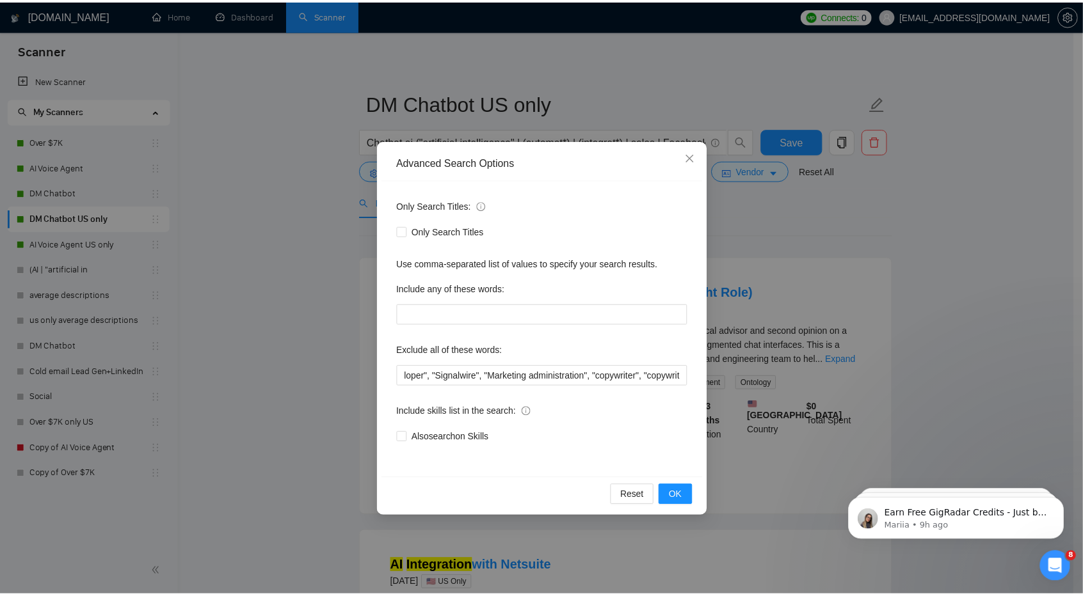
scroll to position [0, 0]
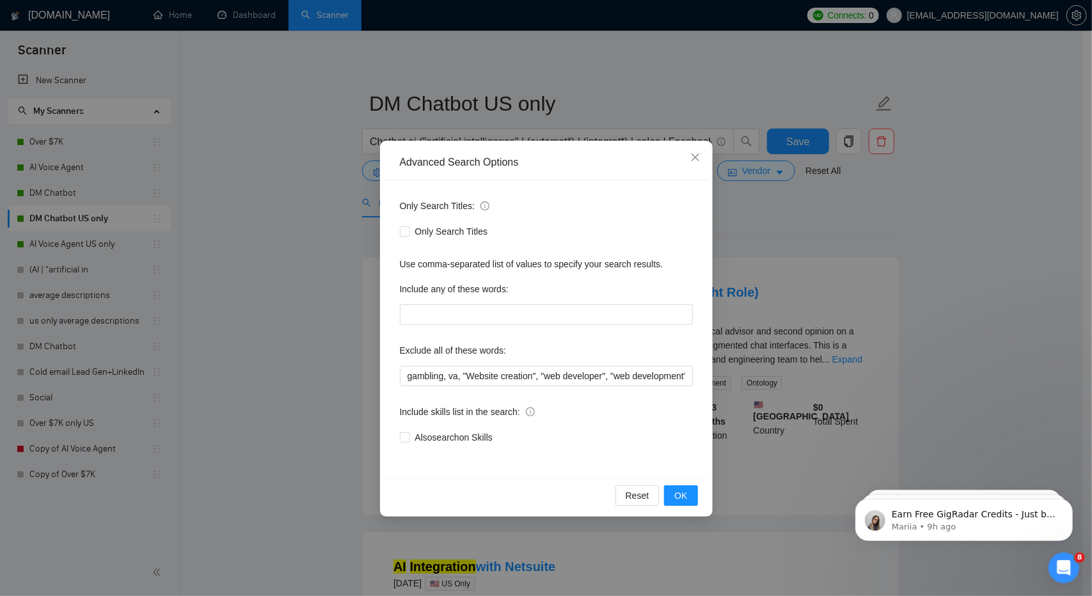
click at [689, 484] on div "Reset OK" at bounding box center [547, 496] width 324 height 34
click at [687, 487] on button "OK" at bounding box center [680, 496] width 33 height 20
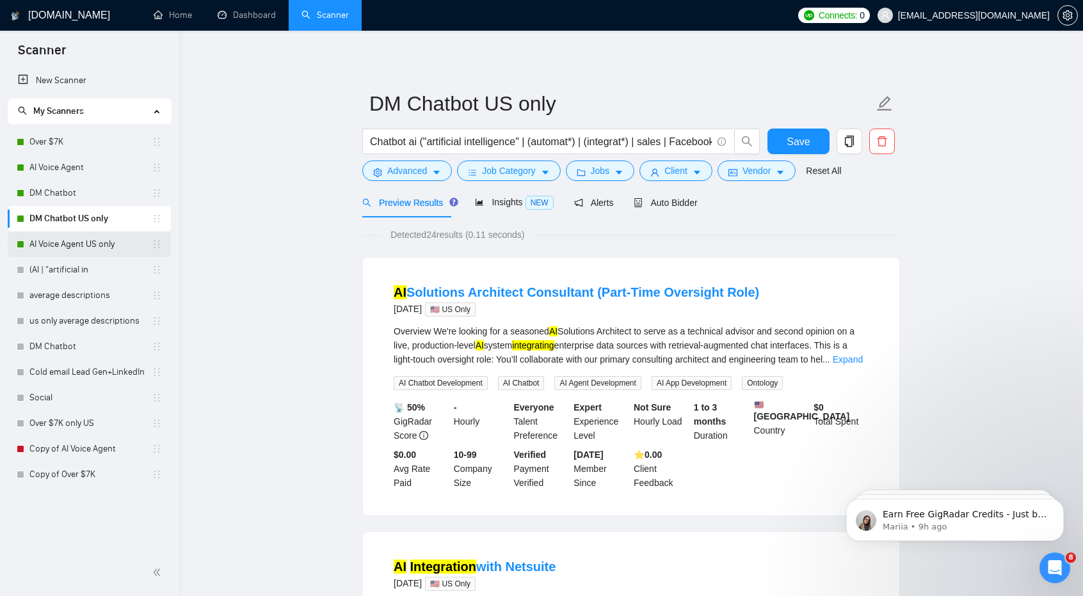
click at [77, 243] on link "AI Voice Agent US only" at bounding box center [90, 245] width 122 height 26
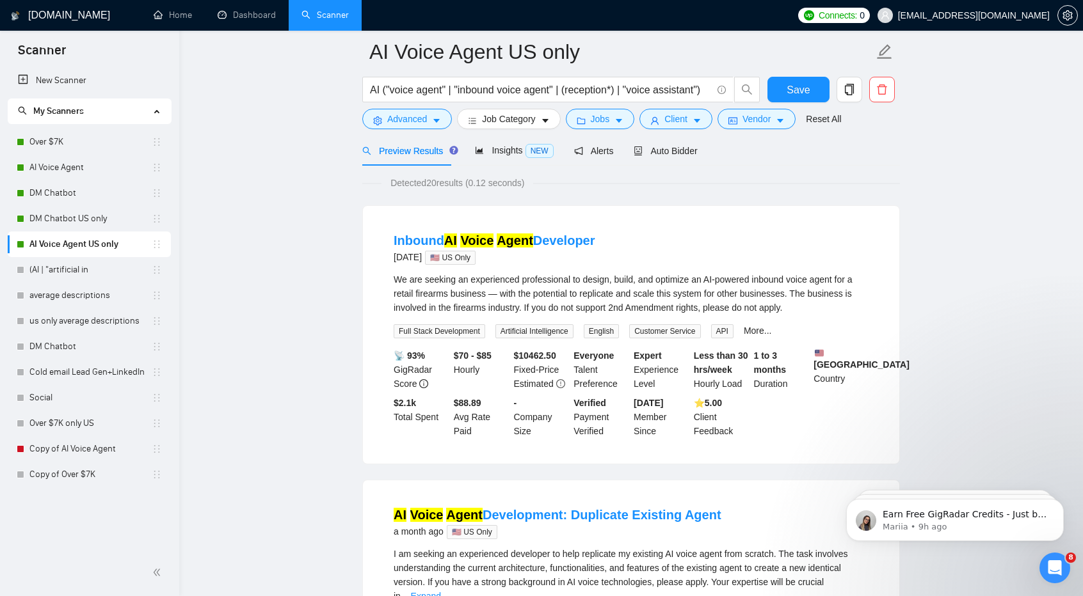
scroll to position [52, 0]
click at [643, 143] on div "Auto Bidder" at bounding box center [665, 150] width 63 height 14
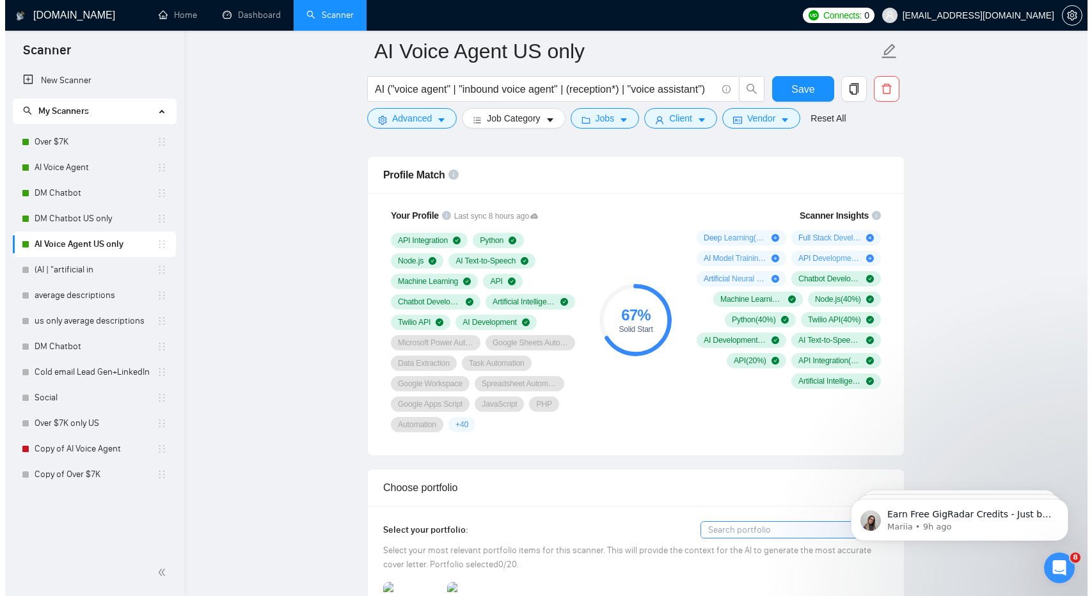
scroll to position [772, 0]
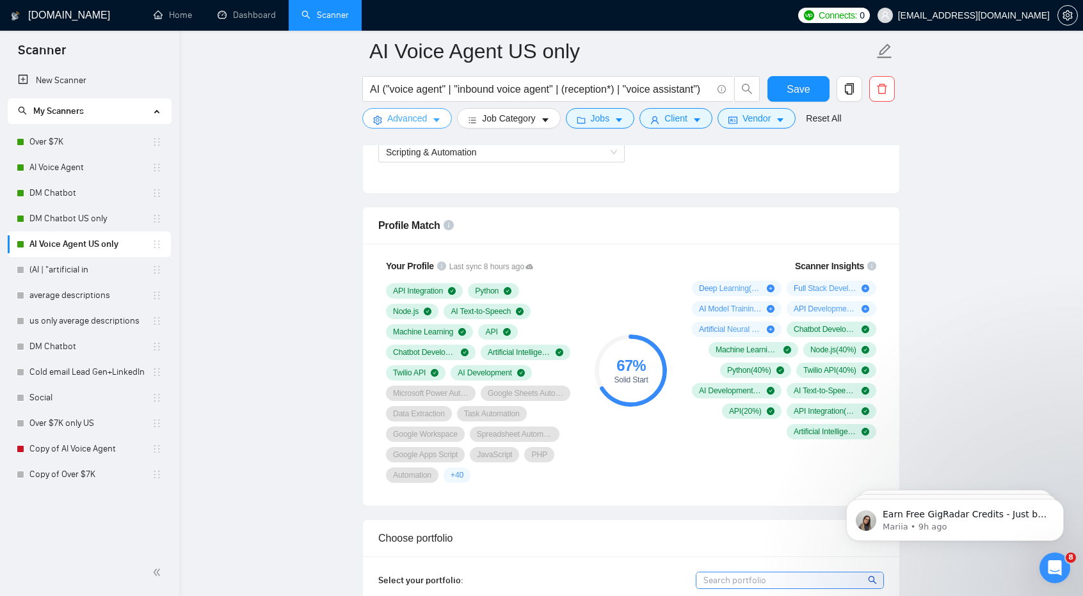
click at [422, 115] on span "Advanced" at bounding box center [407, 118] width 40 height 14
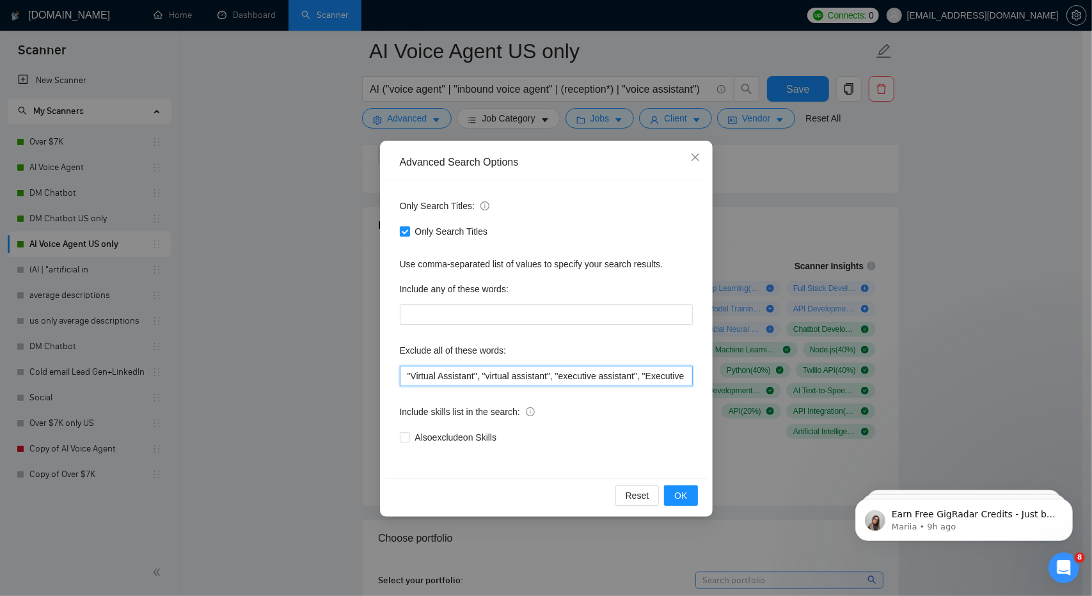
scroll to position [0, 406]
drag, startPoint x: 608, startPoint y: 369, endPoint x: 819, endPoint y: 396, distance: 212.9
click at [819, 396] on div "Advanced Search Options Only Search Titles: Only Search Titles Use comma-separa…" at bounding box center [546, 298] width 1092 height 596
click at [664, 370] on input ""Virtual Assistant", "virtual assistant", "executive assistant", "Executive Ass…" at bounding box center [546, 376] width 293 height 20
click at [686, 374] on input ""Virtual Assistant", "virtual assistant", "executive assistant", "Executive Ass…" at bounding box center [546, 376] width 293 height 20
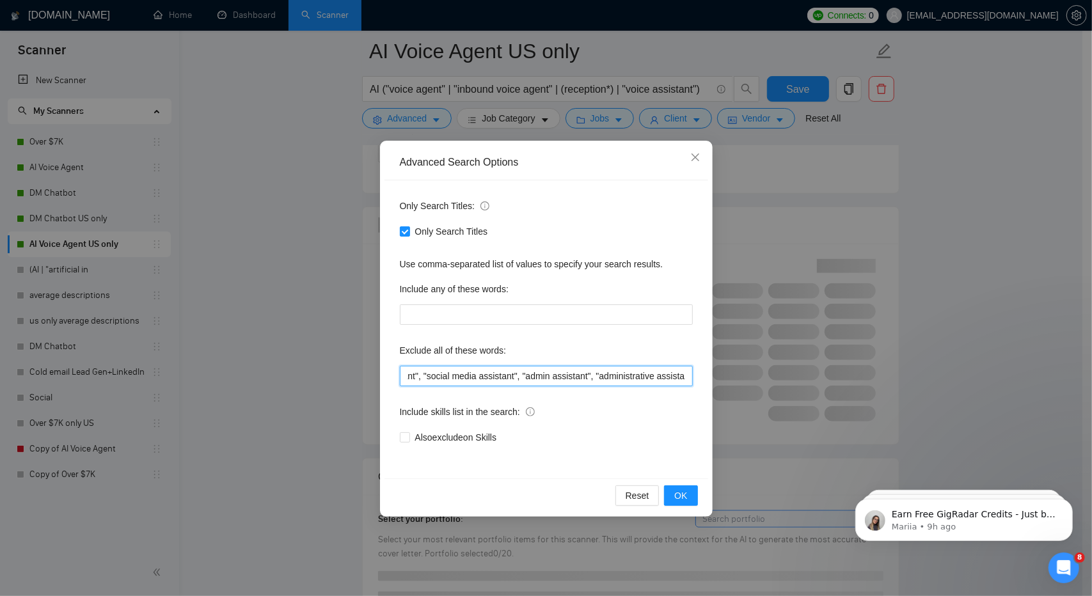
paste input "b development", "Virtual Assistant", virtual assistant, "executive assistant", …"
drag, startPoint x: 567, startPoint y: 380, endPoint x: 557, endPoint y: 382, distance: 9.9
click at [557, 382] on input ""Virtual Assistant", "virtual assistant", "executive assistant", "Executive Ass…" at bounding box center [546, 376] width 293 height 20
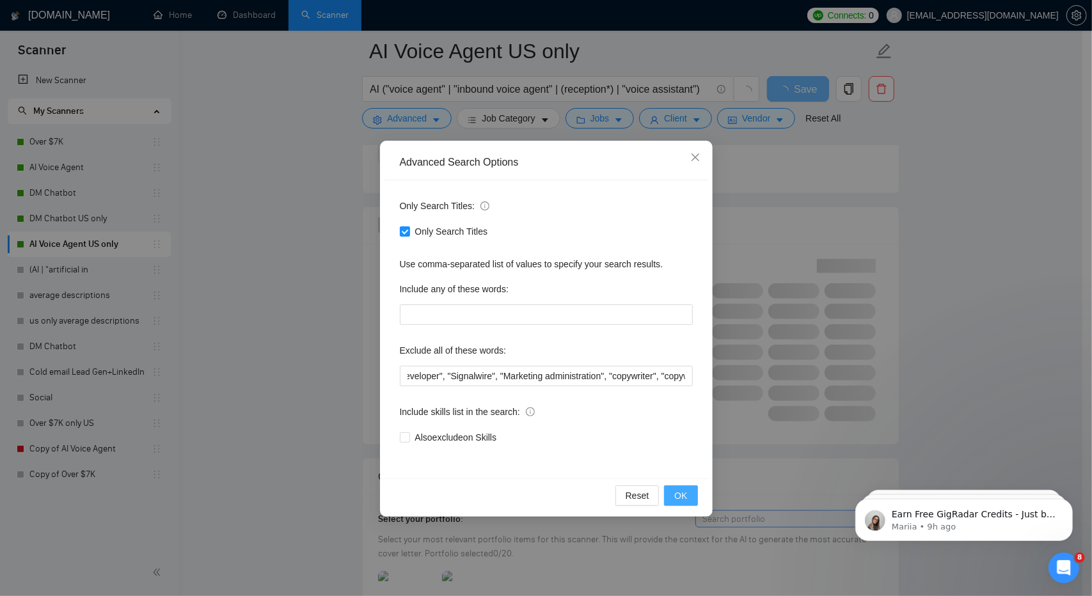
scroll to position [0, 0]
click at [682, 497] on span "OK" at bounding box center [681, 496] width 13 height 14
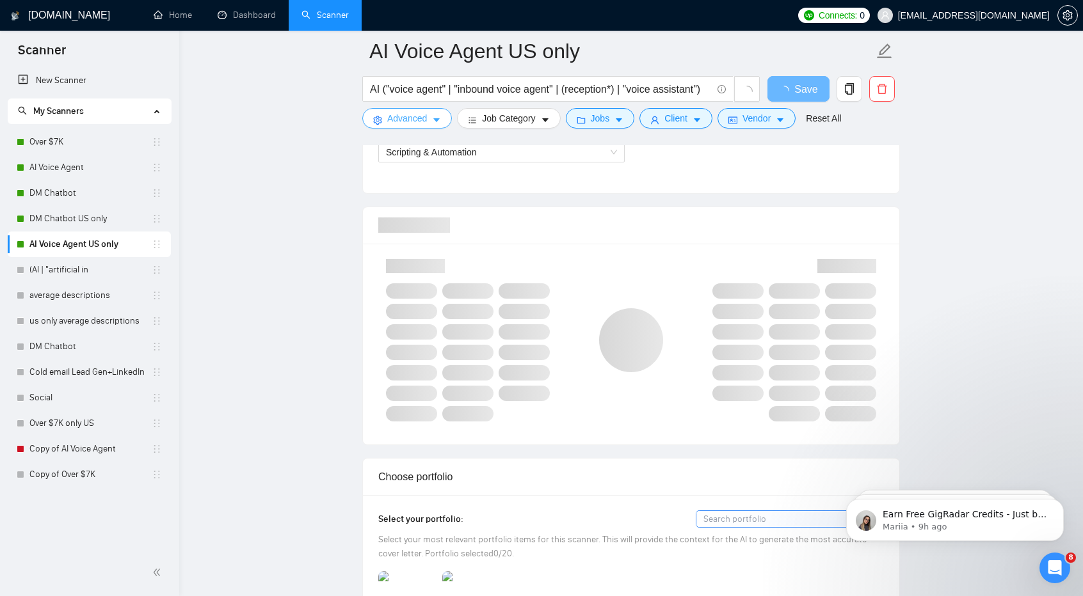
click at [420, 116] on span "Advanced" at bounding box center [407, 118] width 40 height 14
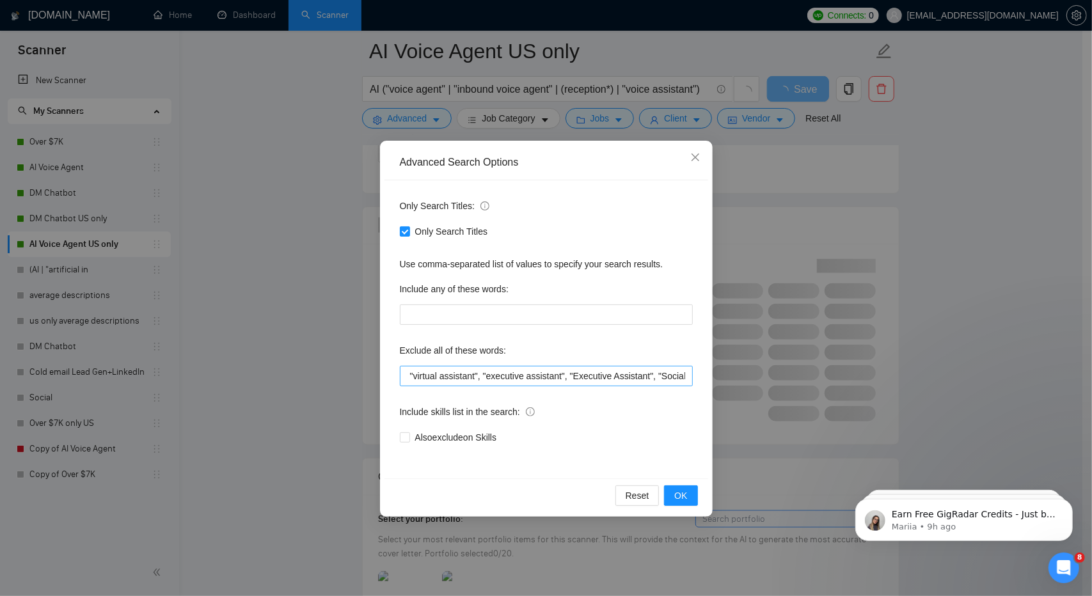
scroll to position [0, 72]
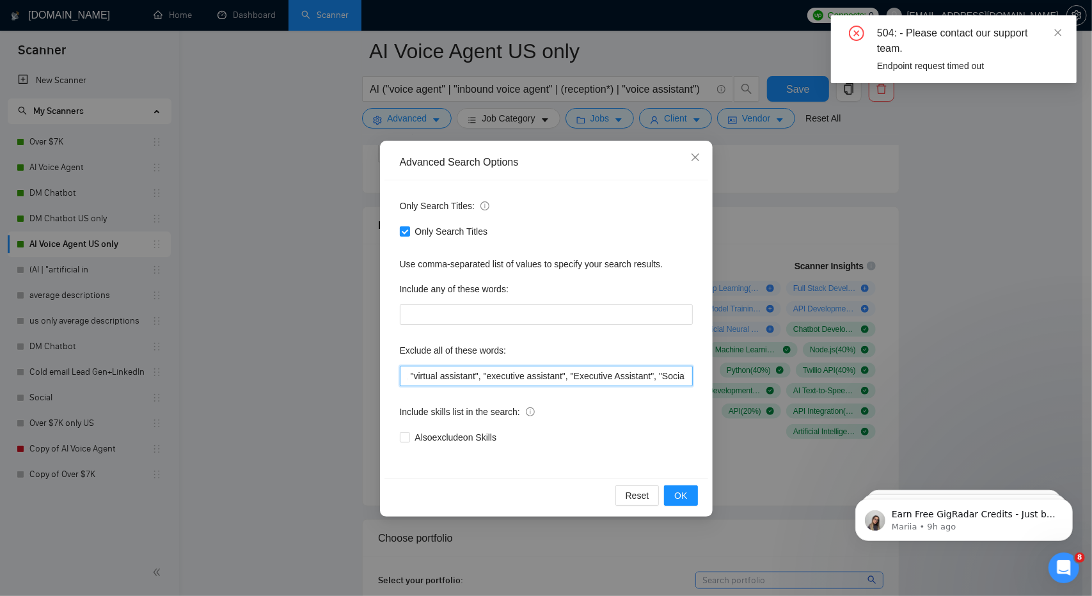
drag, startPoint x: 562, startPoint y: 377, endPoint x: 482, endPoint y: 377, distance: 80.0
click at [482, 377] on input ""Virtual Assistant", "virtual assistant", "executive assistant", "Executive Ass…" at bounding box center [546, 376] width 293 height 20
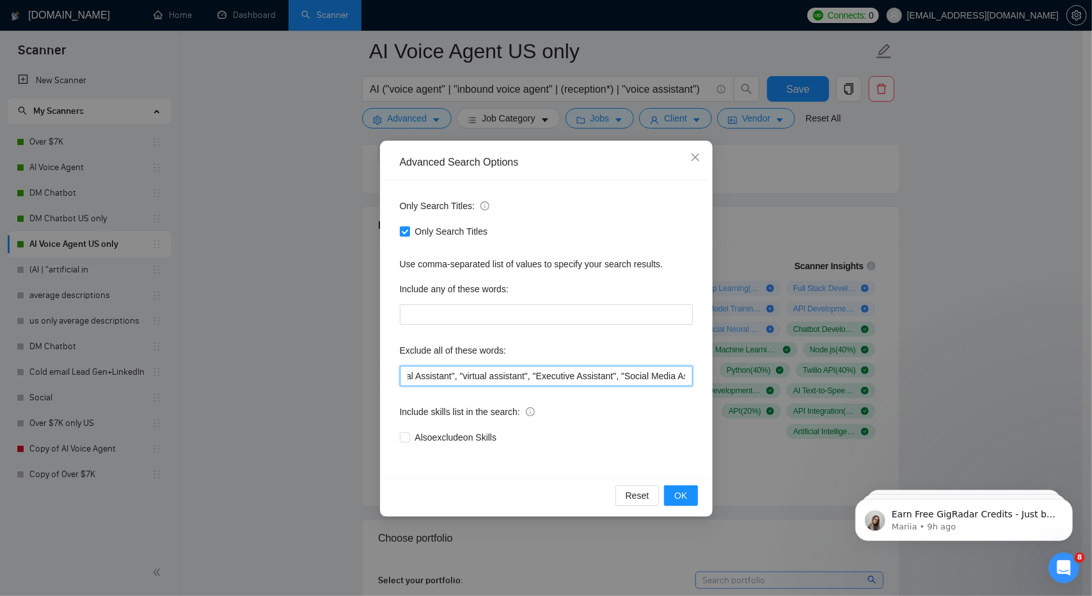
scroll to position [0, 0]
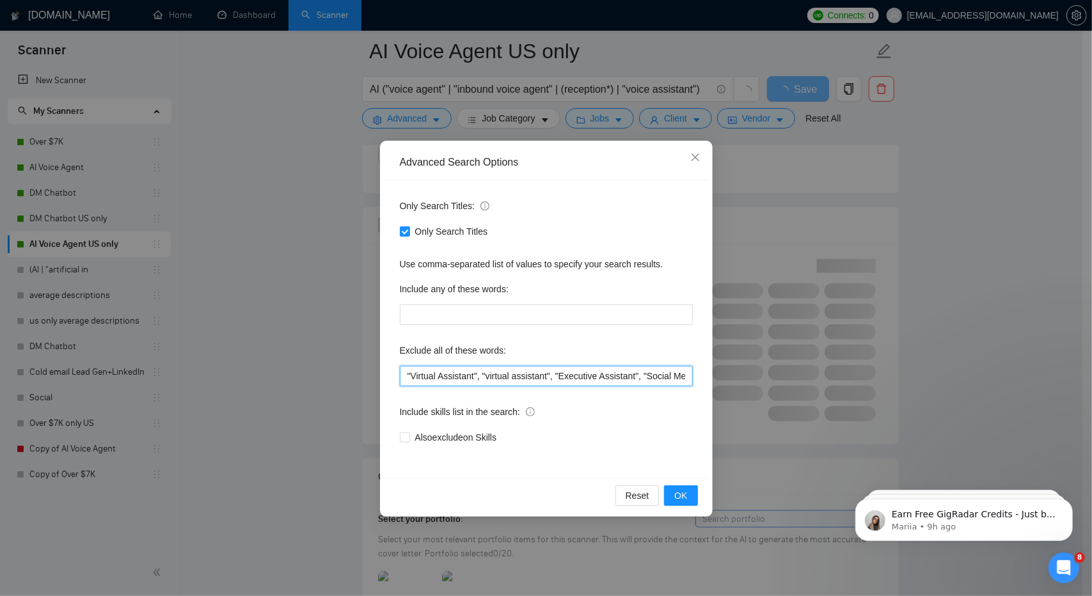
click at [481, 378] on input ""Virtual Assistant", "virtual assistant", "Executive Assistant", "Social Media …" at bounding box center [546, 376] width 293 height 20
drag, startPoint x: 551, startPoint y: 377, endPoint x: 479, endPoint y: 372, distance: 72.5
click at [479, 372] on input ""Virtual Assistant", "virtual assistant", "Executive Assistant", "Social Media …" at bounding box center [546, 376] width 293 height 20
drag, startPoint x: 543, startPoint y: 380, endPoint x: 729, endPoint y: 368, distance: 186.6
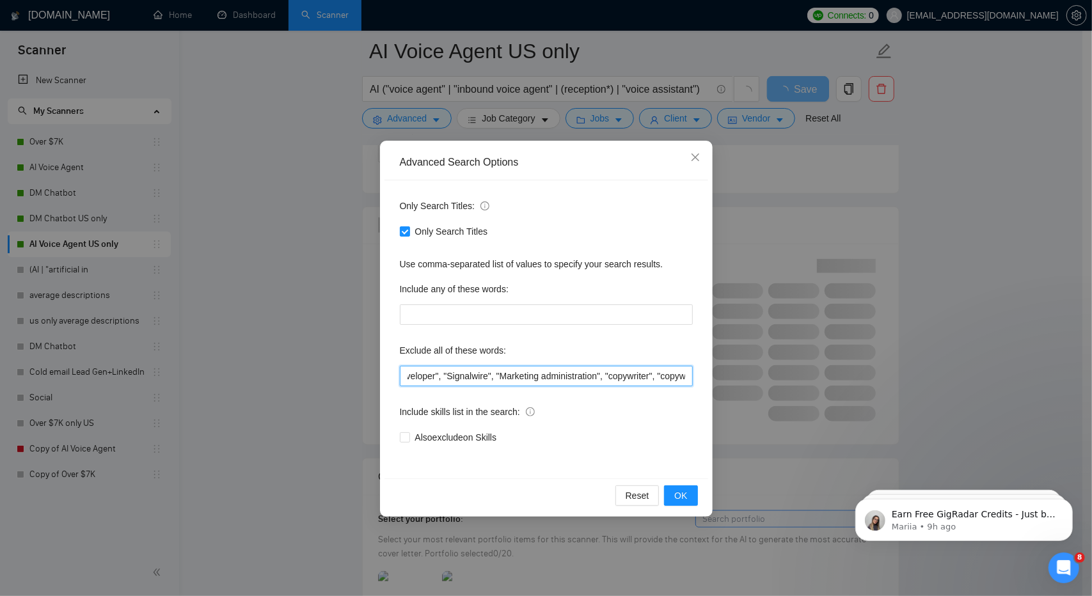
click at [729, 368] on div "Advanced Search Options Only Search Titles: Only Search Titles Use comma-separa…" at bounding box center [546, 298] width 1092 height 596
type input ""Virtual Assistant", "Executive Assistant", "Social Media Assistant", "social m…"
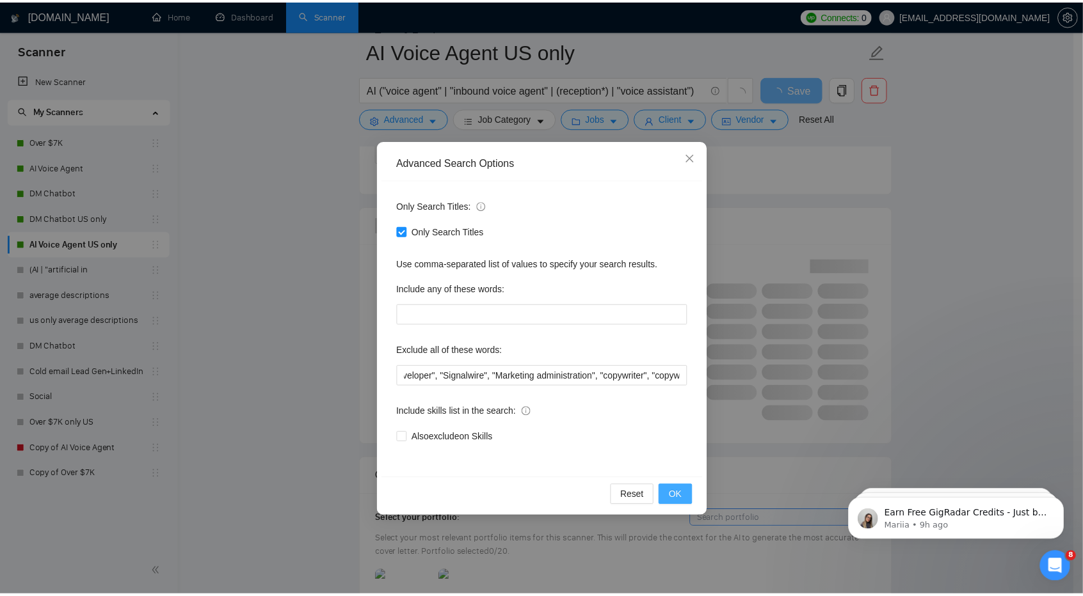
scroll to position [0, 0]
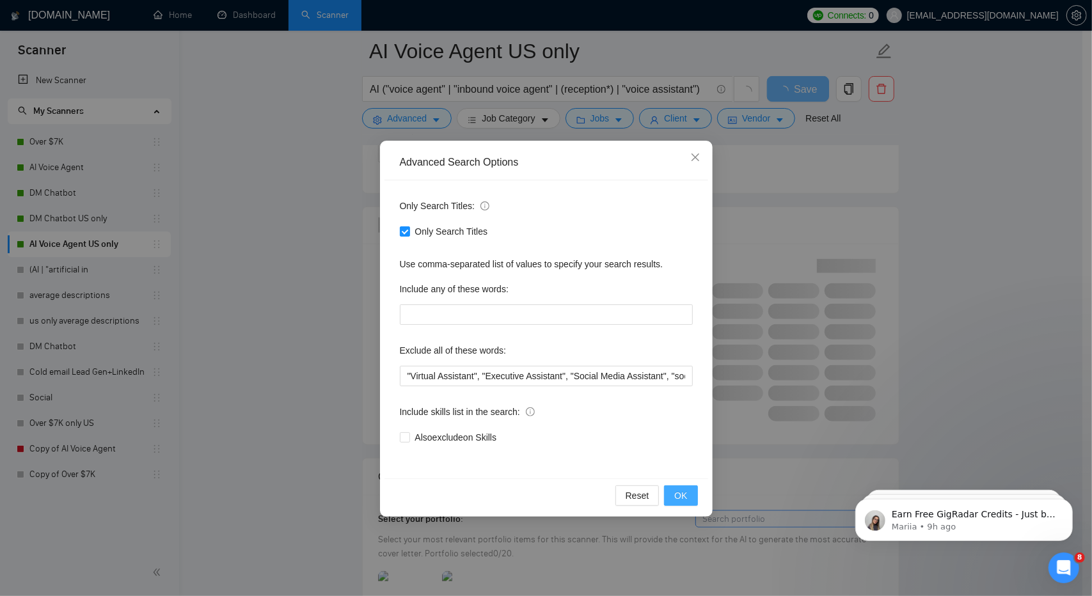
click at [689, 492] on button "OK" at bounding box center [680, 496] width 33 height 20
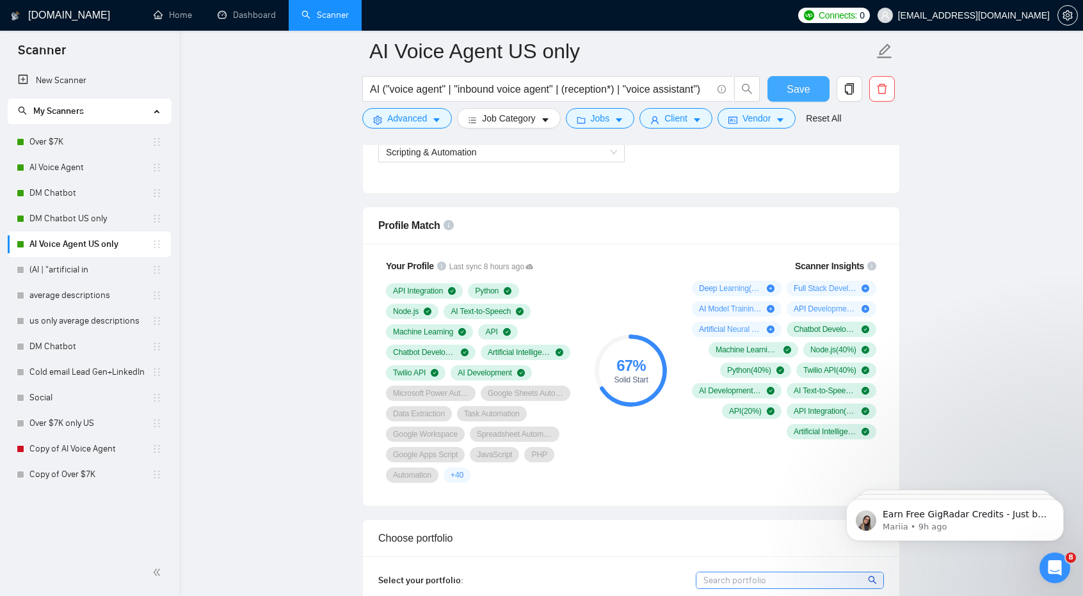
click at [792, 90] on span "Save" at bounding box center [798, 89] width 23 height 16
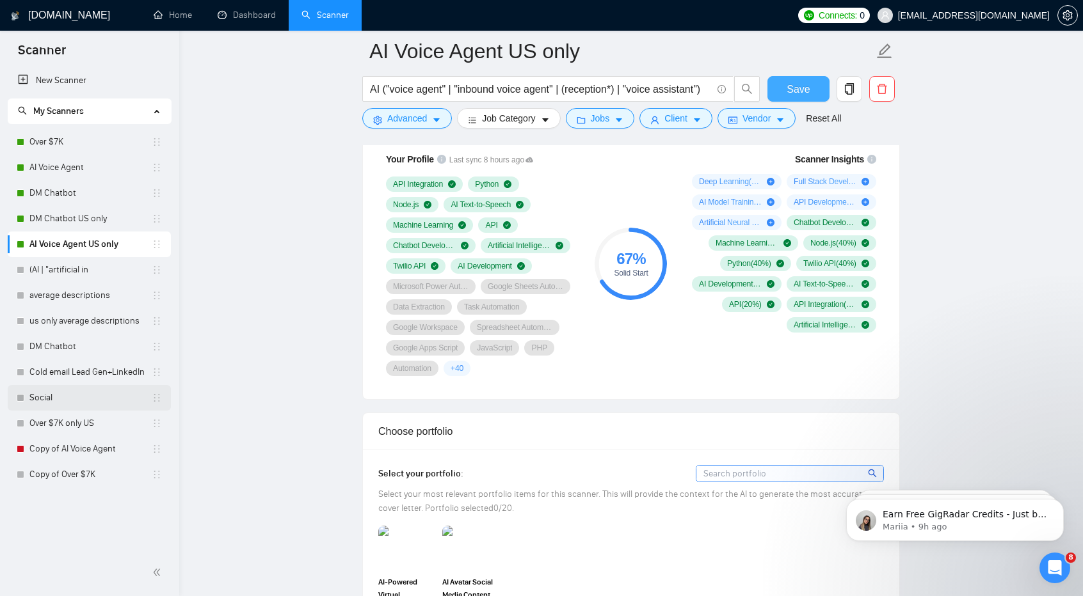
scroll to position [879, 0]
click at [86, 459] on link "Copy of AI Voice Agent" at bounding box center [90, 449] width 122 height 26
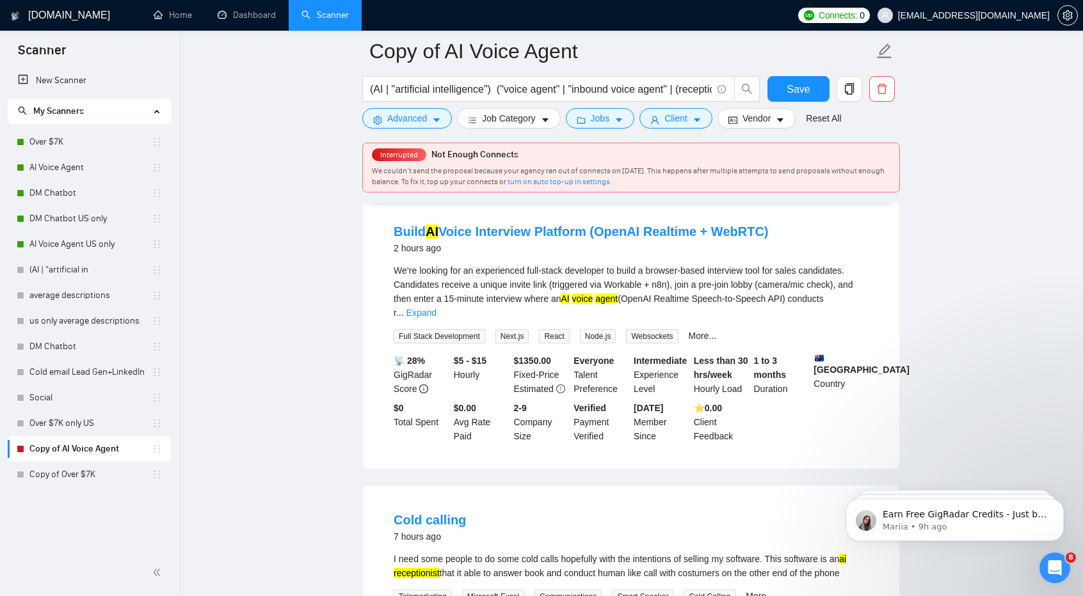
scroll to position [130, 0]
click at [95, 138] on link "Over $7K" at bounding box center [90, 142] width 122 height 26
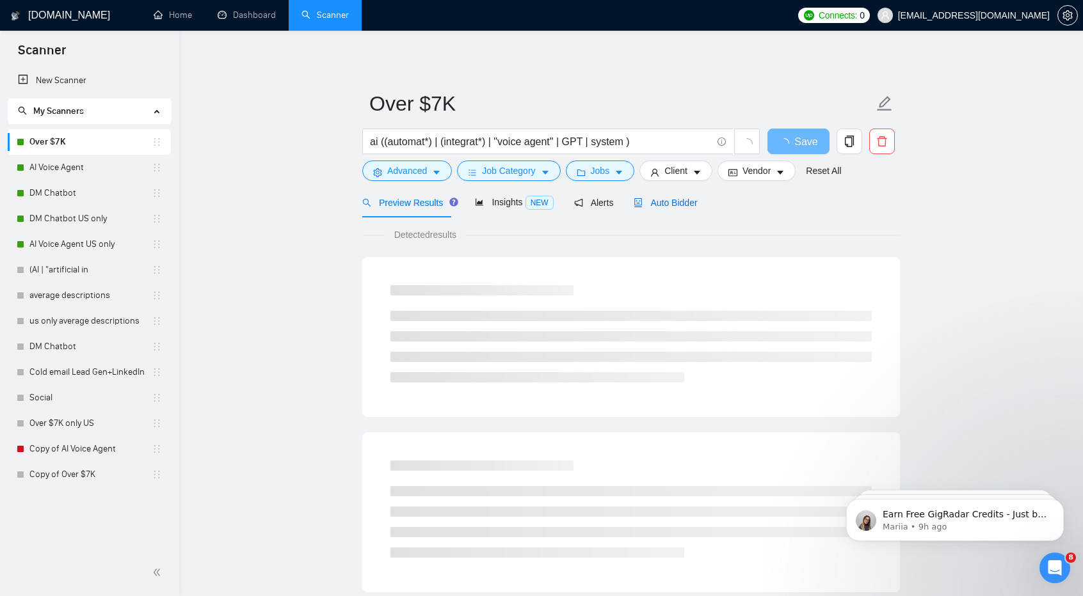
click at [656, 205] on span "Auto Bidder" at bounding box center [665, 203] width 63 height 10
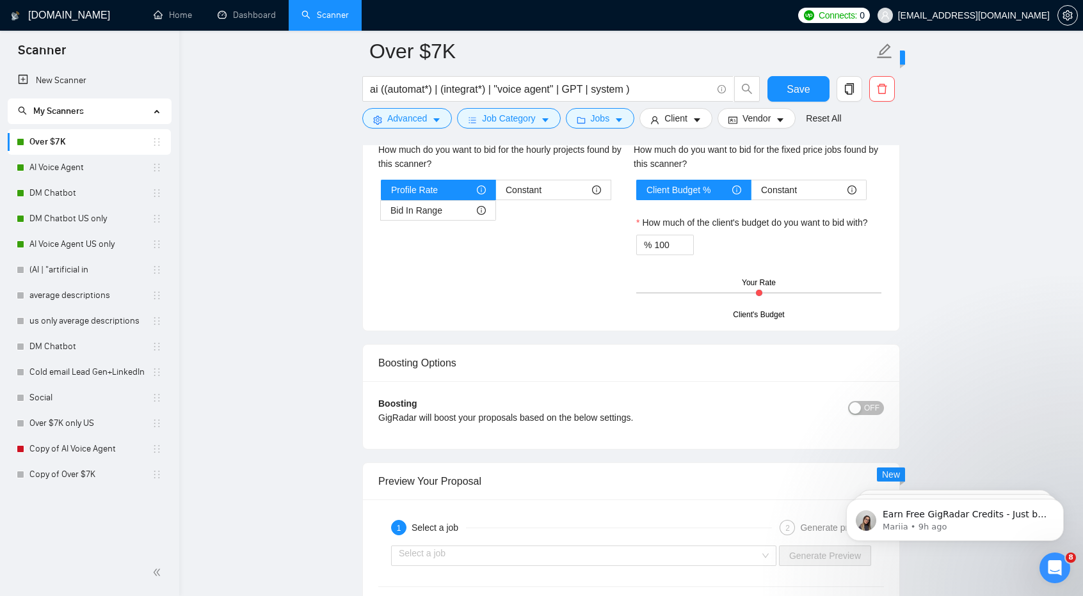
scroll to position [2366, 0]
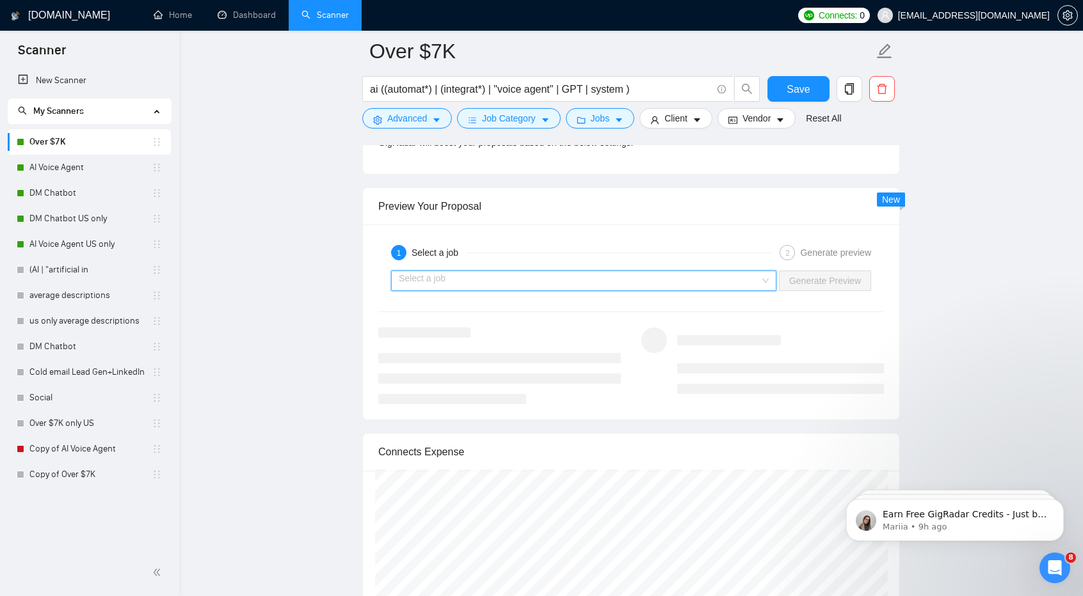
click at [655, 273] on input "search" at bounding box center [579, 280] width 361 height 19
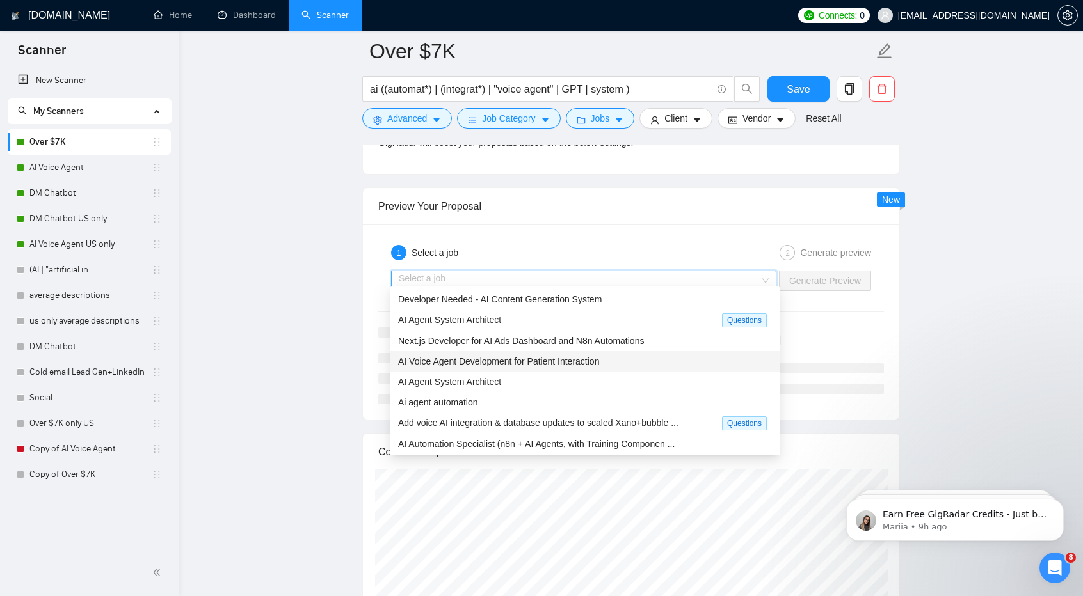
click at [630, 358] on div "AI Voice Agent Development for Patient Interaction" at bounding box center [585, 362] width 374 height 14
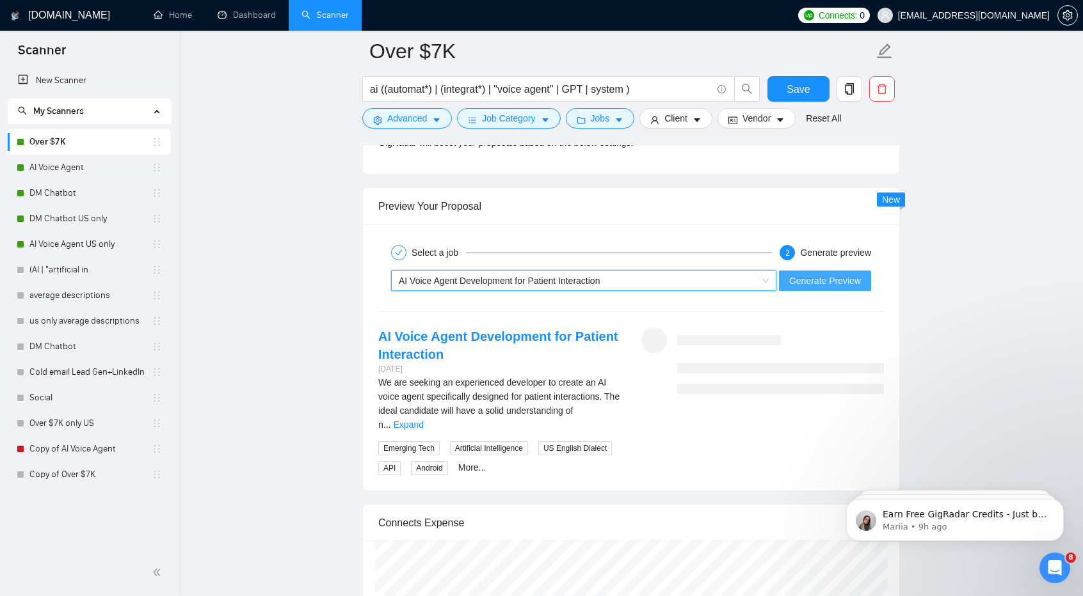
click at [811, 276] on span "Generate Preview" at bounding box center [825, 281] width 72 height 14
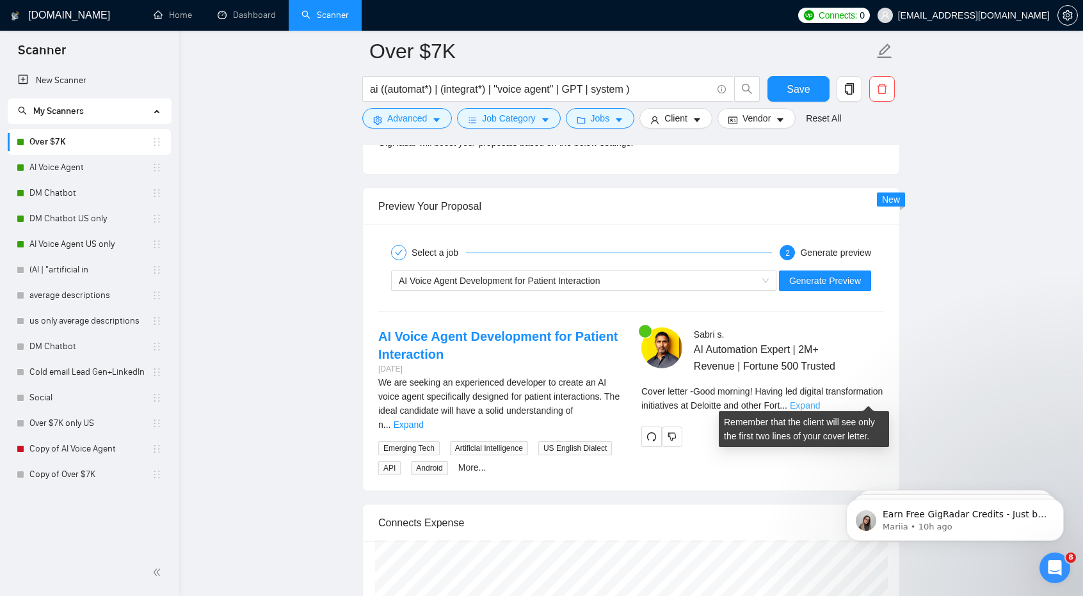
click at [820, 401] on link "Expand" at bounding box center [805, 406] width 30 height 10
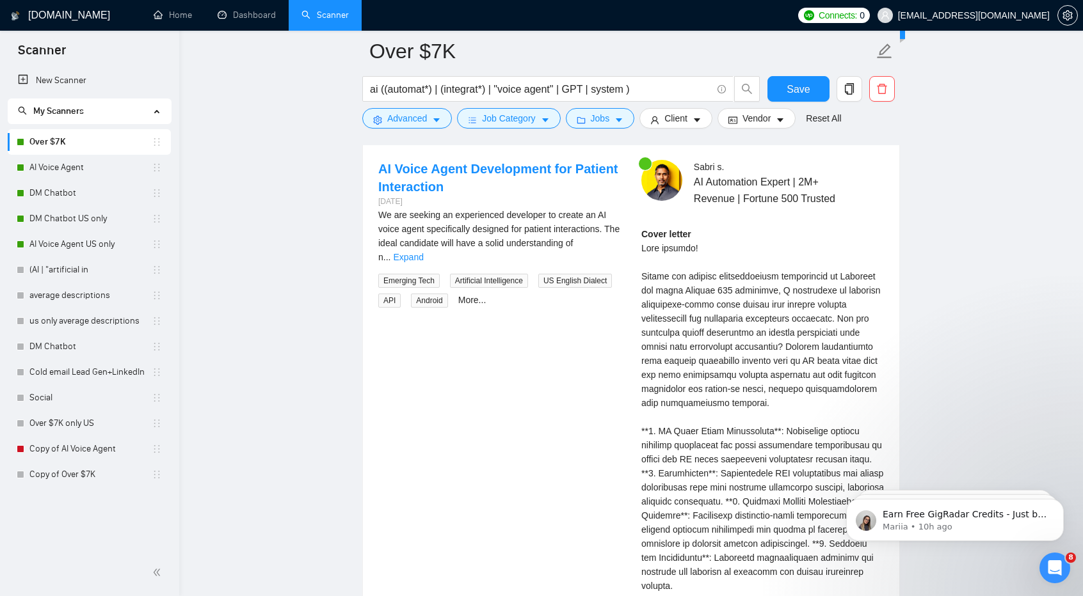
scroll to position [2534, 0]
click at [423, 252] on link "Expand" at bounding box center [408, 257] width 30 height 10
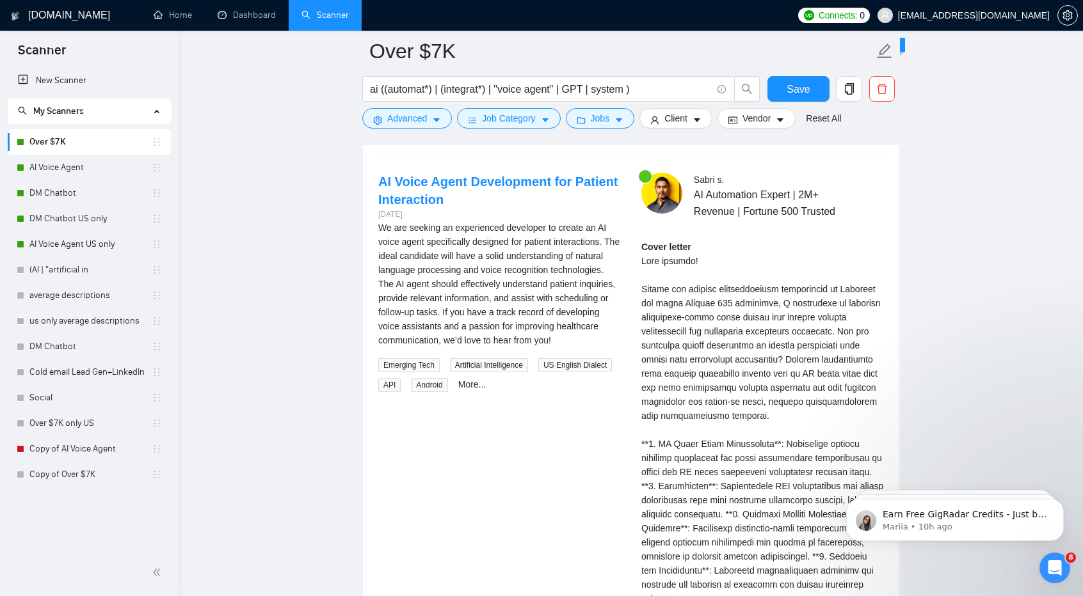
scroll to position [2516, 0]
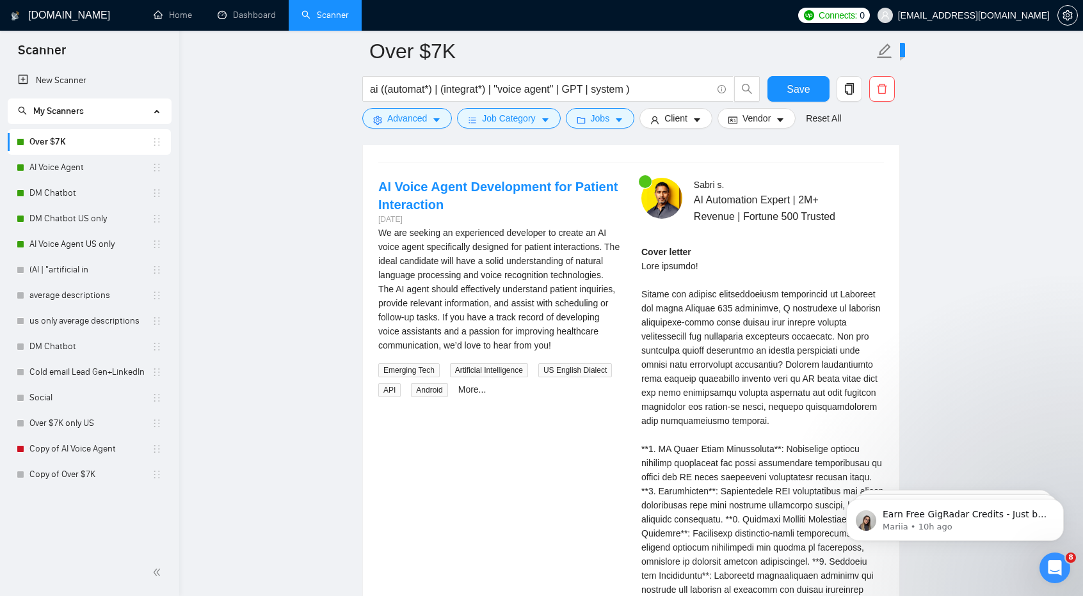
click at [852, 308] on div "Cover letter" at bounding box center [762, 519] width 243 height 549
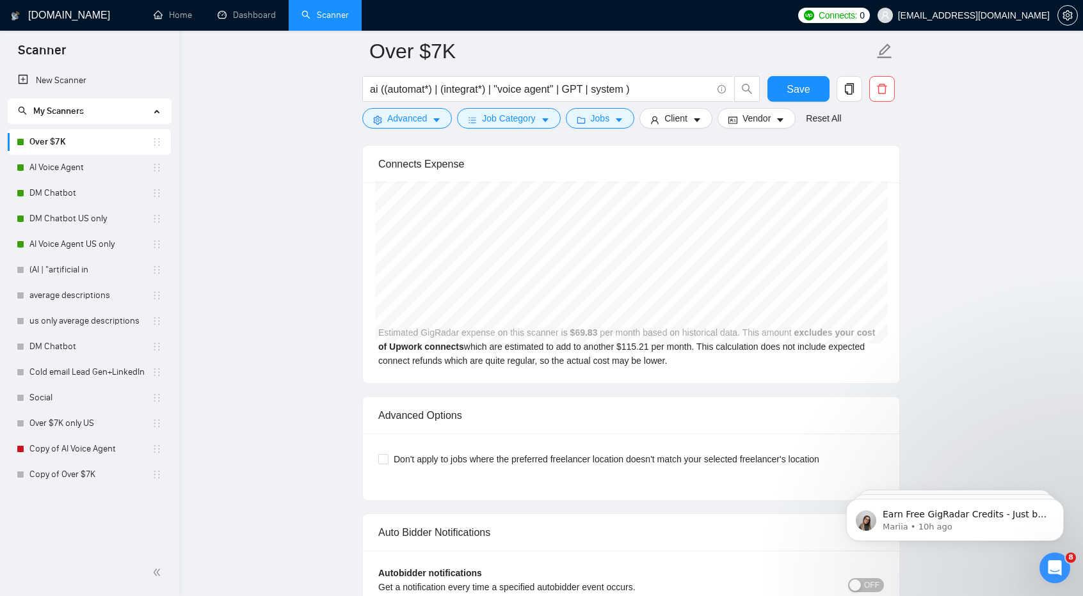
scroll to position [3229, 0]
click at [102, 159] on link "AI Voice Agent" at bounding box center [90, 168] width 122 height 26
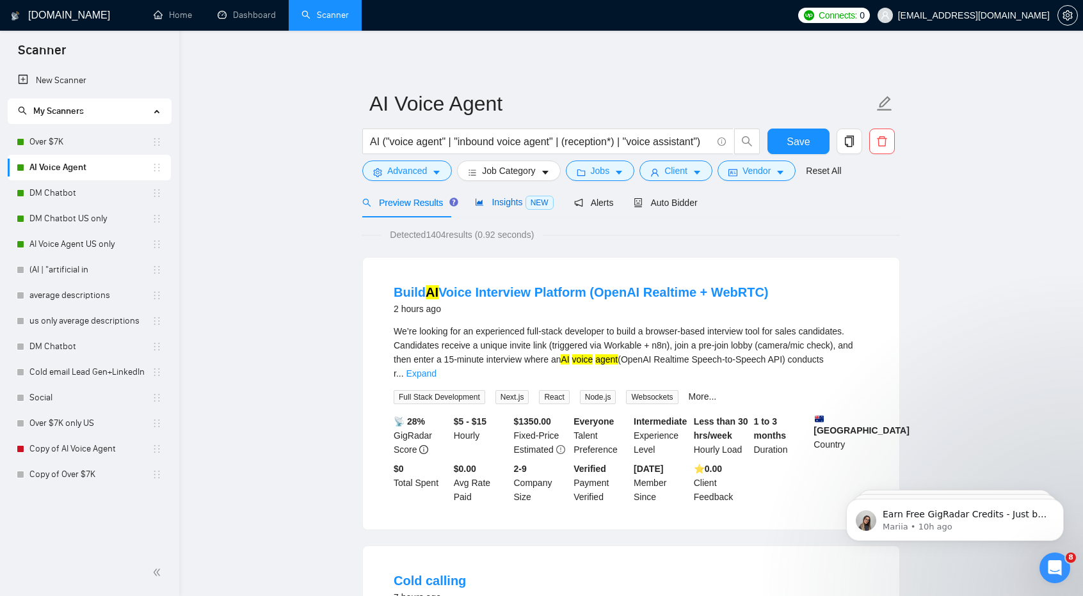
click at [509, 205] on span "Insights NEW" at bounding box center [514, 202] width 78 height 10
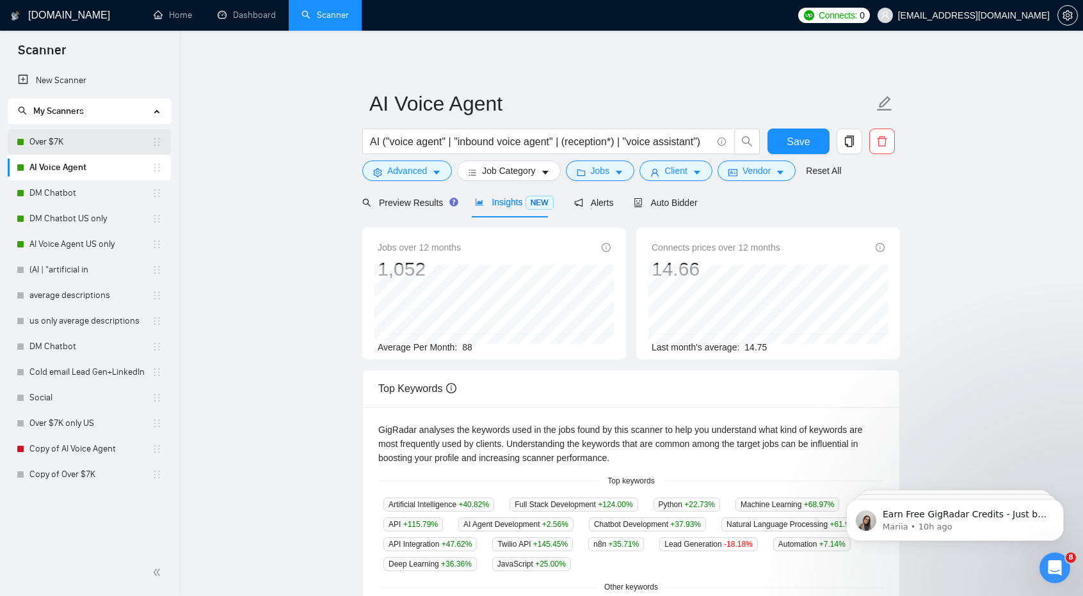
click at [83, 136] on link "Over $7K" at bounding box center [90, 142] width 122 height 26
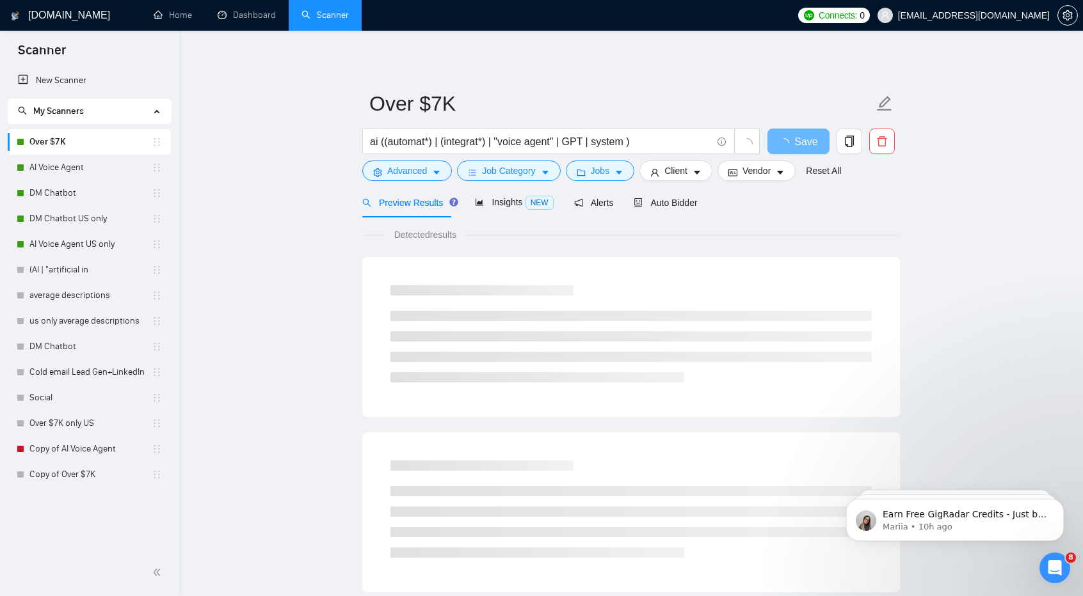
click at [722, 455] on div at bounding box center [631, 509] width 512 height 128
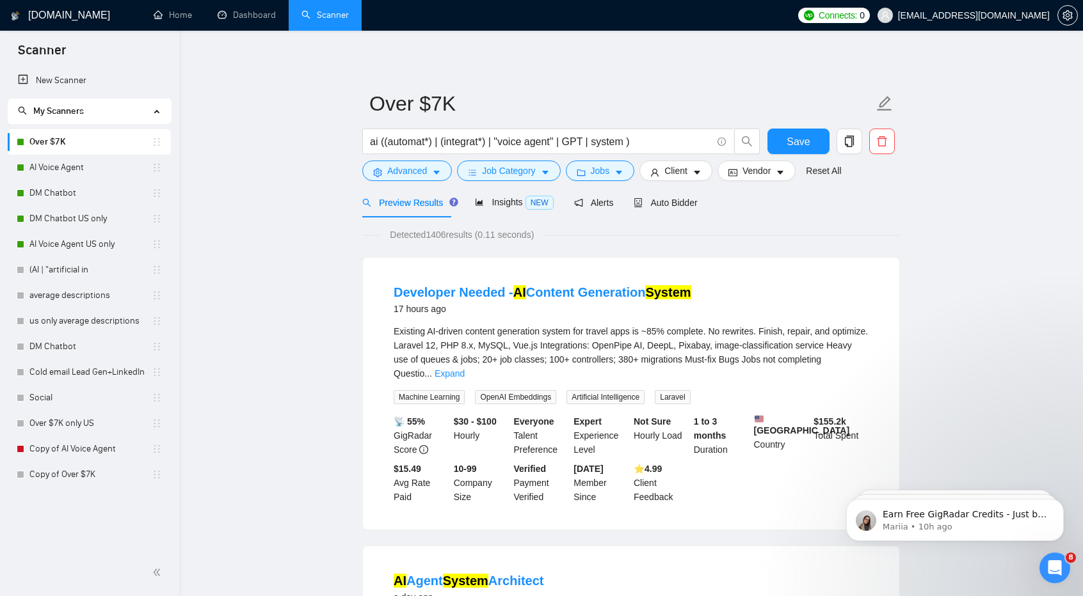
click at [527, 209] on span "NEW" at bounding box center [539, 203] width 28 height 14
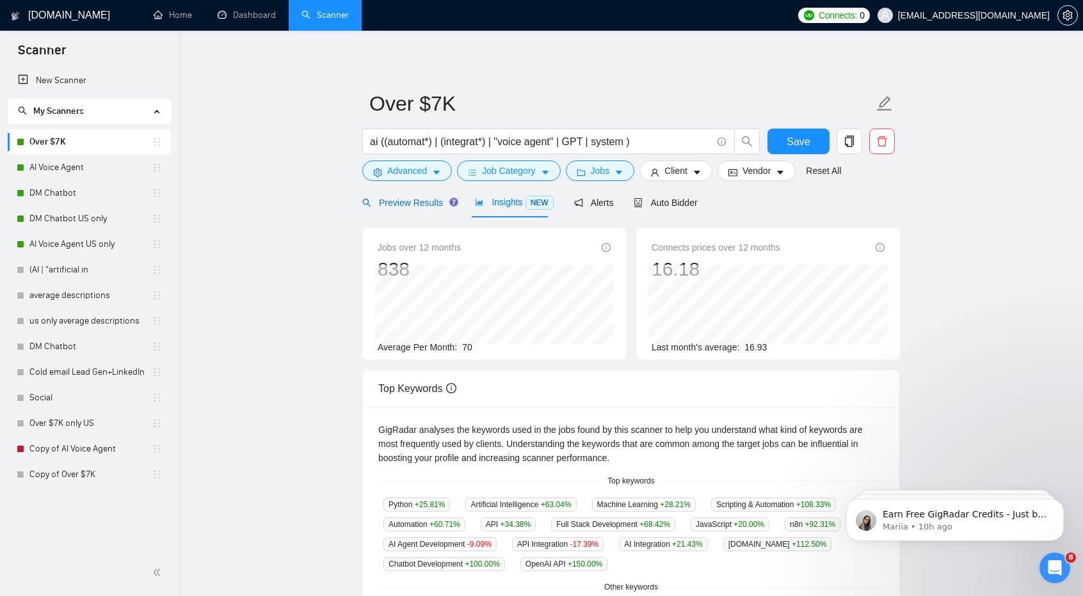
click at [430, 202] on span "Preview Results" at bounding box center [408, 203] width 92 height 10
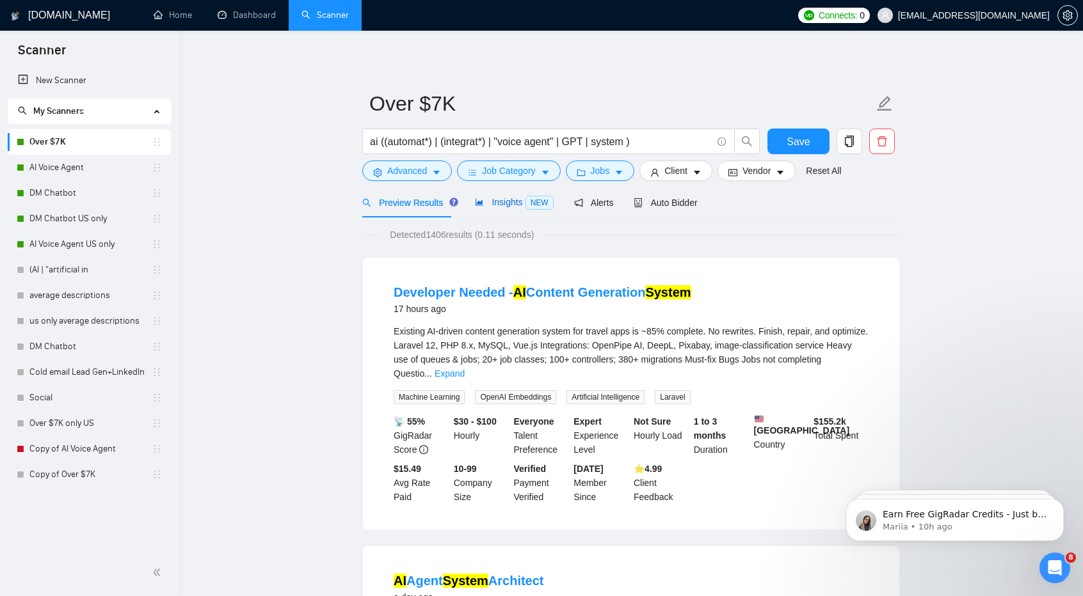
click at [509, 202] on span "Insights NEW" at bounding box center [514, 202] width 78 height 10
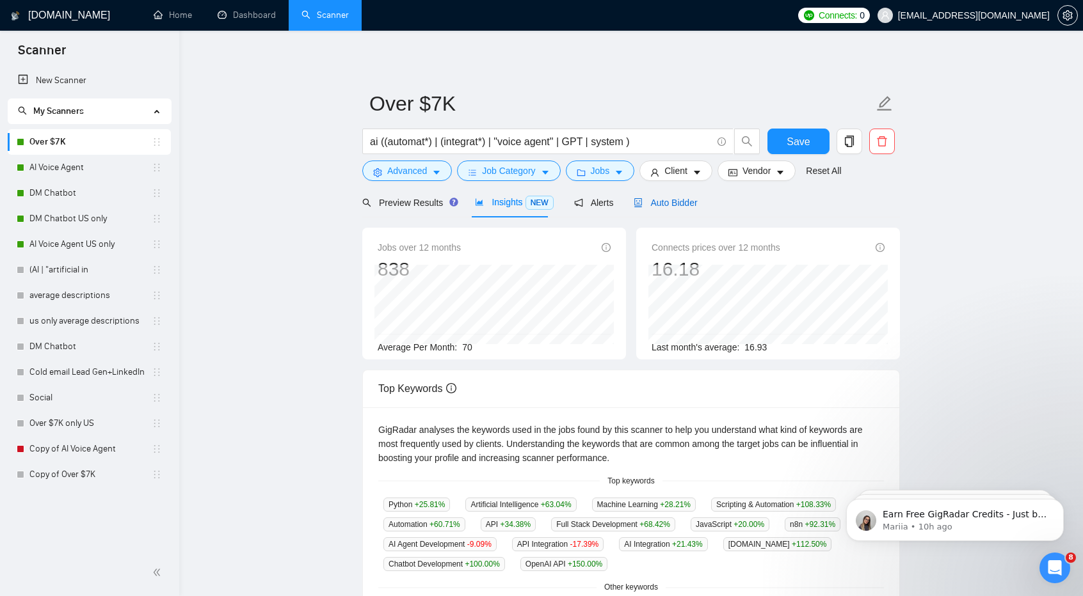
click at [667, 200] on span "Auto Bidder" at bounding box center [665, 203] width 63 height 10
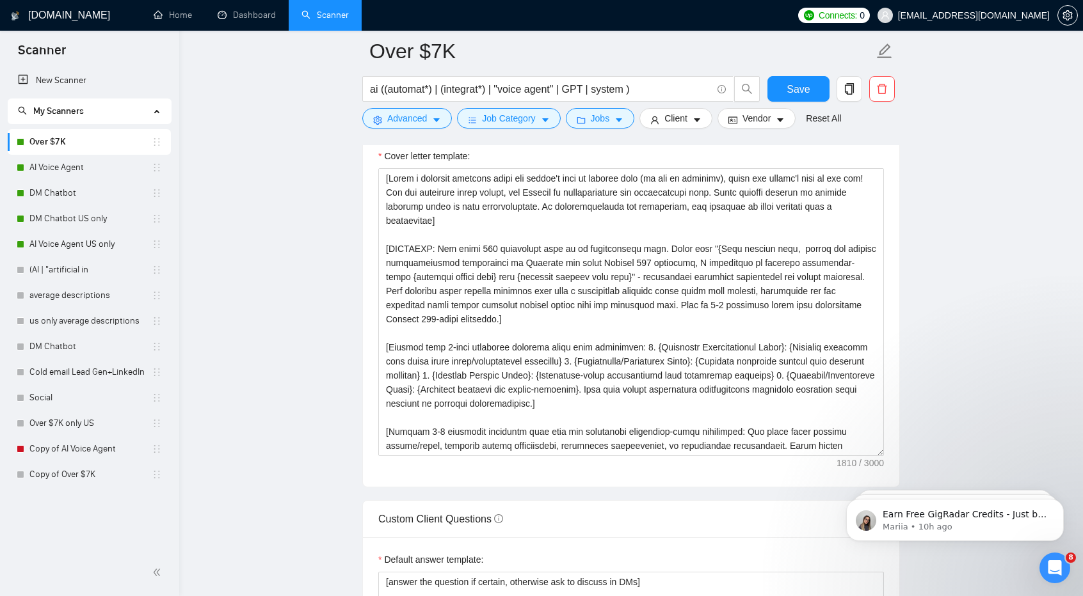
scroll to position [1378, 0]
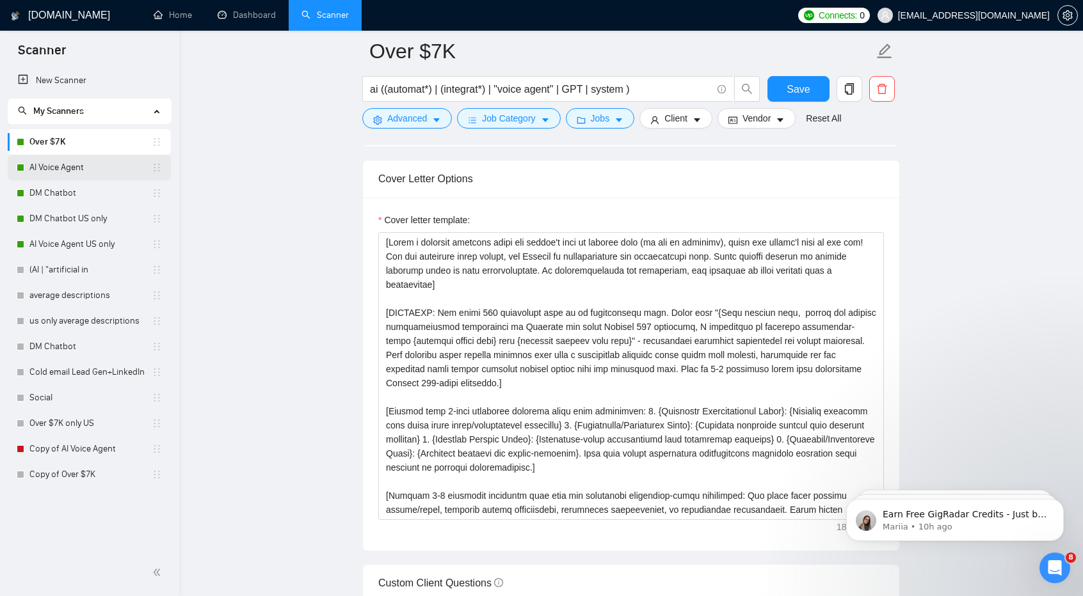
click at [63, 172] on link "AI Voice Agent" at bounding box center [90, 168] width 122 height 26
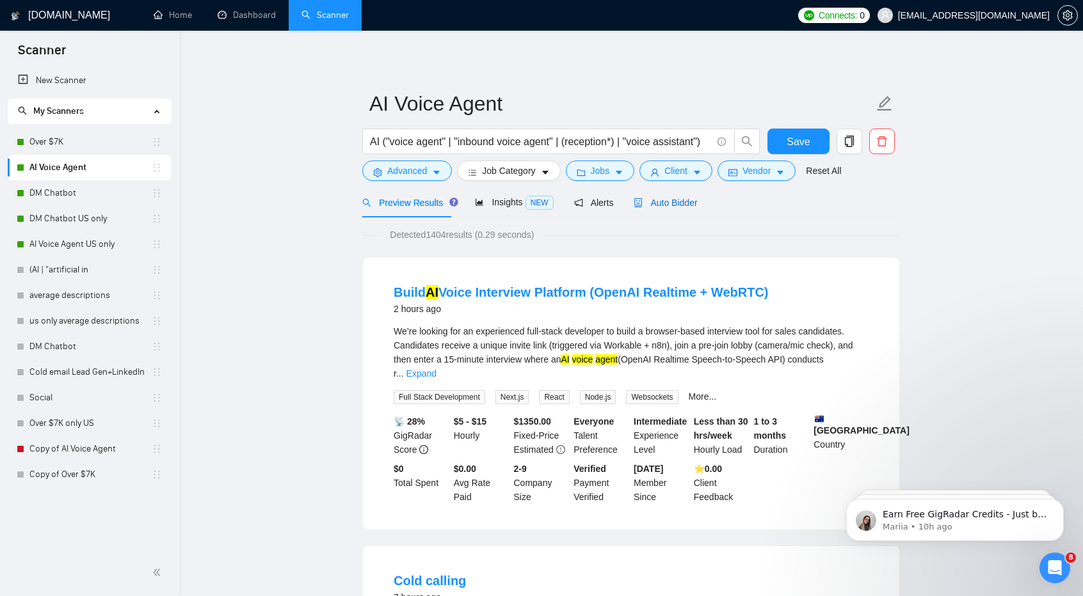
click at [680, 207] on span "Auto Bidder" at bounding box center [665, 203] width 63 height 10
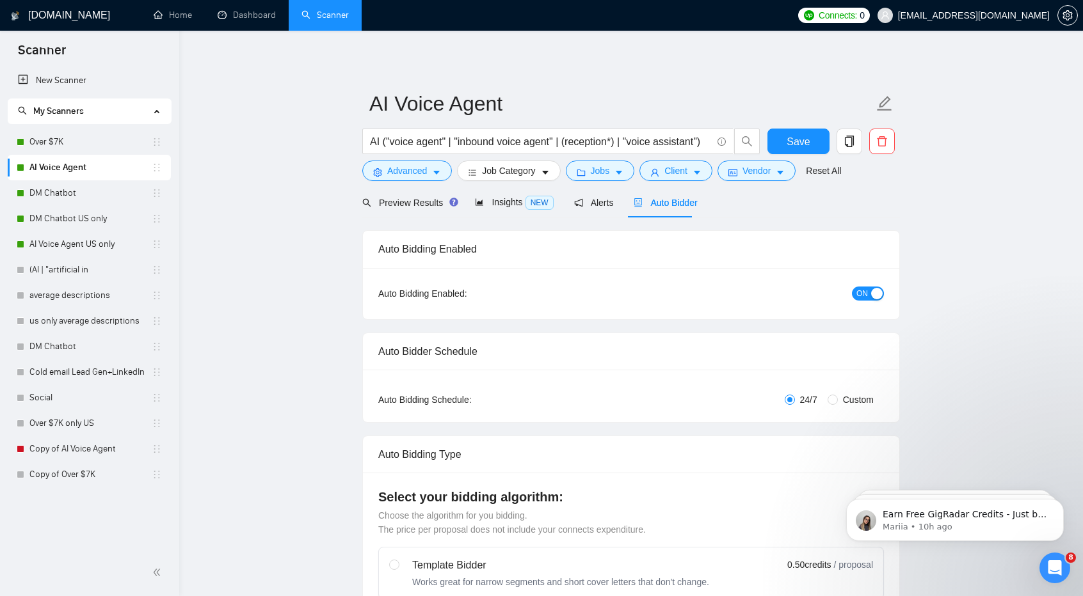
checkbox input "true"
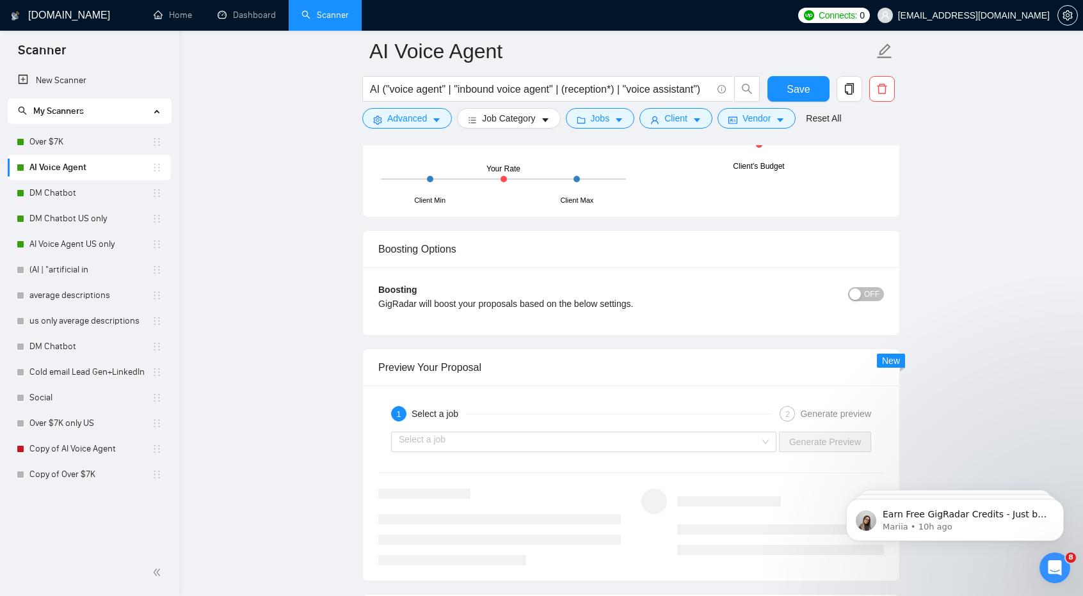
scroll to position [2125, 0]
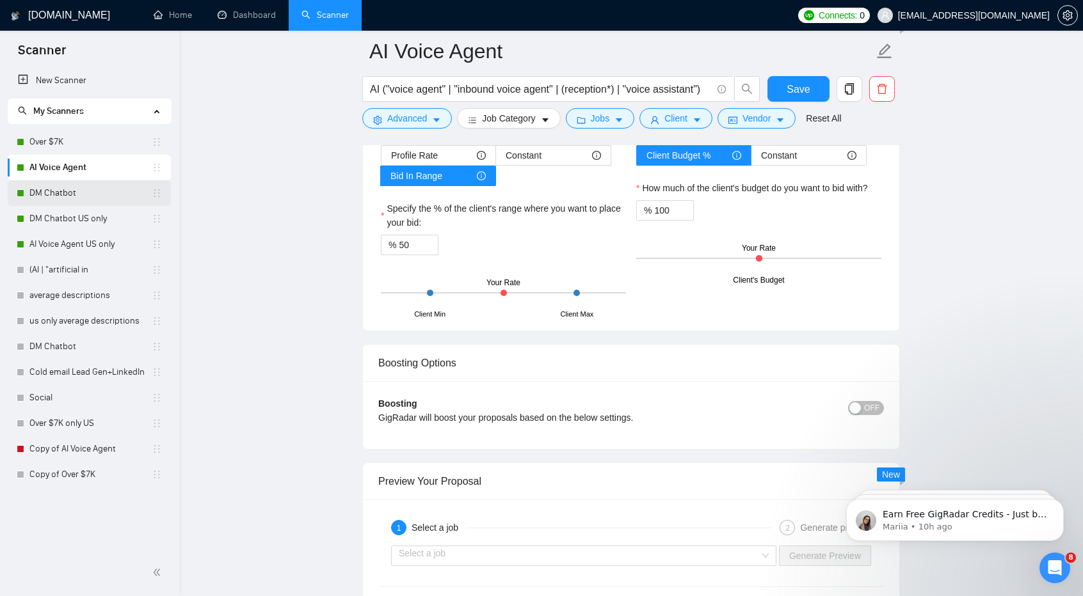
click at [104, 197] on link "DM Chatbot" at bounding box center [90, 193] width 122 height 26
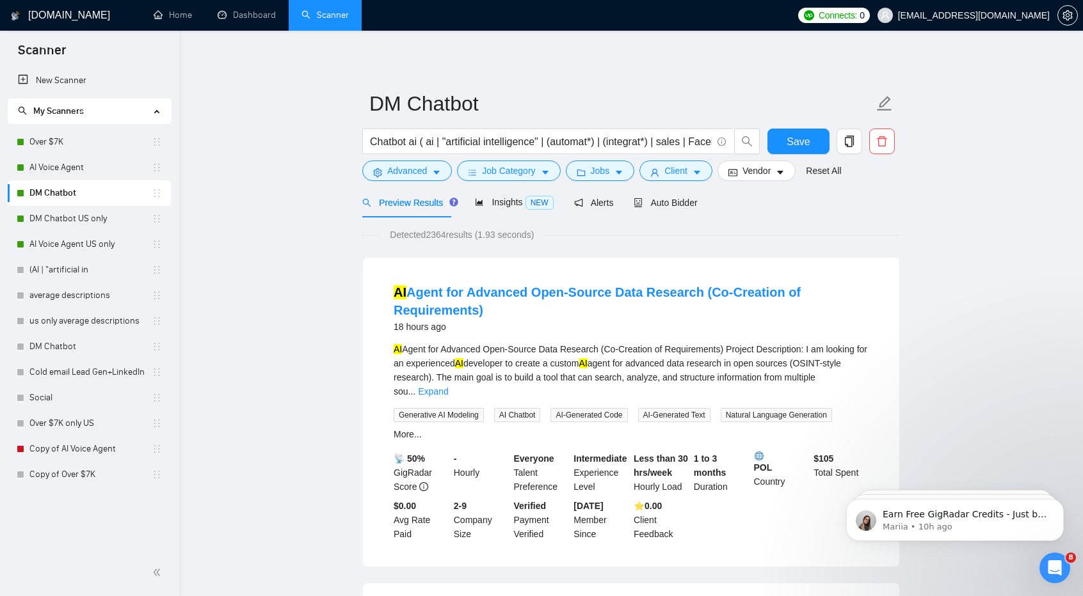
click at [763, 260] on div "AI Agent for Advanced Open-Source Data Research (Co-Creation of Requirements) 1…" at bounding box center [631, 412] width 536 height 309
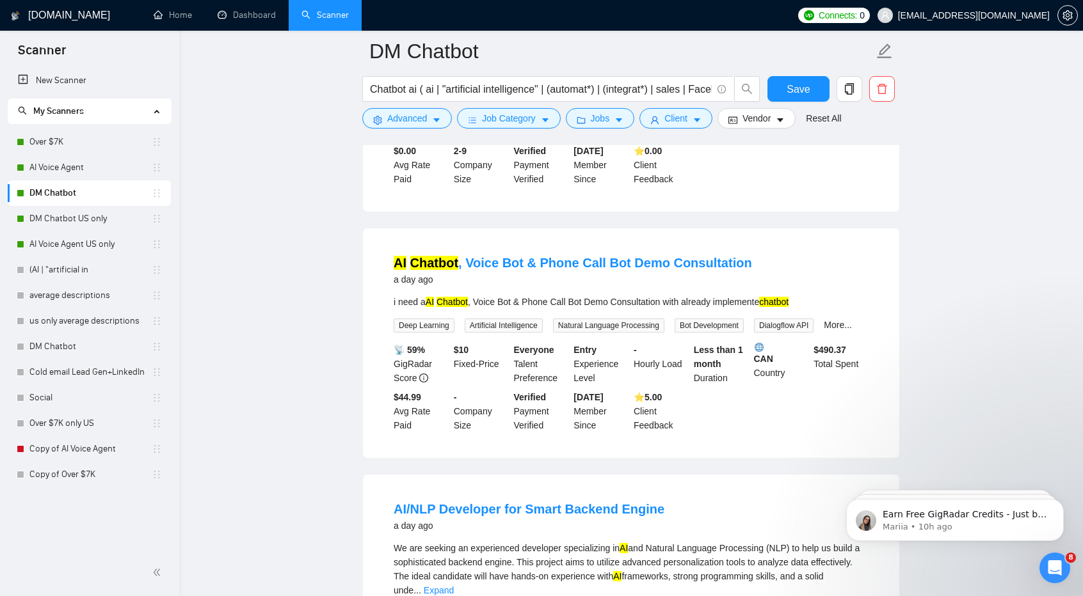
click at [770, 254] on div "AI Chatbot , Voice Bot & Phone Call Bot Demo Consultation a day ago" at bounding box center [631, 270] width 475 height 33
